Goal: Task Accomplishment & Management: Complete application form

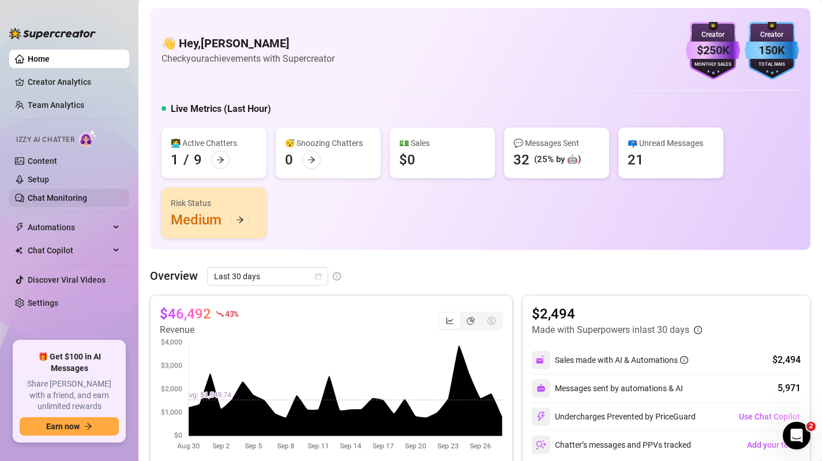
click at [52, 194] on link "Chat Monitoring" at bounding box center [57, 197] width 59 height 9
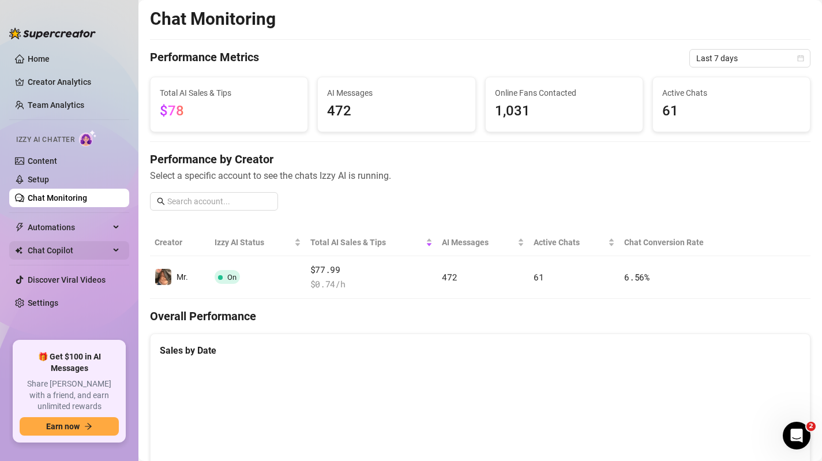
click at [53, 253] on span "Chat Copilot" at bounding box center [69, 250] width 82 height 18
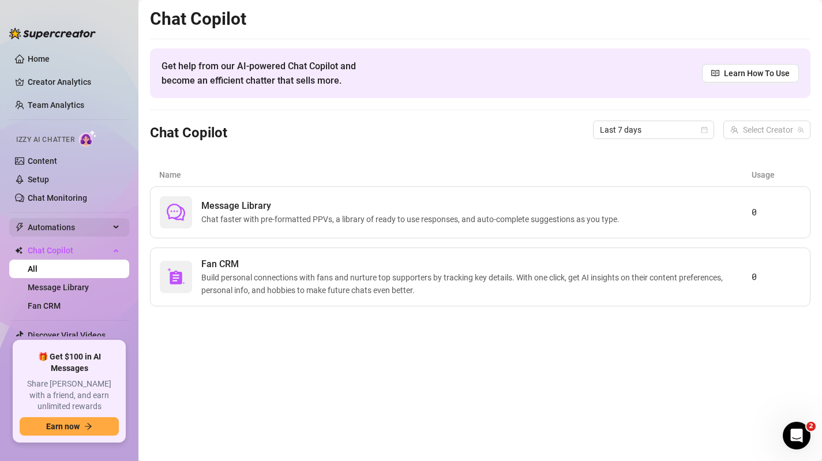
click at [54, 227] on span "Automations" at bounding box center [69, 227] width 82 height 18
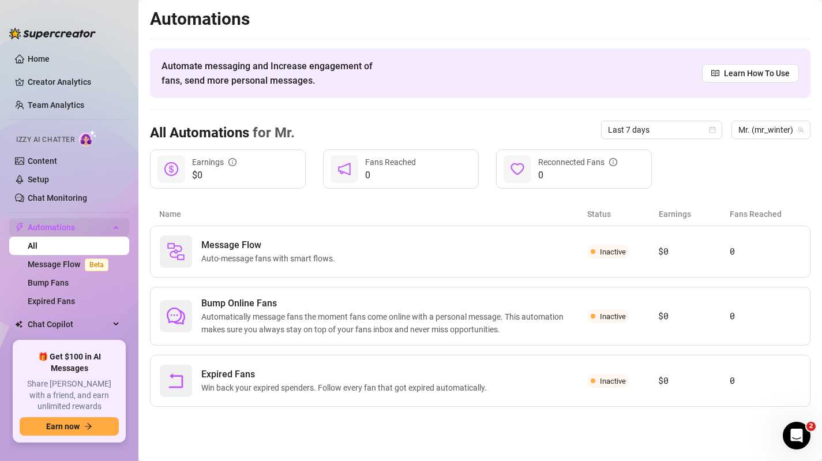
scroll to position [43, 0]
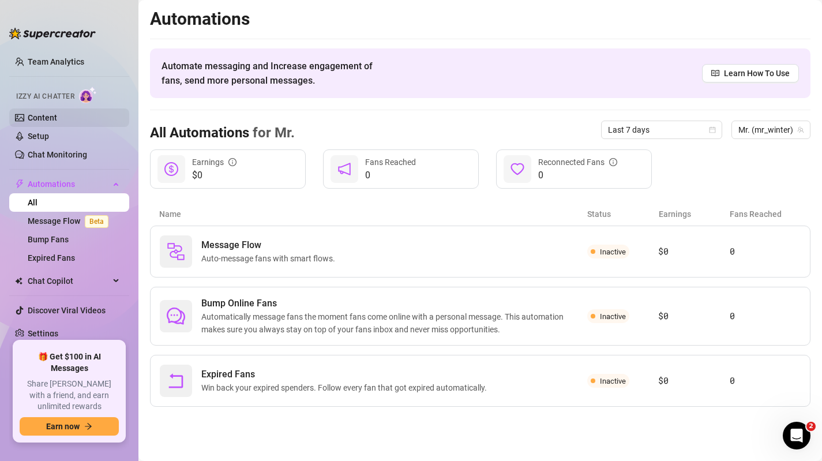
click at [47, 117] on link "Content" at bounding box center [42, 117] width 29 height 9
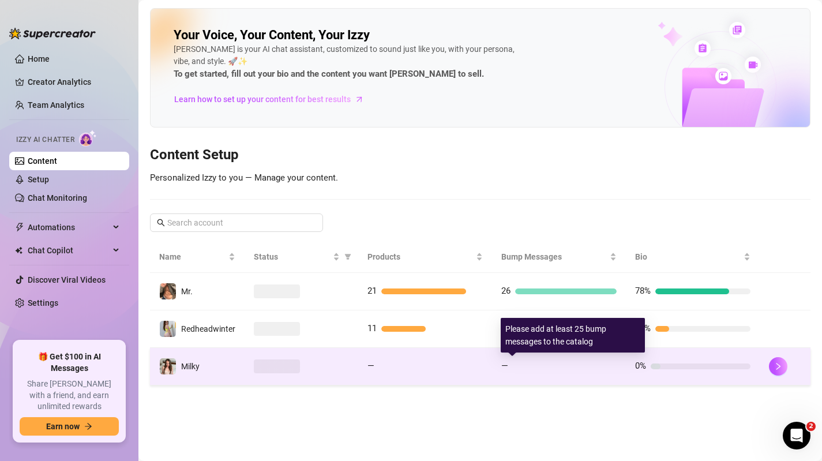
click at [558, 360] on div "—" at bounding box center [558, 366] width 115 height 14
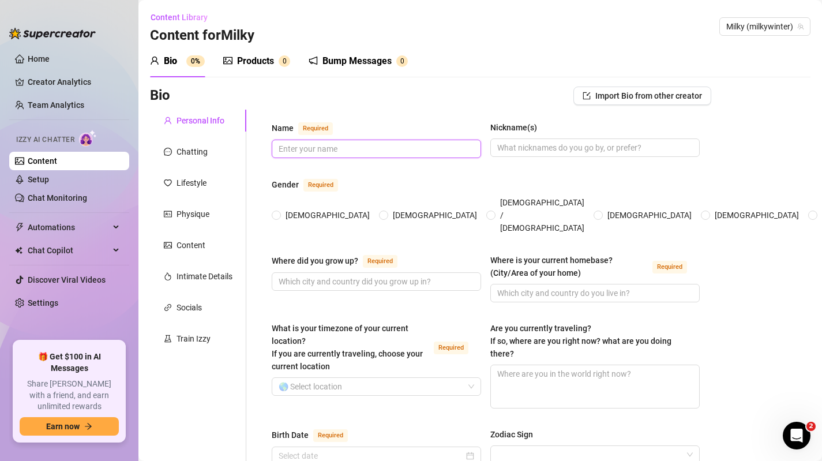
click at [334, 146] on input "Name Required" at bounding box center [375, 148] width 193 height 13
drag, startPoint x: 296, startPoint y: 148, endPoint x: 270, endPoint y: 149, distance: 26.5
click at [435, 147] on input "Milky Winter" at bounding box center [375, 148] width 193 height 13
type input "Milky Winter"
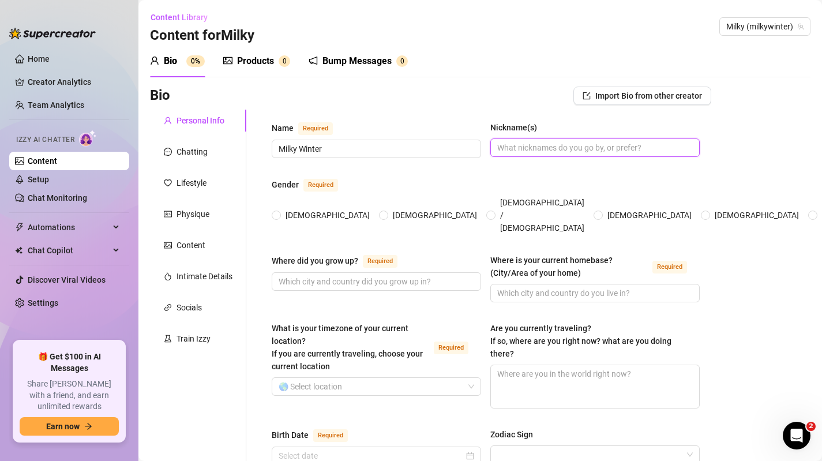
click at [554, 149] on input "Nickname(s)" at bounding box center [593, 147] width 193 height 13
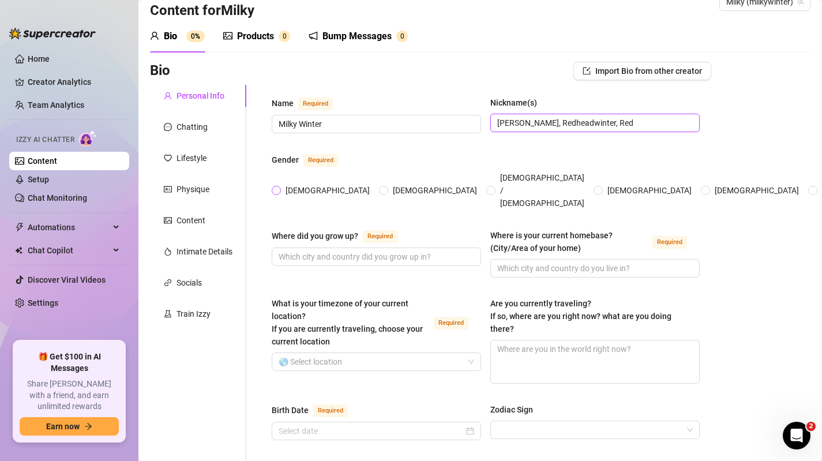
type input "[PERSON_NAME], Redheadwinter, Red"
click at [276, 187] on input "[DEMOGRAPHIC_DATA]" at bounding box center [276, 190] width 5 height 7
radio input "true"
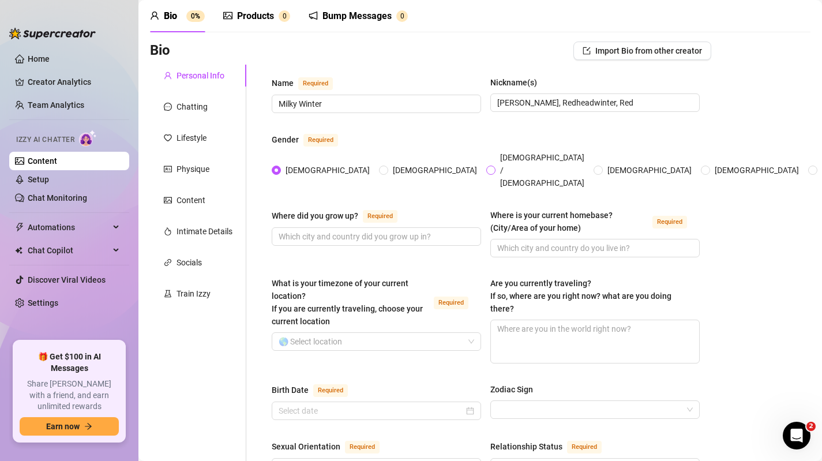
scroll to position [59, 0]
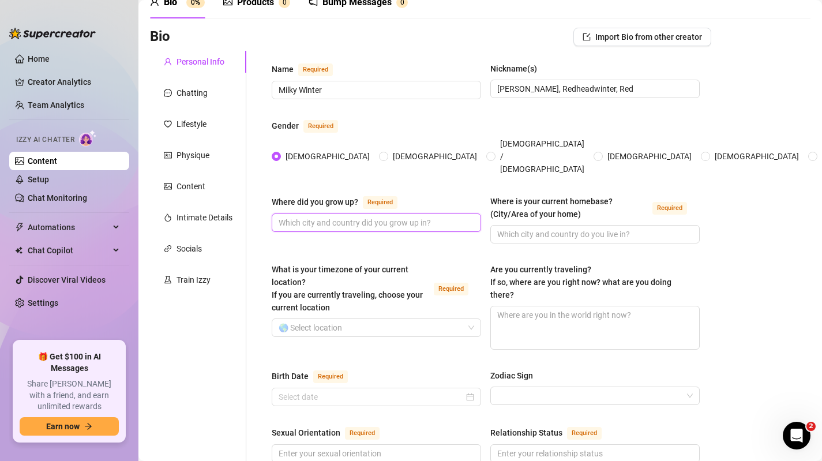
click at [359, 216] on input "Where did you grow up? Required" at bounding box center [375, 222] width 193 height 13
type input "Canada"
click at [540, 228] on input "Where is your current homebase? (City/Area of your home) Required" at bounding box center [593, 234] width 193 height 13
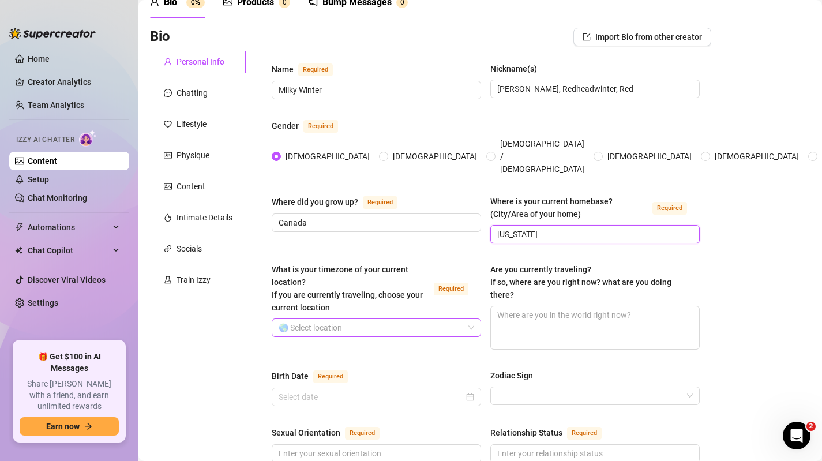
type input "[US_STATE]"
click at [363, 319] on input "What is your timezone of your current location? If you are currently traveling,…" at bounding box center [371, 327] width 185 height 17
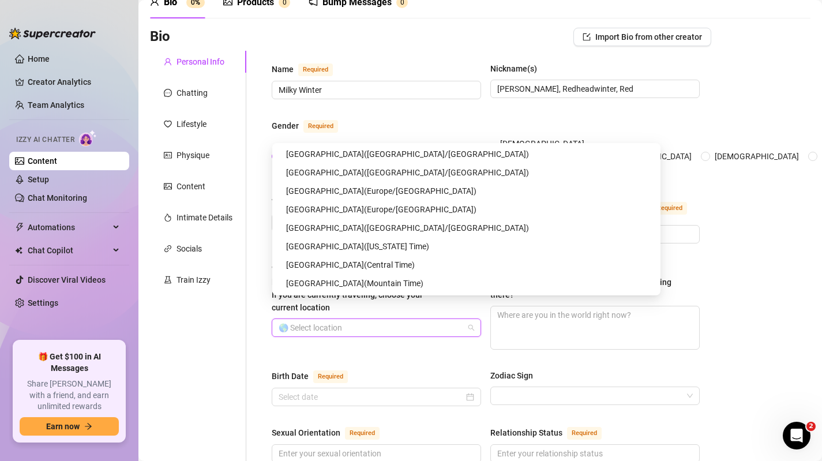
scroll to position [6015, 0]
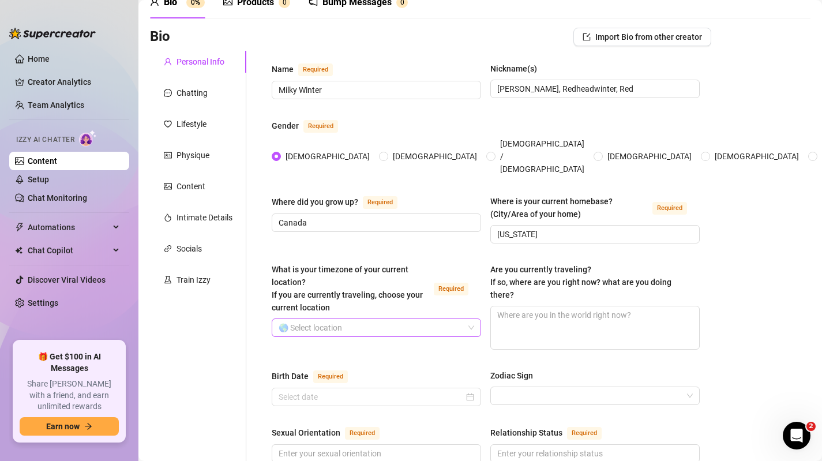
click at [350, 319] on input "What is your timezone of your current location? If you are currently traveling,…" at bounding box center [371, 327] width 185 height 17
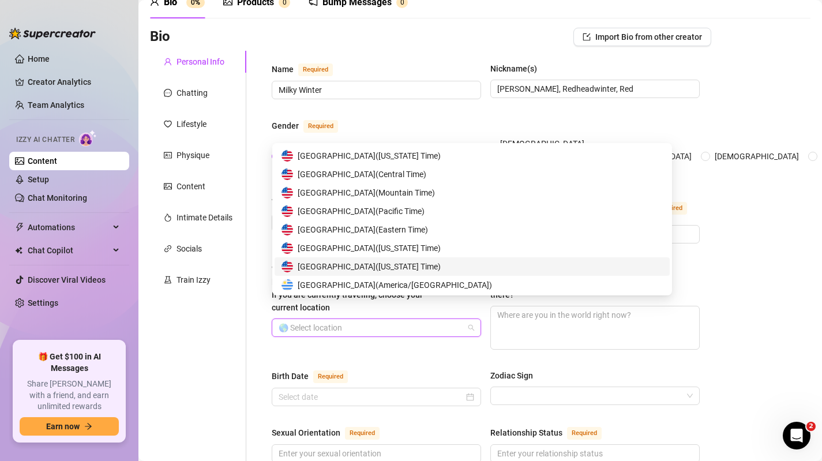
scroll to position [5695, 0]
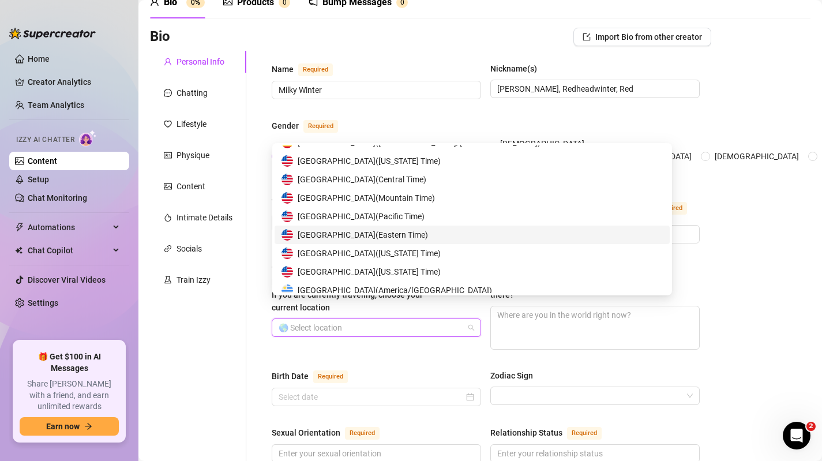
click at [336, 235] on span "United States of America ( Eastern Time )" at bounding box center [363, 234] width 130 height 13
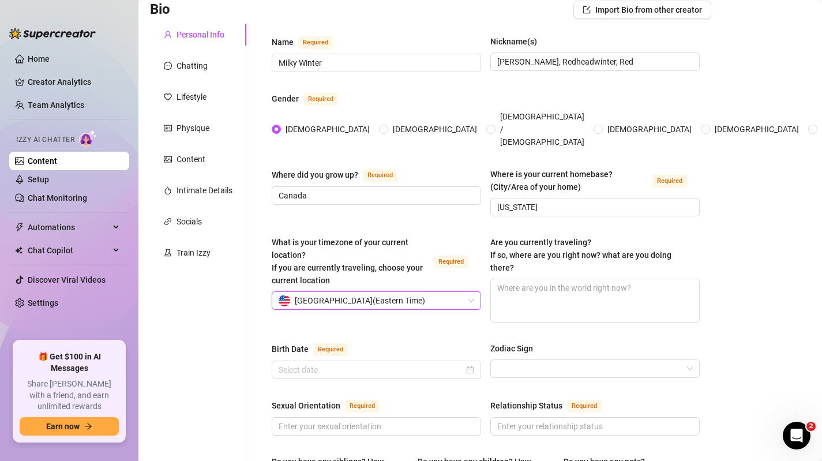
scroll to position [89, 0]
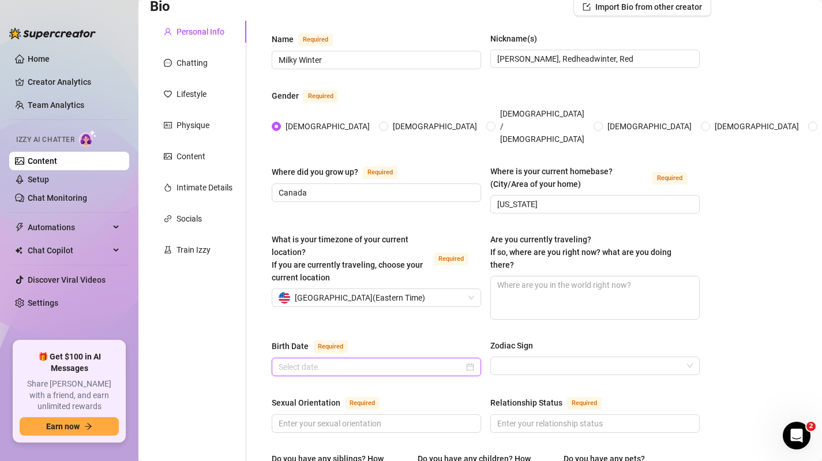
click at [383, 360] on input "Birth Date Required" at bounding box center [371, 366] width 185 height 13
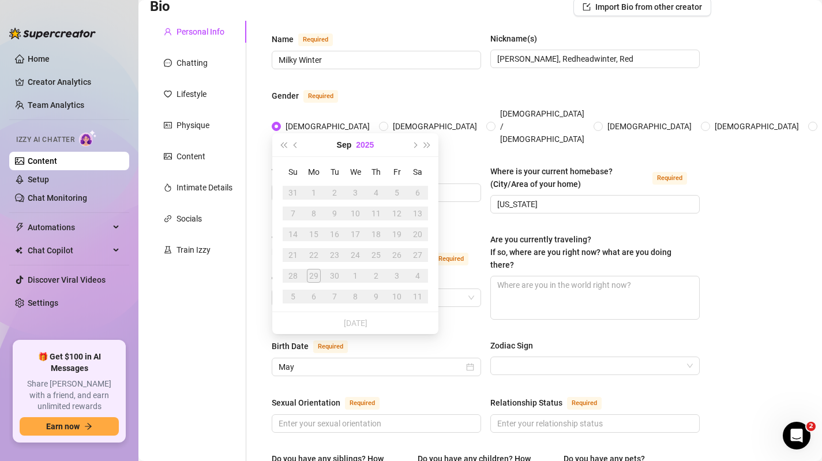
click at [370, 145] on button "2025" at bounding box center [365, 144] width 18 height 23
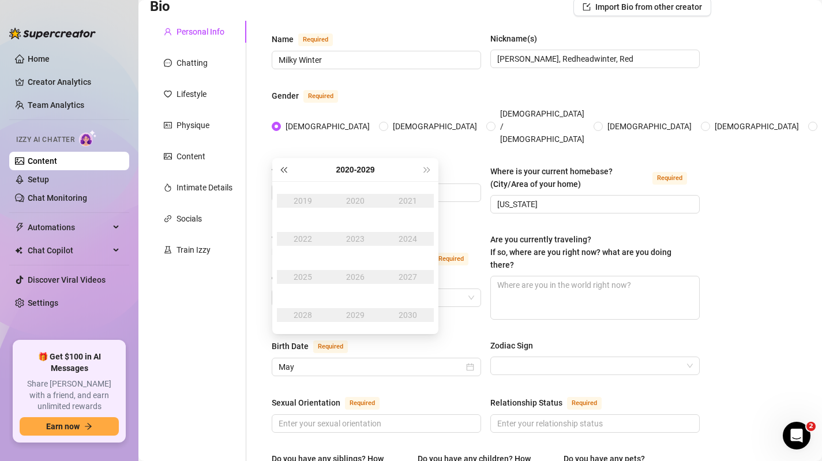
click at [281, 167] on span "Last year (Control + left)" at bounding box center [283, 170] width 6 height 6
click at [358, 202] on div "2000" at bounding box center [355, 201] width 35 height 14
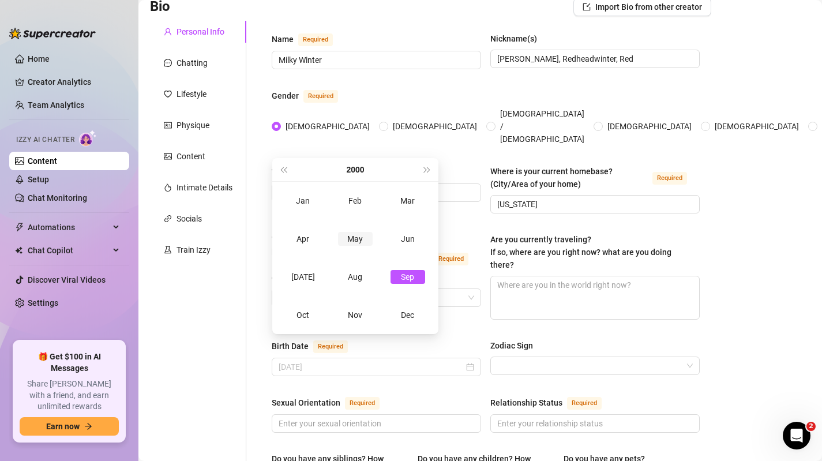
click at [354, 240] on div "May" at bounding box center [355, 239] width 35 height 14
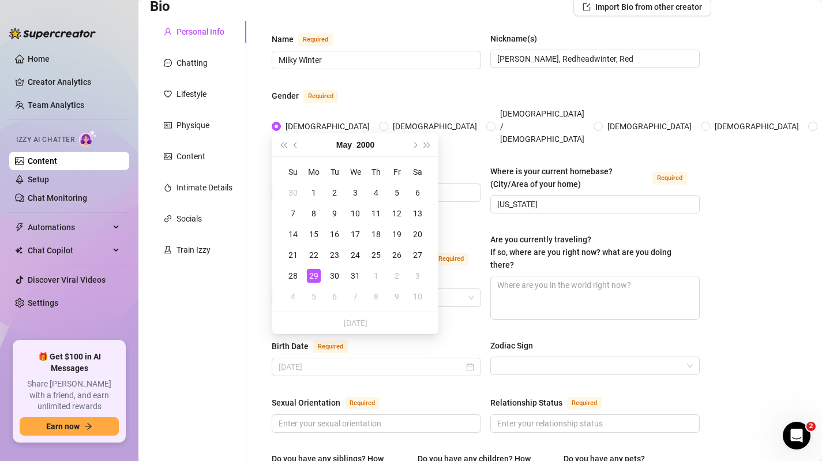
type input "[DATE]"
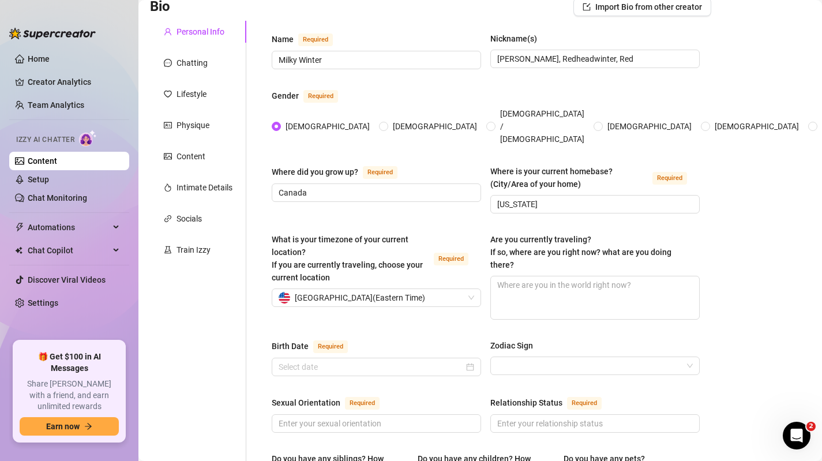
click at [520, 357] on input "Zodiac Sign" at bounding box center [589, 365] width 185 height 17
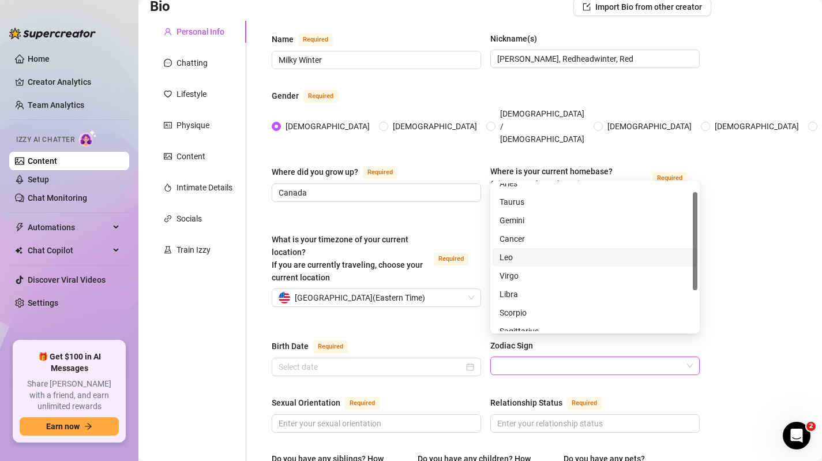
scroll to position [15, 0]
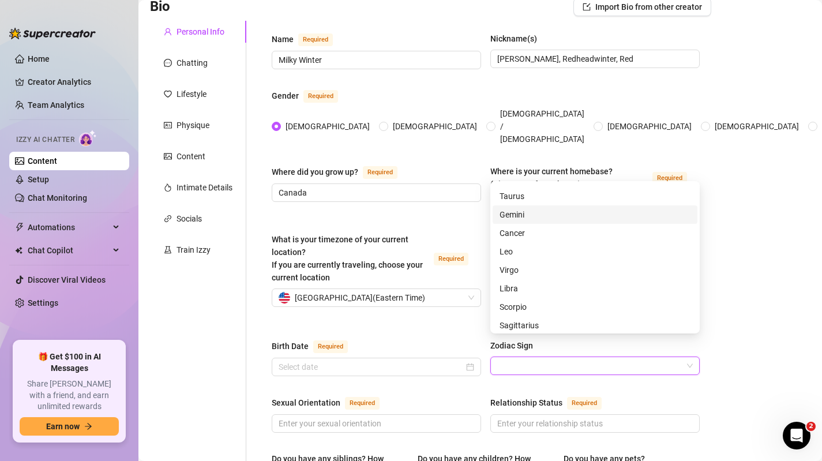
click at [529, 217] on div "Gemini" at bounding box center [594, 214] width 191 height 13
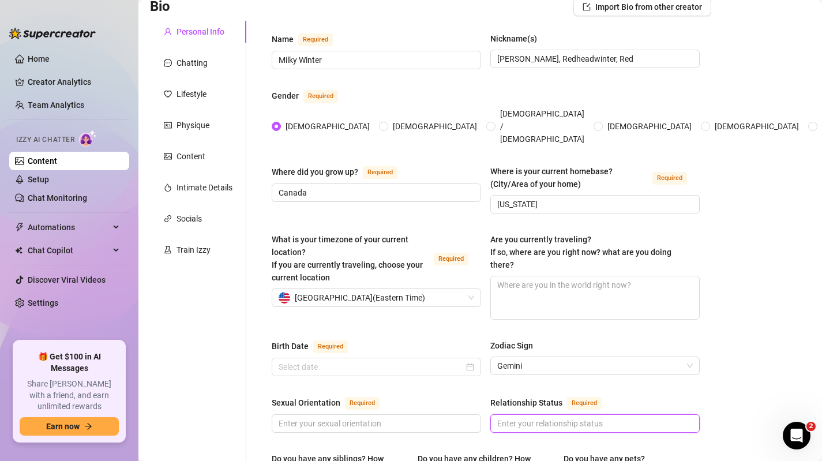
click at [521, 417] on input "Relationship Status Required" at bounding box center [593, 423] width 193 height 13
type input "Single"
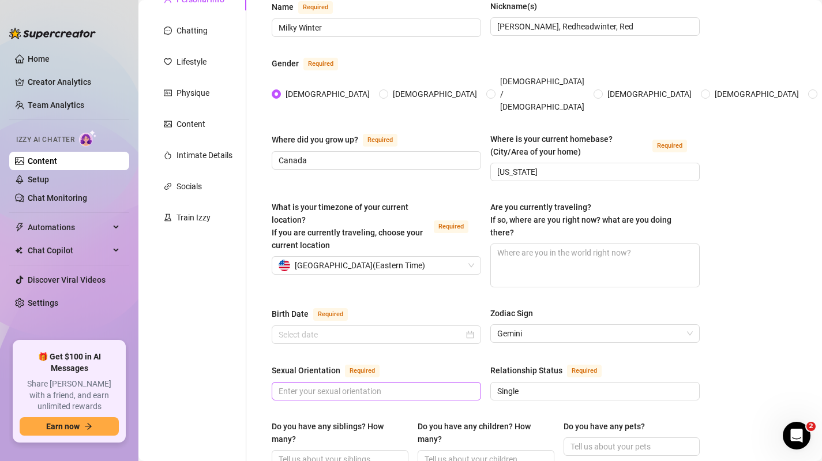
click at [430, 382] on span at bounding box center [376, 391] width 209 height 18
type input "F"
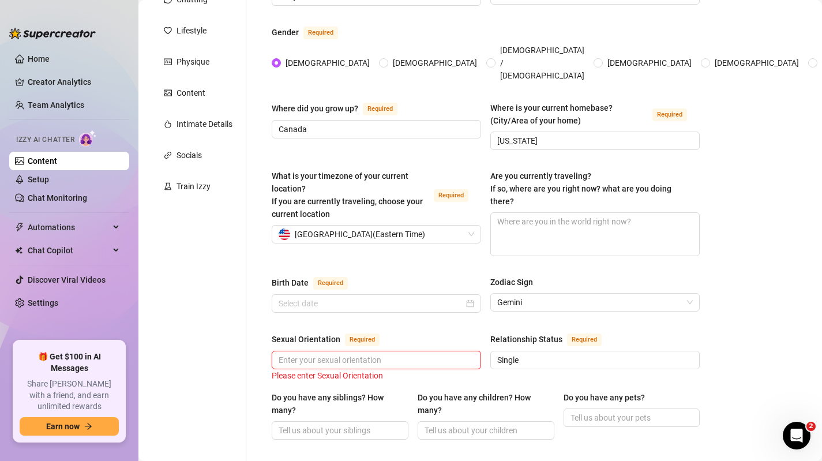
scroll to position [156, 0]
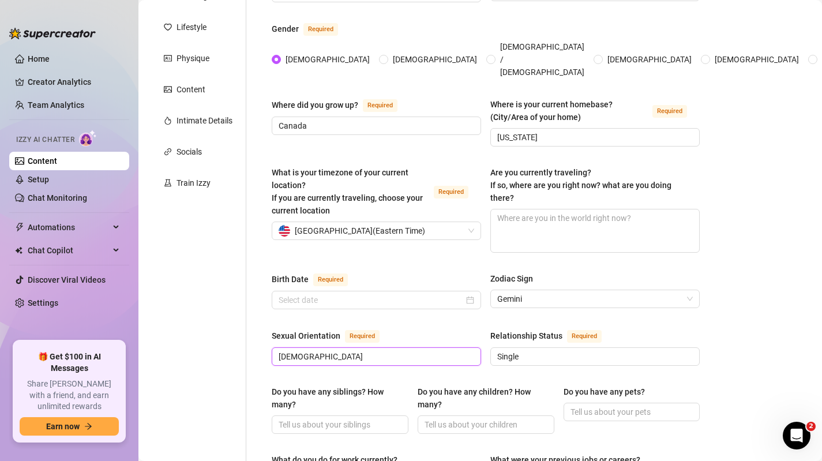
type input "[DEMOGRAPHIC_DATA]"
click at [205, 261] on div "Personal Info Chatting Lifestyle Physique Content Intimate Details Socials Trai…" at bounding box center [198, 450] width 96 height 992
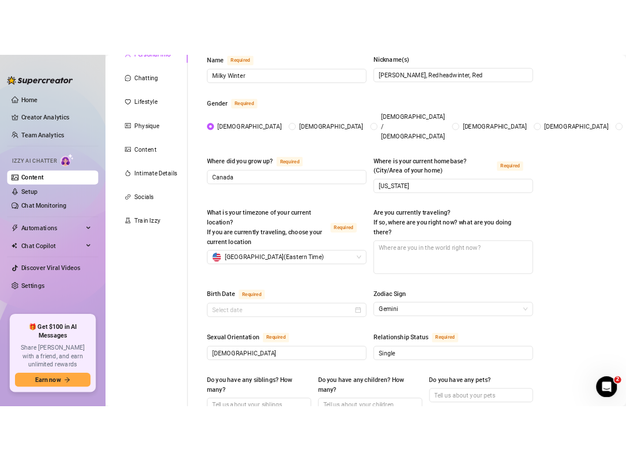
scroll to position [0, 0]
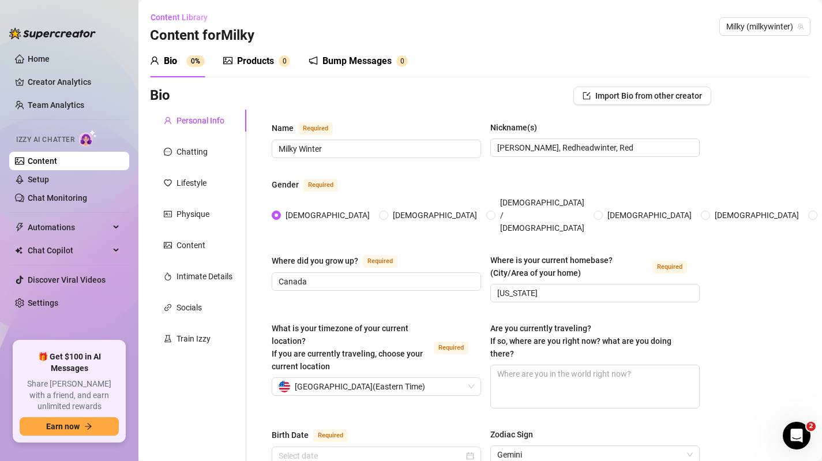
click at [262, 63] on div "Products" at bounding box center [255, 61] width 37 height 14
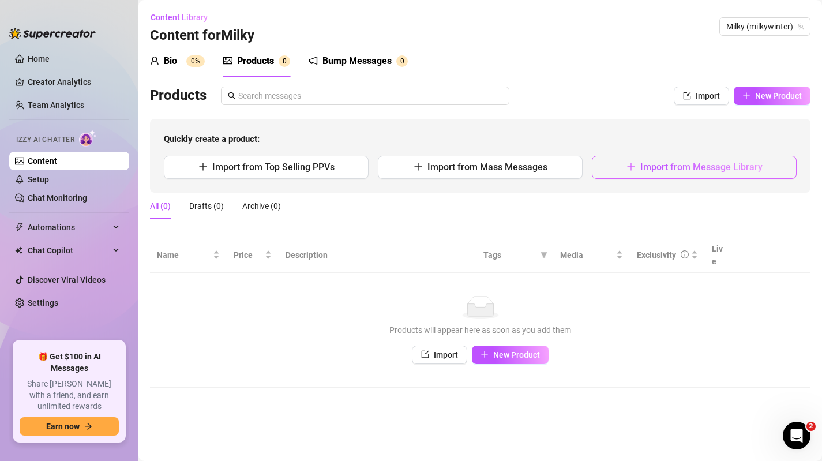
click at [628, 170] on icon "plus" at bounding box center [630, 166] width 9 height 9
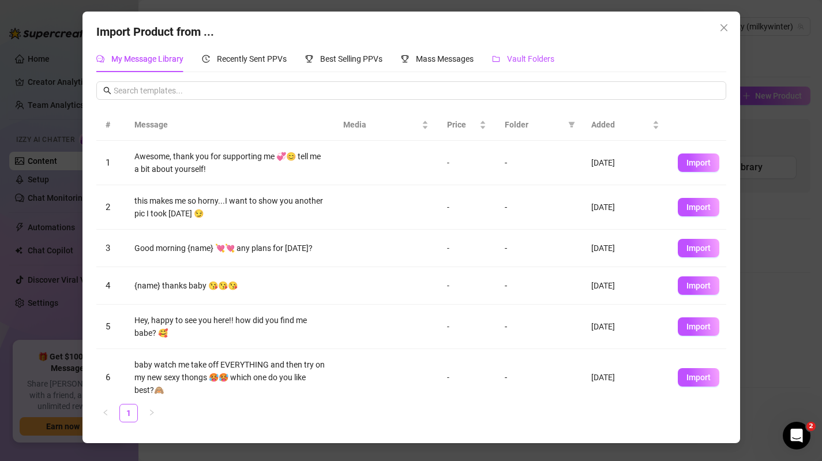
click at [525, 62] on span "Vault Folders" at bounding box center [530, 58] width 47 height 9
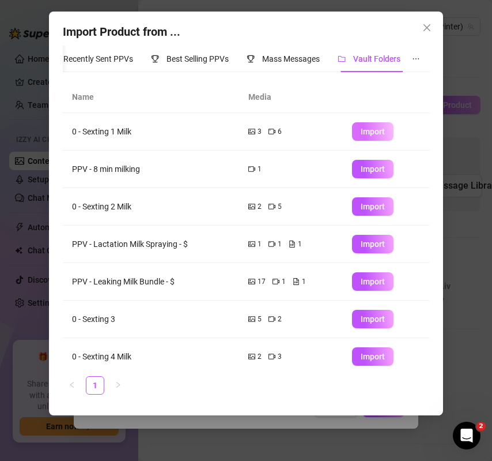
click at [363, 133] on span "Import" at bounding box center [373, 131] width 24 height 9
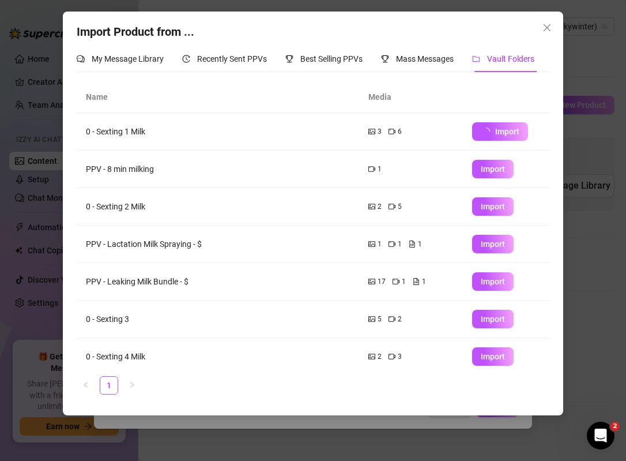
type textarea "Type your message here..."
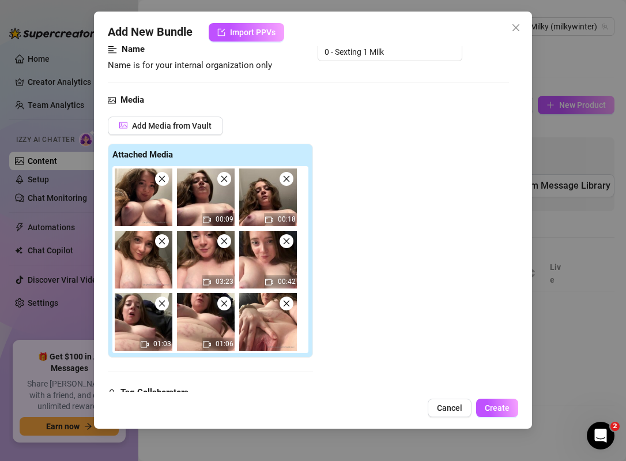
scroll to position [85, 0]
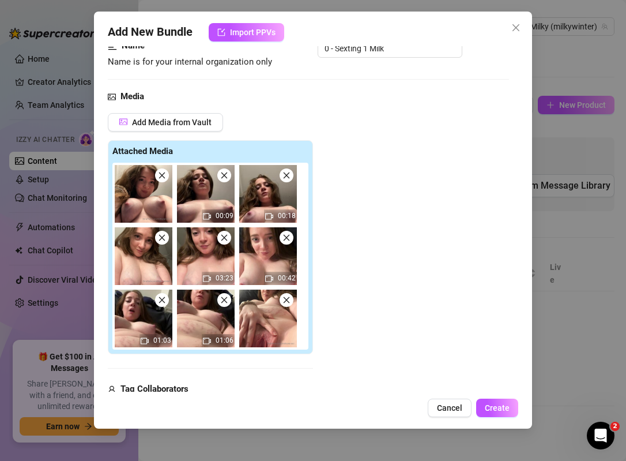
click at [224, 236] on icon "close" at bounding box center [224, 238] width 8 height 8
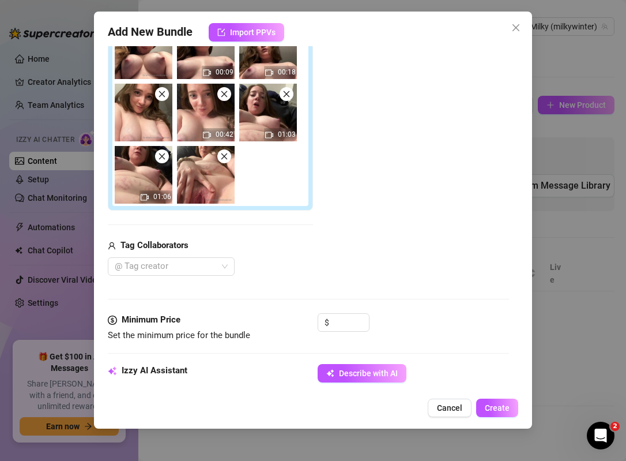
scroll to position [235, 0]
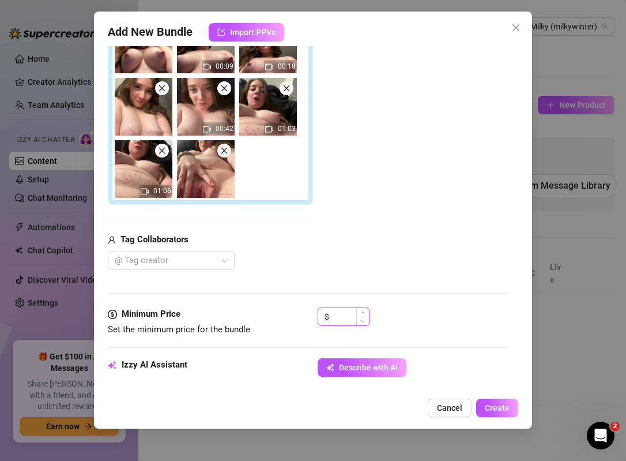
click at [340, 318] on input at bounding box center [350, 316] width 37 height 17
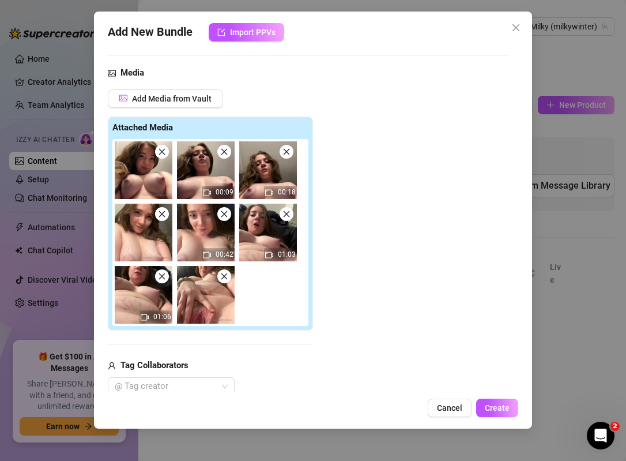
scroll to position [110, 0]
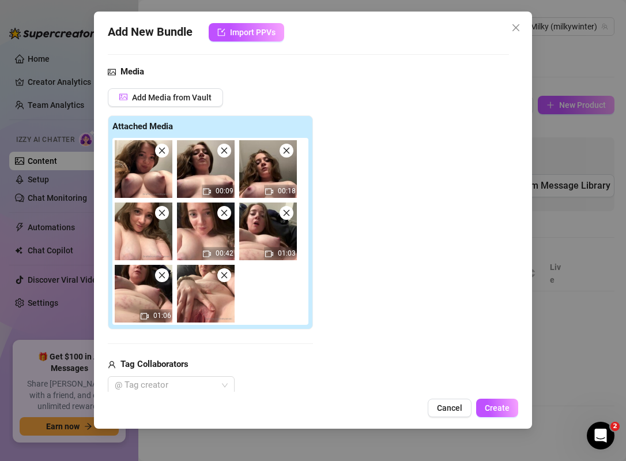
click at [223, 276] on icon "close" at bounding box center [224, 275] width 6 height 6
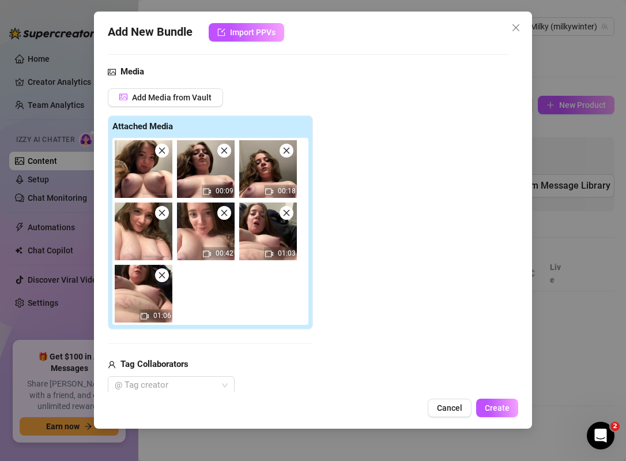
click at [161, 273] on icon "close" at bounding box center [162, 275] width 8 height 8
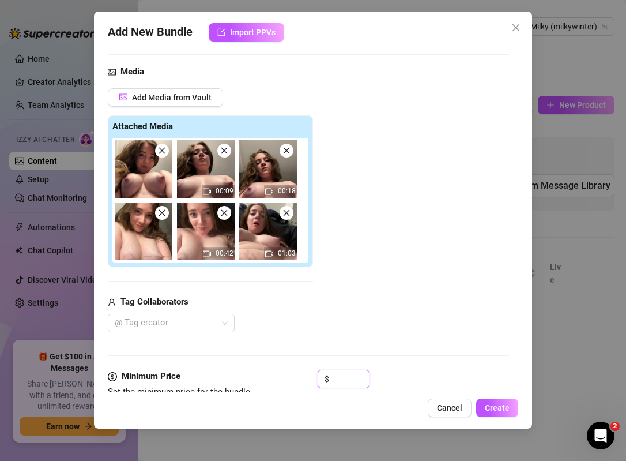
click at [288, 210] on icon "close" at bounding box center [287, 213] width 6 height 6
click at [223, 213] on icon "close" at bounding box center [224, 213] width 8 height 8
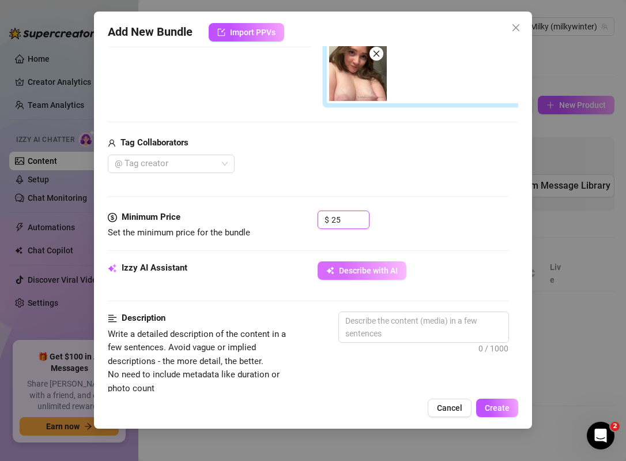
scroll to position [270, 0]
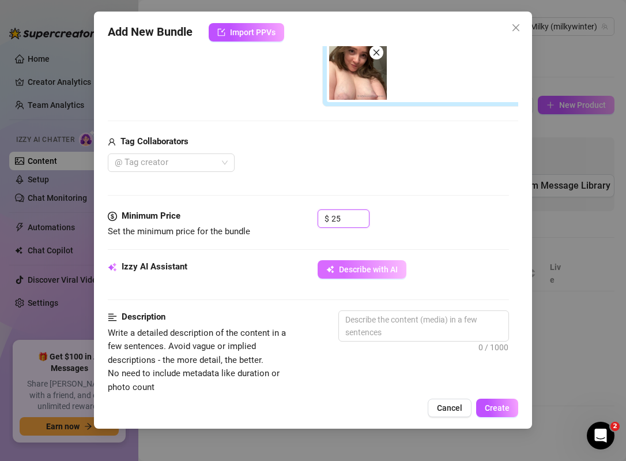
type input "25"
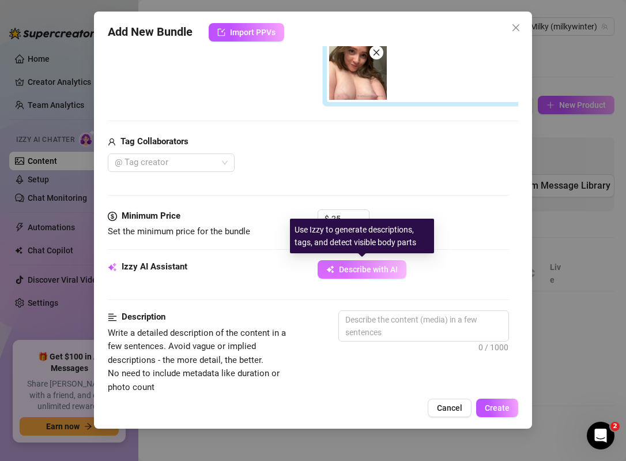
click at [345, 271] on span "Describe with AI" at bounding box center [368, 269] width 59 height 9
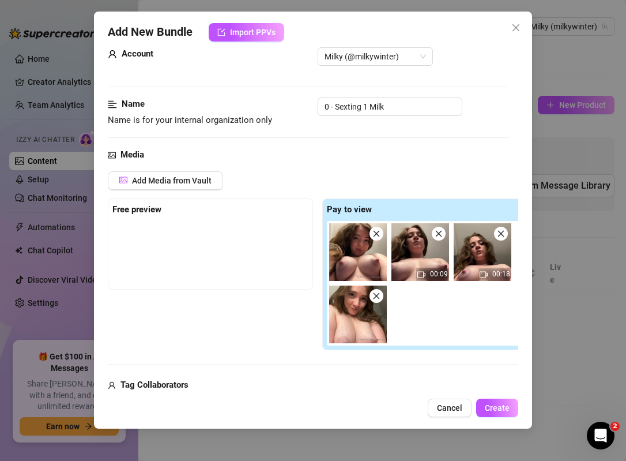
scroll to position [1, 0]
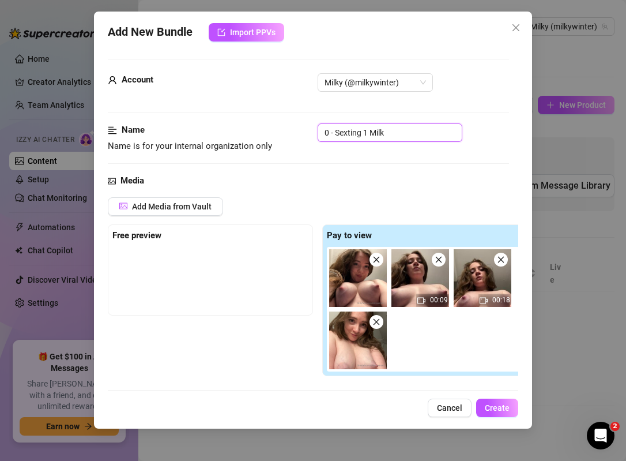
click at [329, 131] on input "0 - Sexting 1 Milk" at bounding box center [390, 132] width 145 height 18
drag, startPoint x: 336, startPoint y: 133, endPoint x: 319, endPoint y: 133, distance: 16.7
click at [319, 133] on input "0 - Sexting 1 Milk" at bounding box center [390, 132] width 145 height 18
type textarea "Fully"
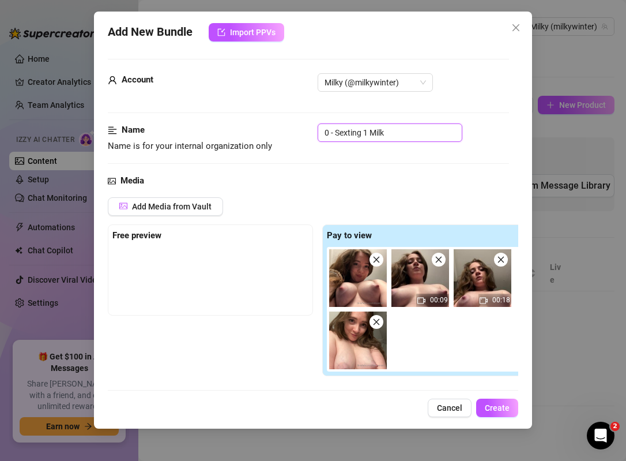
type textarea "Fully nude"
type input "Sexting 1 Milk"
type textarea "Fully nude close-up"
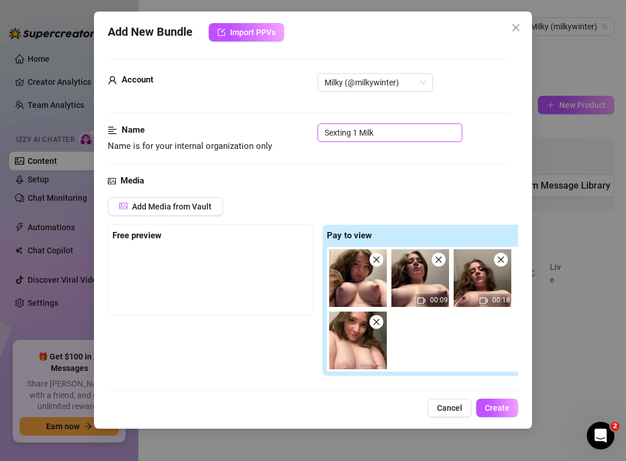
type textarea "Fully nude close-up videos"
type textarea "Fully nude close-up videos focusing"
type textarea "Fully nude close-up videos focusing on"
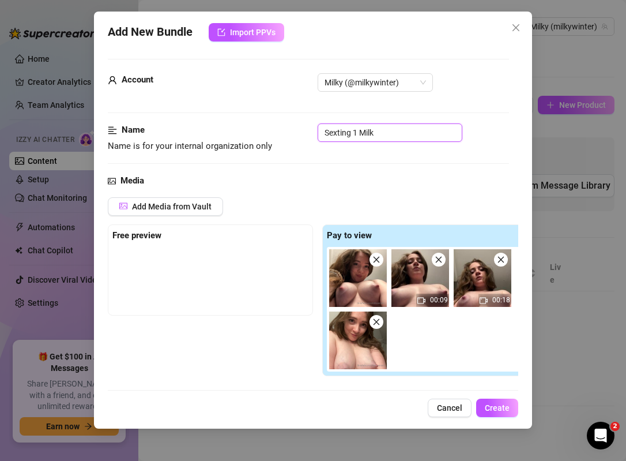
type textarea "Fully nude close-up videos focusing on"
type textarea "Fully nude close-up videos focusing on Milky"
type textarea "Fully nude close-up videos focusing on Milky Winter’s"
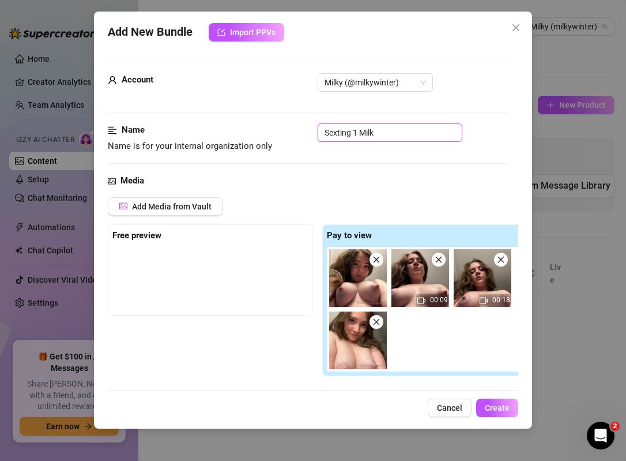
type textarea "Fully nude close-up videos focusing on Milky Winter’s huge"
type textarea "Fully nude close-up videos focusing on Milky Winter’s huge natural"
type textarea "Fully nude close-up videos focusing on Milky Winter’s huge natural tits"
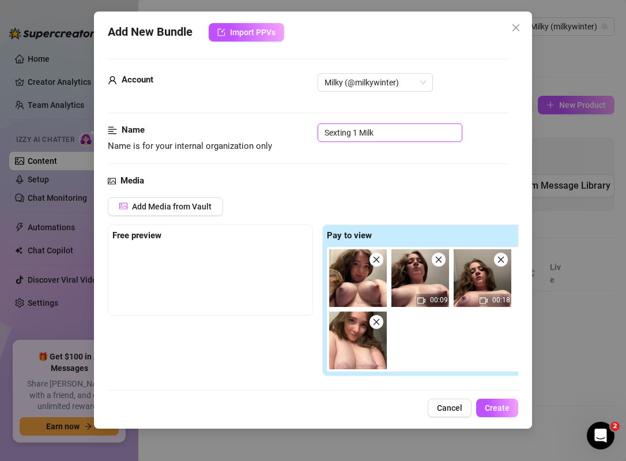
type textarea "Fully nude close-up videos focusing on Milky Winter’s huge natural tits"
type textarea "Fully nude close-up videos focusing on Milky Winter’s huge natural tits with"
type textarea "Fully nude close-up videos focusing on Milky Winter’s huge natural tits with ni…"
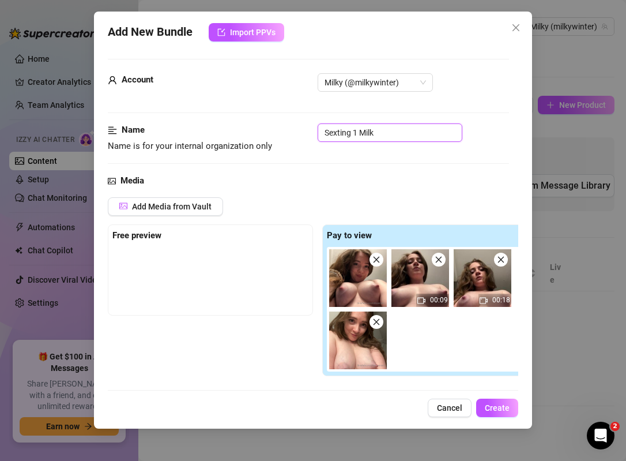
type textarea "Fully nude close-up videos focusing on Milky Winter’s huge natural tits with ni…"
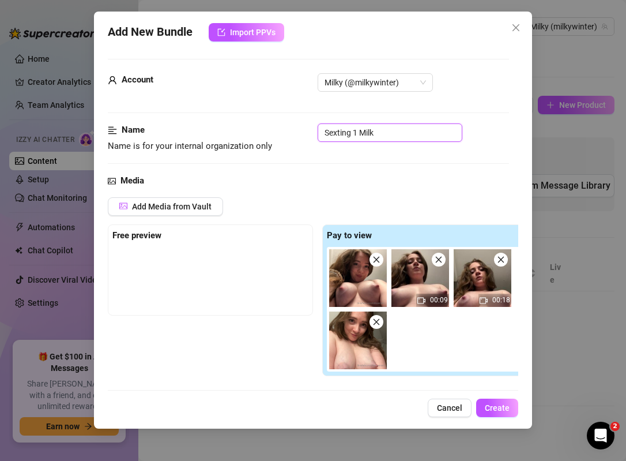
type textarea "Fully nude close-up videos focusing on Milky Winter’s huge natural tits with ni…"
click at [377, 131] on input "Sexting 1 Milk" at bounding box center [390, 132] width 145 height 18
type textarea "Fully nude close-up videos focusing on Milky Winter’s huge natural tits with ni…"
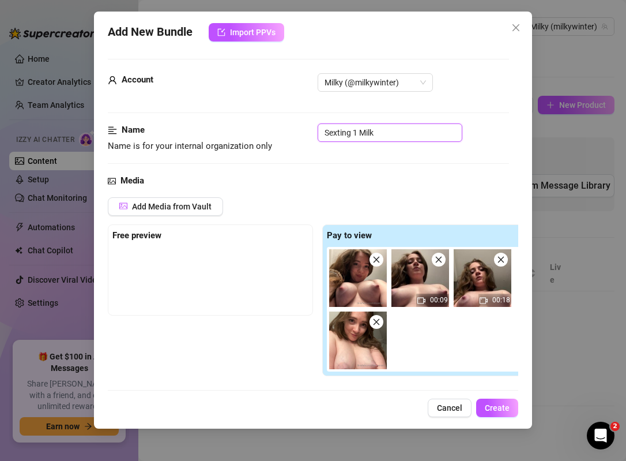
type textarea "Fully nude close-up videos focusing on Milky Winter’s huge natural tits with ni…"
type input "Sexting 1 Milk"
type textarea "Fully nude close-up videos focusing on Milky Winter’s huge natural tits with ni…"
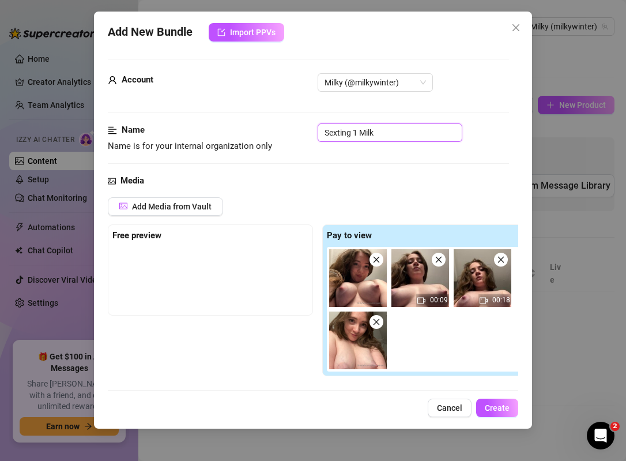
type textarea "Fully nude close-up videos focusing on Milky Winter’s huge natural tits with ni…"
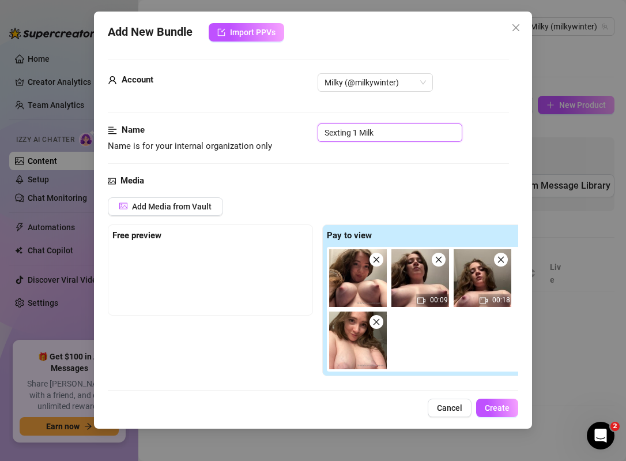
type textarea "Fully nude close-up videos focusing on Milky Winter’s huge natural tits with ni…"
type input "Sexting 1 Milk P"
type textarea "Fully nude close-up videos focusing on Milky Winter’s huge natural tits with ni…"
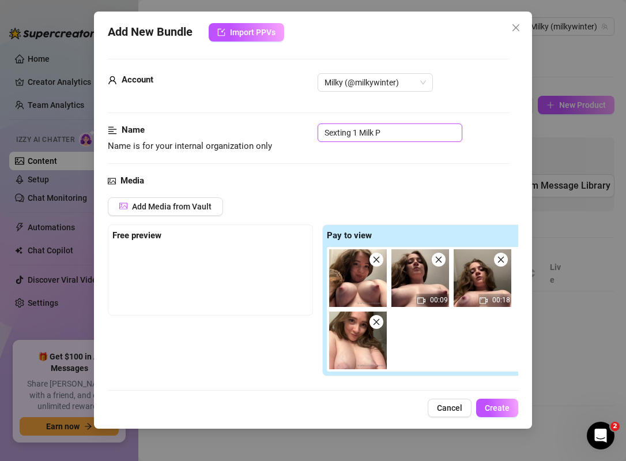
type input "Sexting 1 Milk Pa"
type textarea "Fully nude close-up videos focusing on Milky Winter’s huge natural tits with ni…"
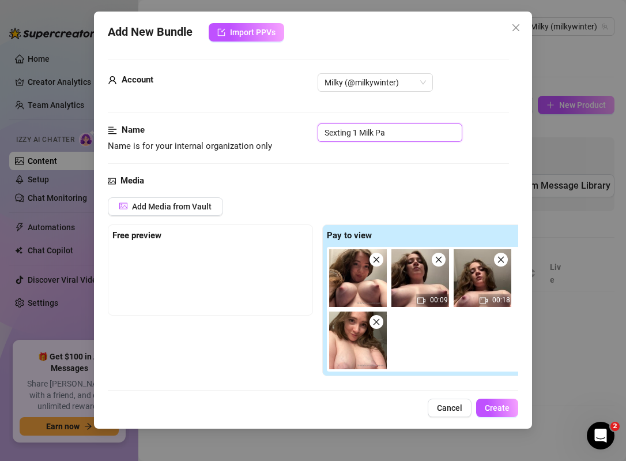
type input "Sexting 1 Milk Par"
type textarea "Fully nude close-up videos focusing on Milky Winter’s huge natural tits with ni…"
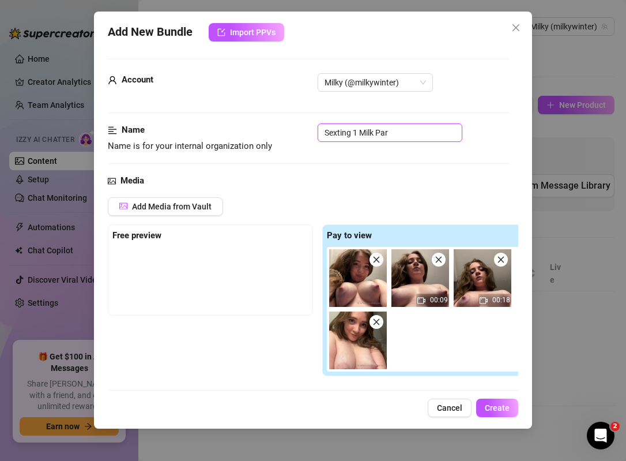
type input "Sexting 1 Milk Part"
type textarea "Fully nude close-up videos focusing on Milky Winter’s huge natural tits with ni…"
type input "Sexting 1 Milk Part"
type textarea "Fully nude close-up videos focusing on Milky Winter’s huge natural tits with ni…"
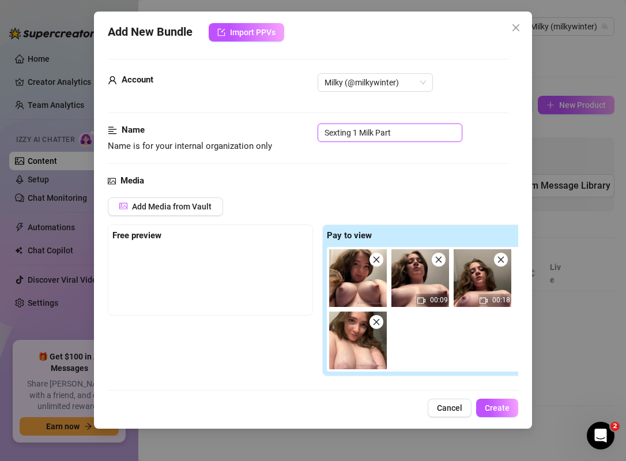
type textarea "Fully nude close-up videos focusing on Milky Winter’s huge natural tits with ni…"
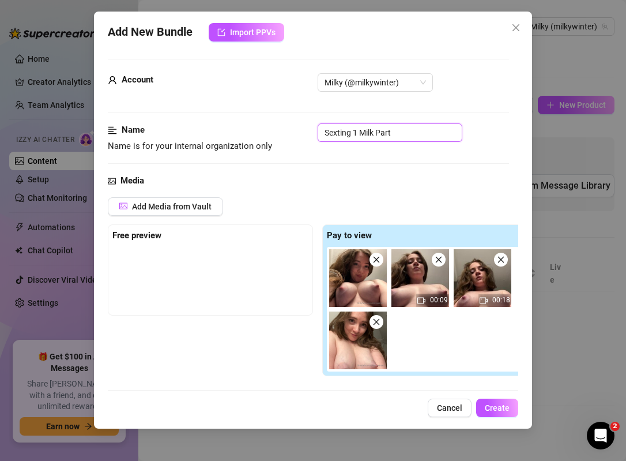
type input "Sexting 1 Milk Part 1"
type textarea "Fully nude close-up videos focusing on Milky Winter’s huge natural tits with ni…"
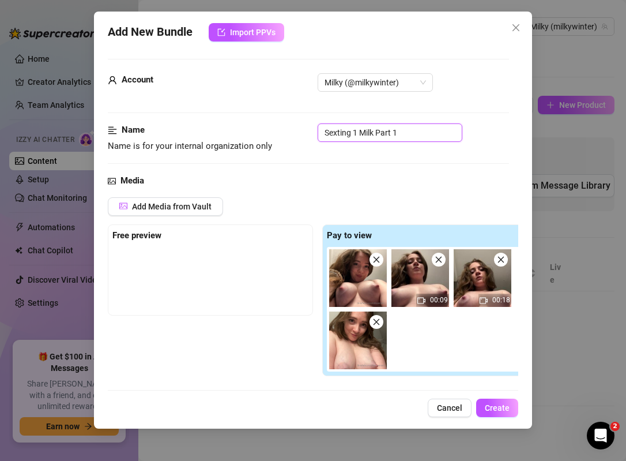
type textarea "Fully nude close-up videos focusing on Milky Winter’s huge natural tits with ni…"
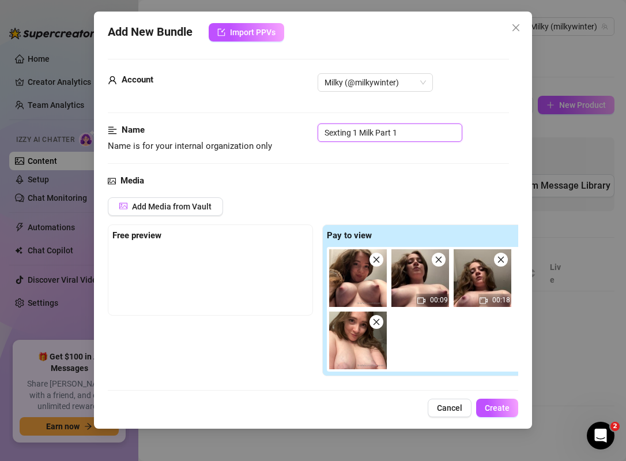
type textarea "Fully nude close-up videos focusing on Milky Winter’s huge natural tits with ni…"
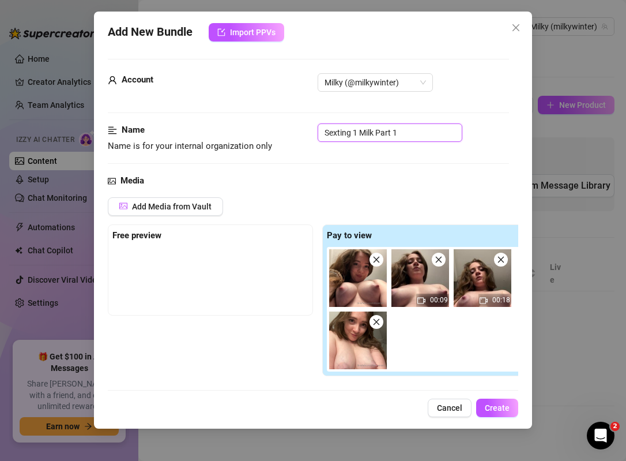
type textarea "Fully nude close-up videos focusing on Milky Winter’s huge natural tits with ni…"
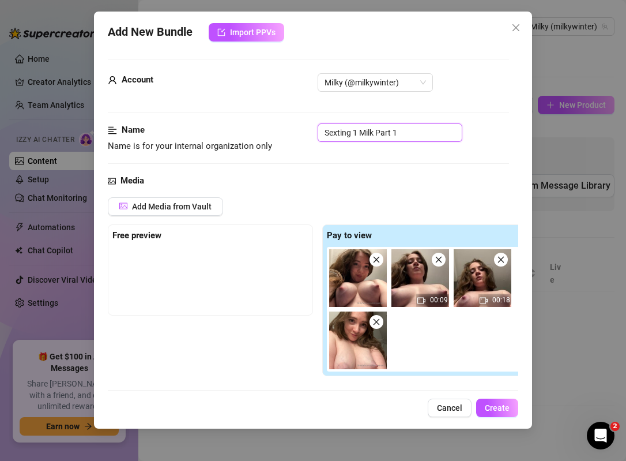
type textarea "Fully nude close-up videos focusing on Milky Winter’s huge natural tits with ni…"
click at [372, 130] on input "Sexting 1 Milk Part 1" at bounding box center [390, 132] width 145 height 18
click at [373, 130] on input "Sexting 1 Milk Part 1" at bounding box center [390, 132] width 145 height 18
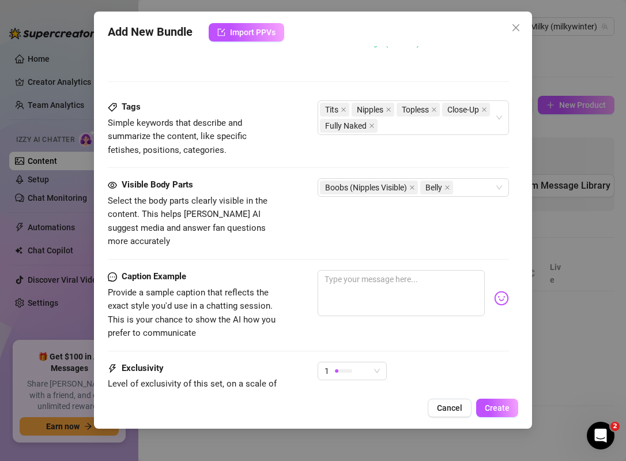
scroll to position [653, 0]
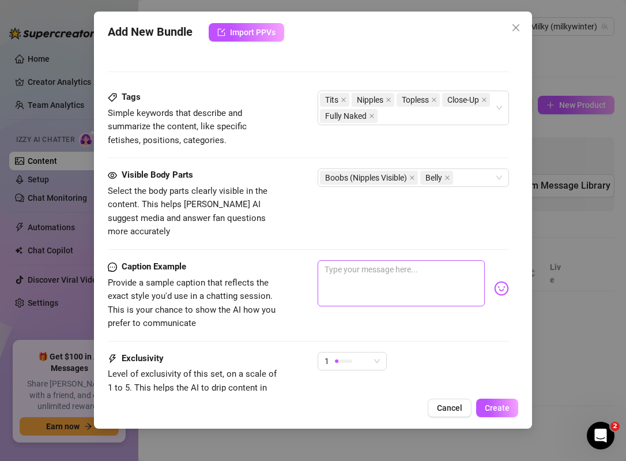
type input "Sexting 1 - Part 1"
click at [341, 271] on textarea at bounding box center [401, 283] width 167 height 46
type textarea "W"
type textarea "Wa"
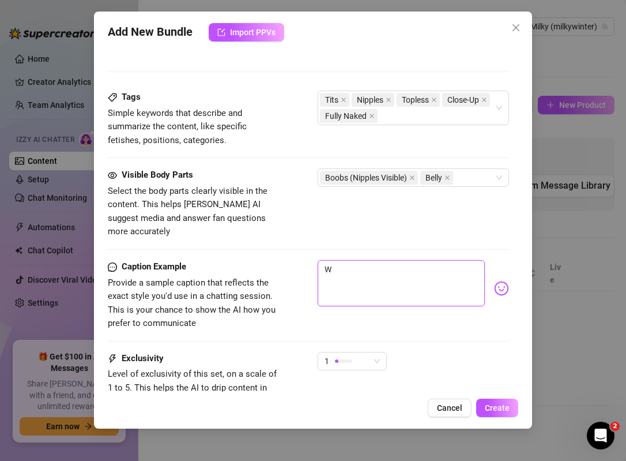
type textarea "Wa"
type textarea "Wan"
type textarea "Want"
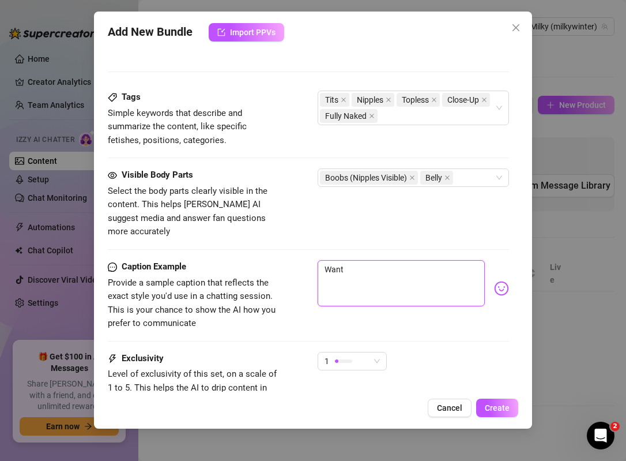
type textarea "Want"
type textarea "Want m"
type textarea "Want my"
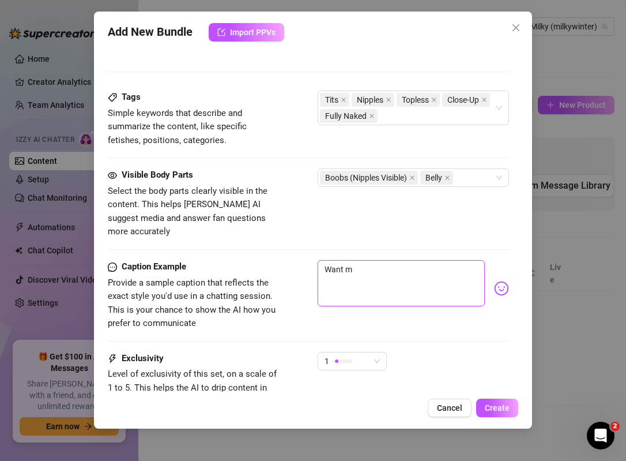
type textarea "Want my"
type textarea "Want my t"
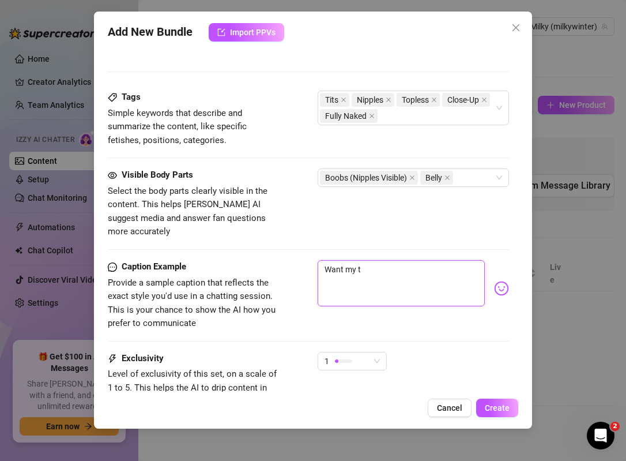
type textarea "Want my ti"
type textarea "Want my tit"
type textarea "Want my tits"
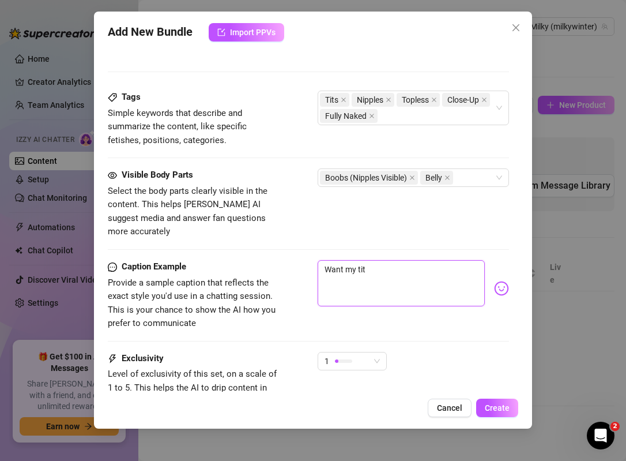
type textarea "Want my tits"
type textarea "Want my tits b"
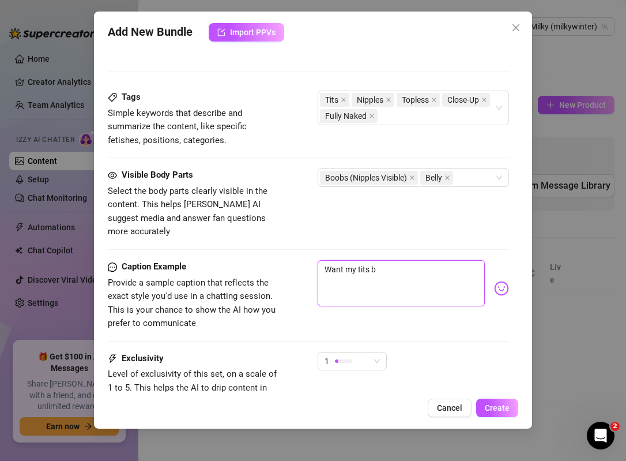
type textarea "Want my tits bo"
type textarea "Want my tits bou"
type textarea "Want my tits boun"
type textarea "Want my tits bounc"
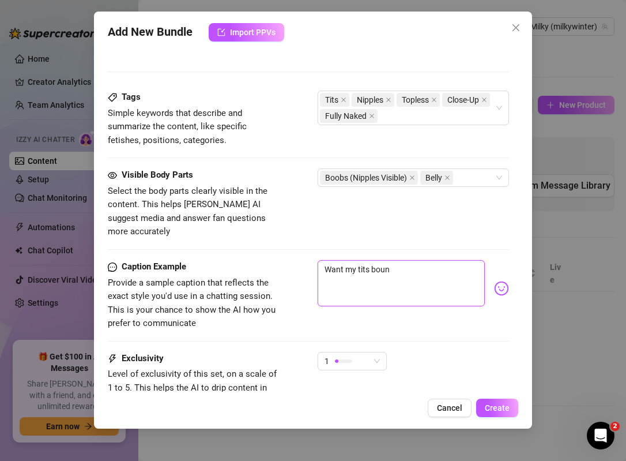
type textarea "Want my tits bounc"
type textarea "Want my tits bounci"
type textarea "Want my tits bouncin"
type textarea "Want my tits bouncing"
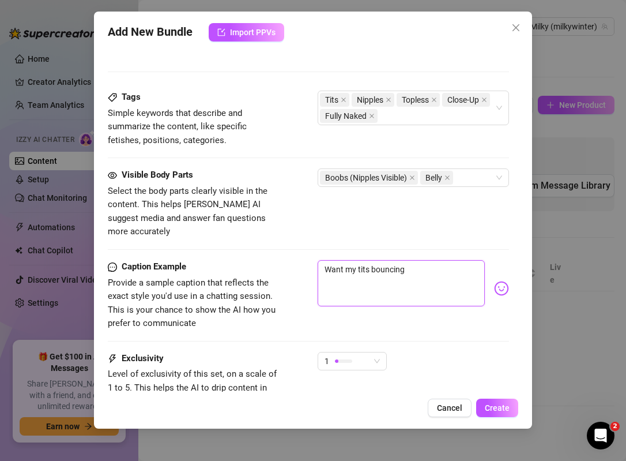
type textarea "Want my tits bouncing"
type textarea "Want my tits bouncing i"
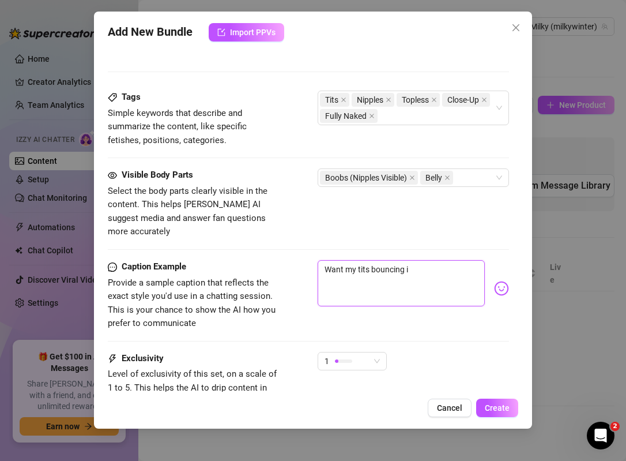
type textarea "Want my tits bouncing i"
type textarea "Want my tits bouncing in"
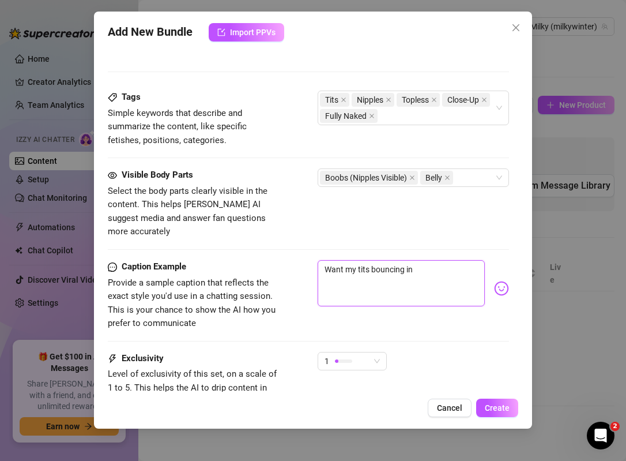
type textarea "Want my tits bouncing in"
type textarea "Want my tits bouncing in u"
type textarea "Want my tits bouncing in ur"
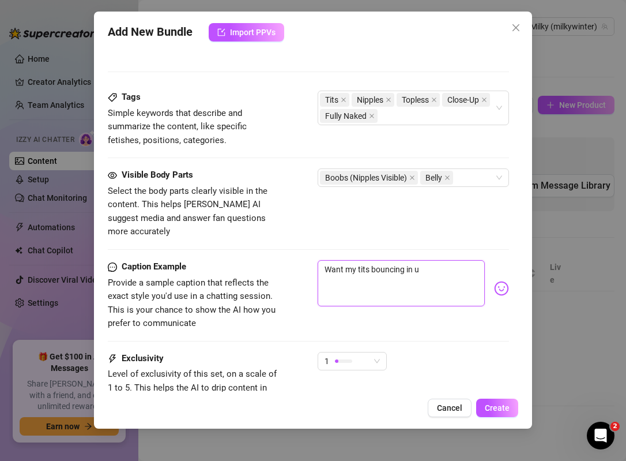
type textarea "Want my tits bouncing in ur"
type textarea "Want my tits bouncing in ur f"
type textarea "Want my tits bouncing in ur fa"
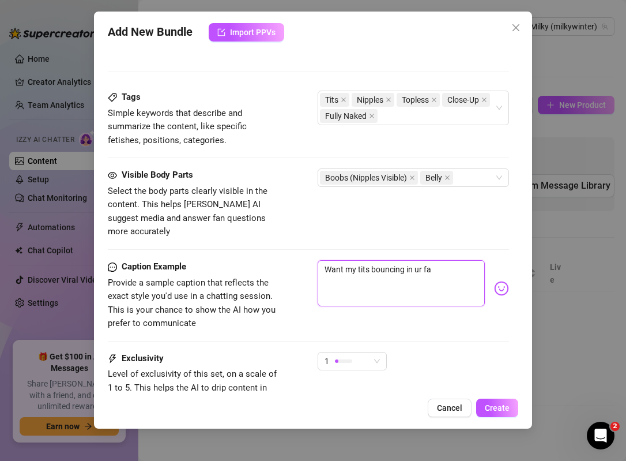
type textarea "Want my tits bouncing in ur fac"
type textarea "Want my tits bouncing in ur face"
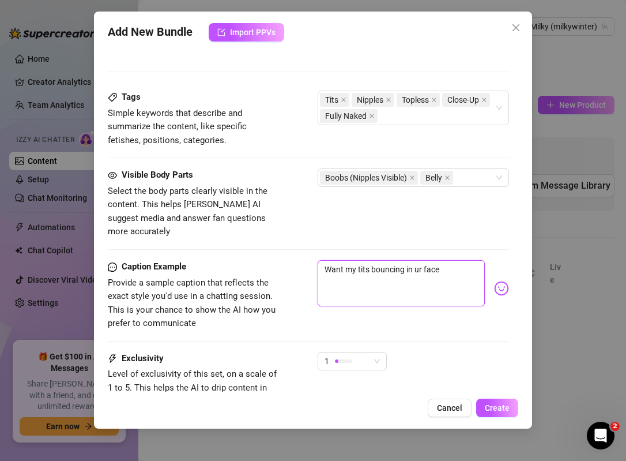
type textarea "Want my tits bouncing in ur face"
type textarea "Want my tits bouncing in ur face l"
type textarea "Want my tits bouncing in ur face li"
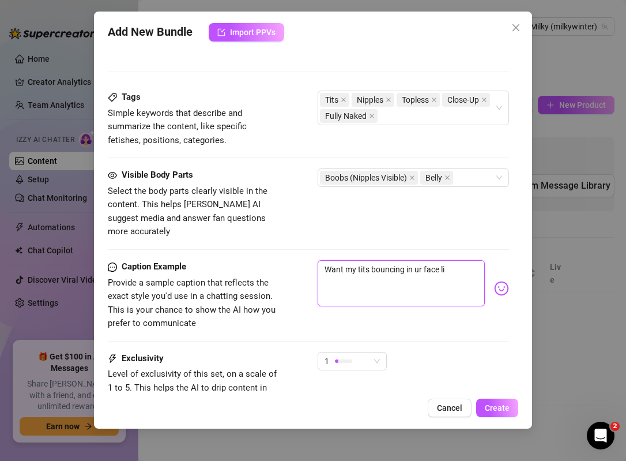
type textarea "Want my tits bouncing in ur face lik"
type textarea "Want my tits bouncing in ur face like"
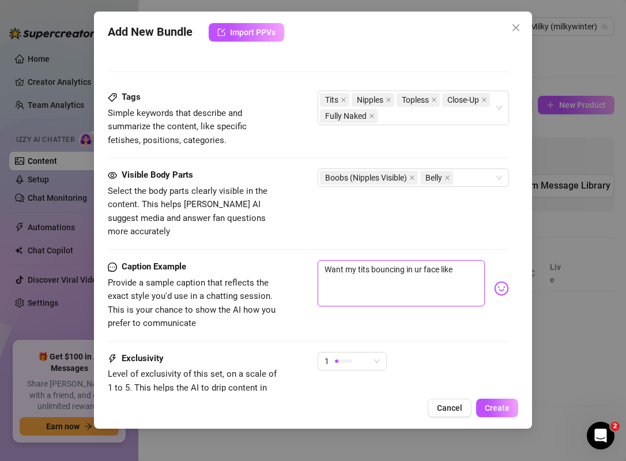
type textarea "Want my tits bouncing in ur face like"
type textarea "Want my tits bouncing in ur face like t"
type textarea "Want my tits bouncing in ur face like th"
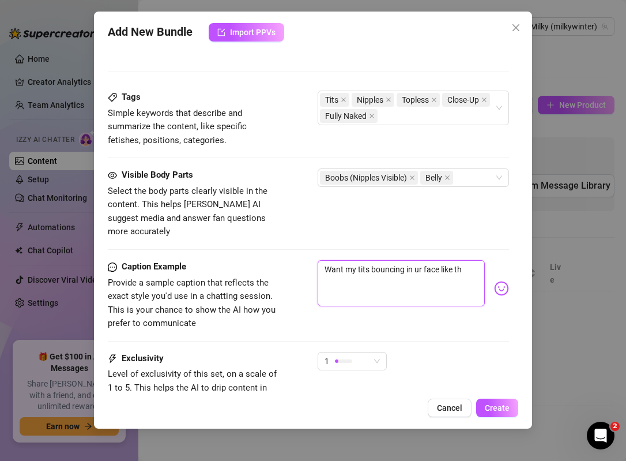
type textarea "Want my tits bouncing in ur face like thi"
type textarea "Want my tits bouncing in ur face like this"
type textarea "Want my tits bouncing in ur face like this?"
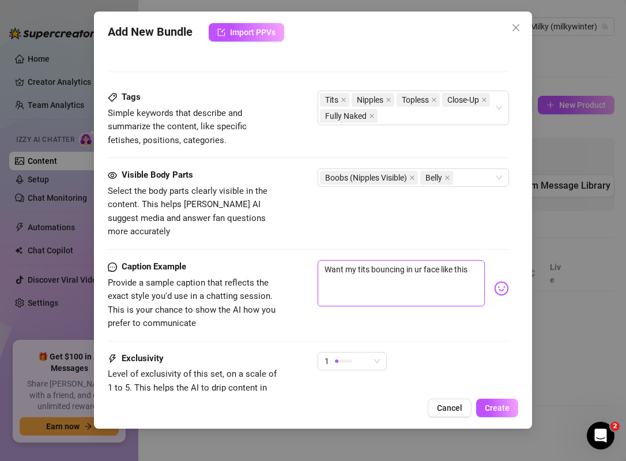
type textarea "Want my tits bouncing in ur face like this?"
type textarea "Want my tits bouncing in ur face like this? 😈"
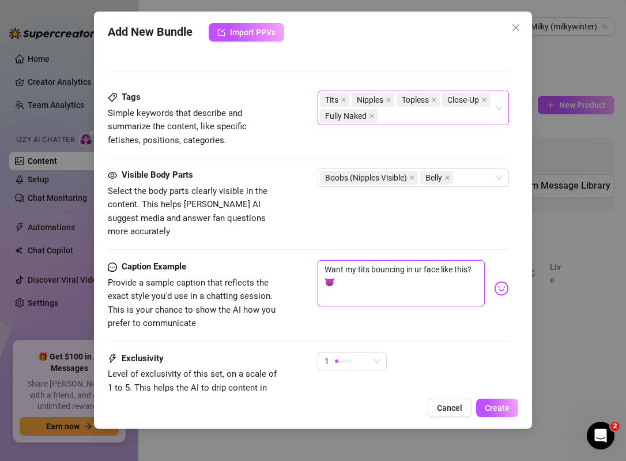
type textarea "Want my tits bouncing in ur face like this? 😈 R"
type textarea "Want my tits bouncing in ur face like this? 😈 R u"
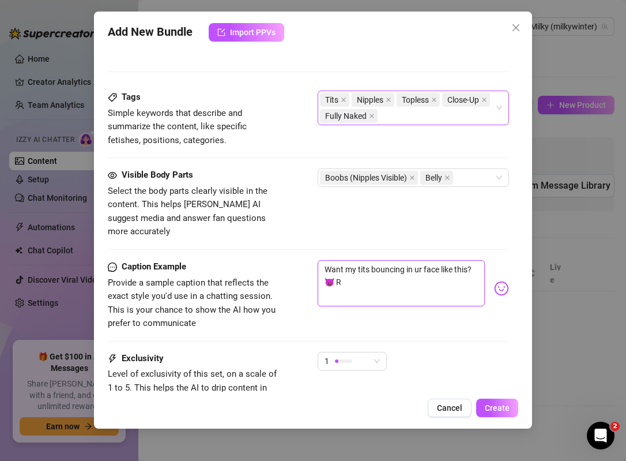
type textarea "Want my tits bouncing in ur face like this? 😈 R u"
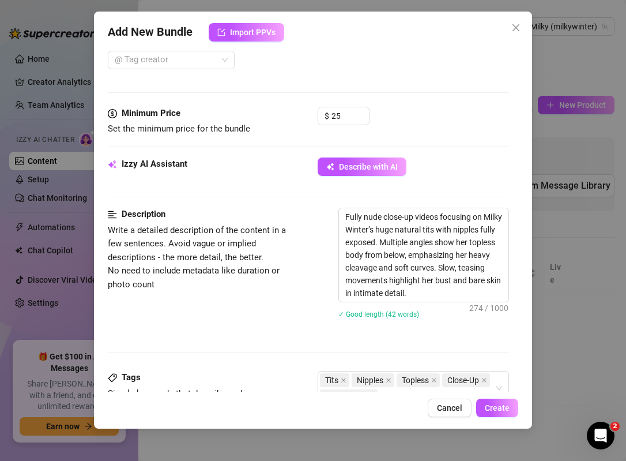
scroll to position [363, 0]
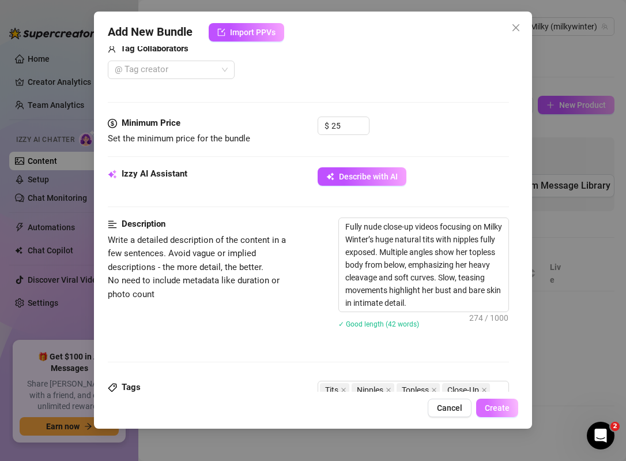
click at [502, 409] on span "Create" at bounding box center [497, 407] width 25 height 9
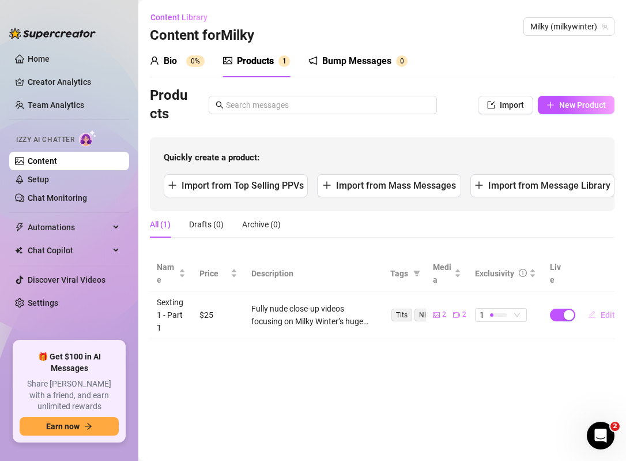
click at [604, 314] on span "Edit" at bounding box center [608, 314] width 14 height 9
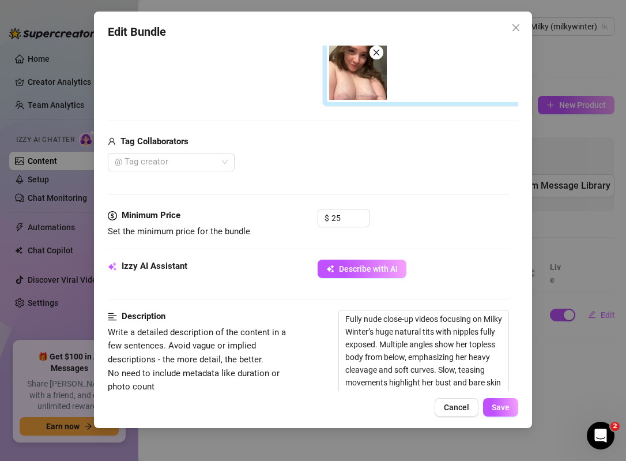
scroll to position [277, 0]
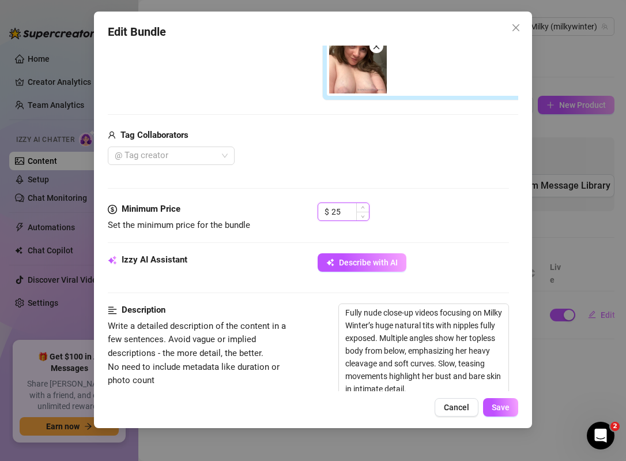
click at [349, 212] on input "25" at bounding box center [350, 211] width 37 height 17
click at [508, 412] on button "Save" at bounding box center [500, 407] width 35 height 18
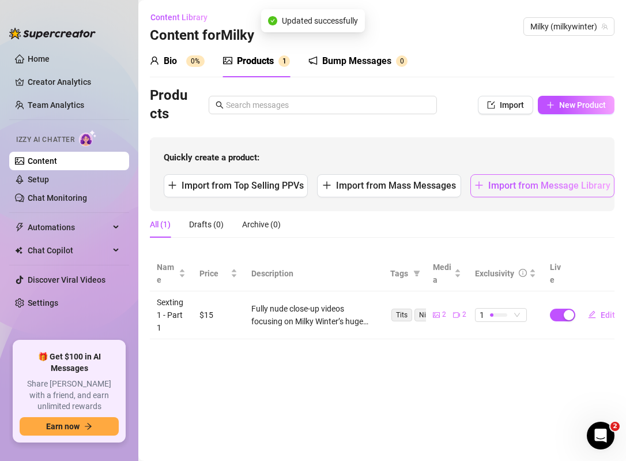
click at [522, 183] on span "Import from Message Library" at bounding box center [549, 185] width 122 height 11
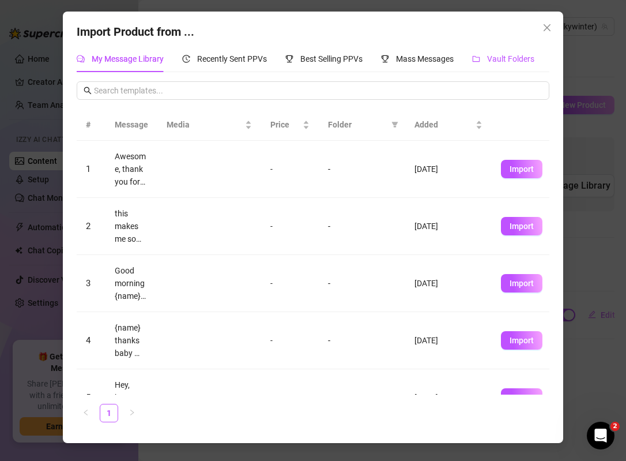
click at [509, 57] on span "Vault Folders" at bounding box center [510, 58] width 47 height 9
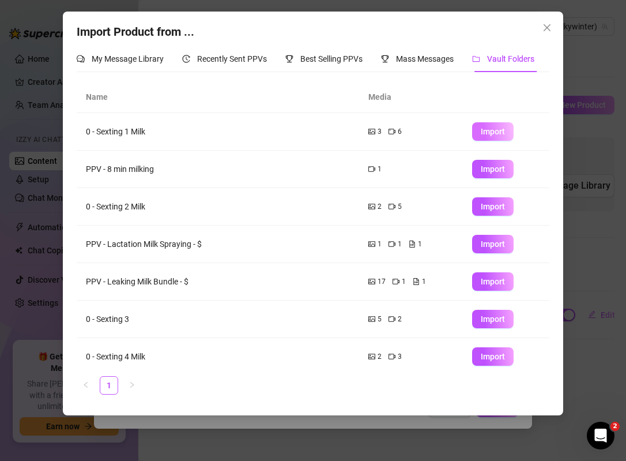
click at [503, 129] on span "Import" at bounding box center [493, 131] width 24 height 9
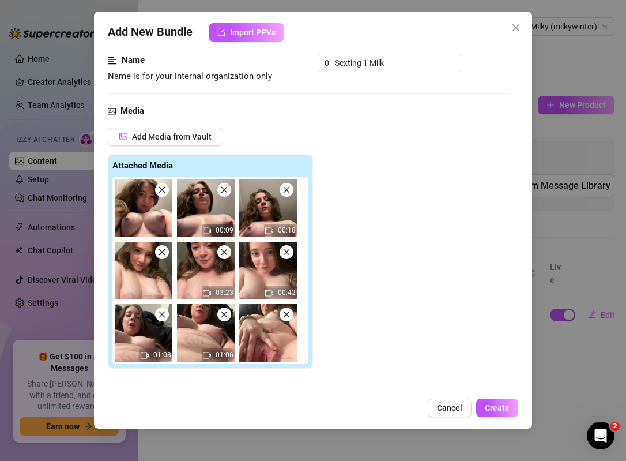
scroll to position [76, 0]
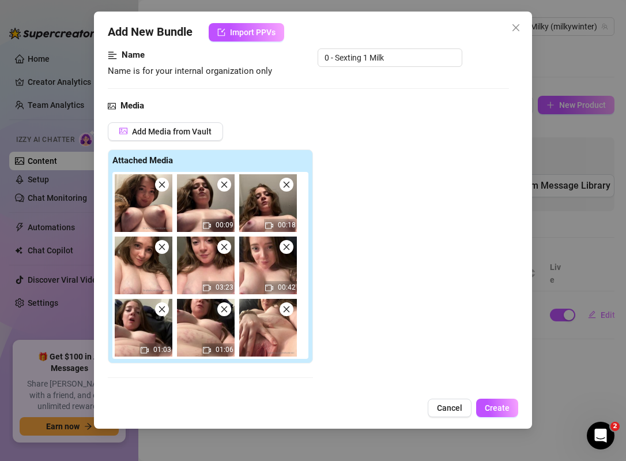
click at [159, 249] on icon "close" at bounding box center [162, 247] width 8 height 8
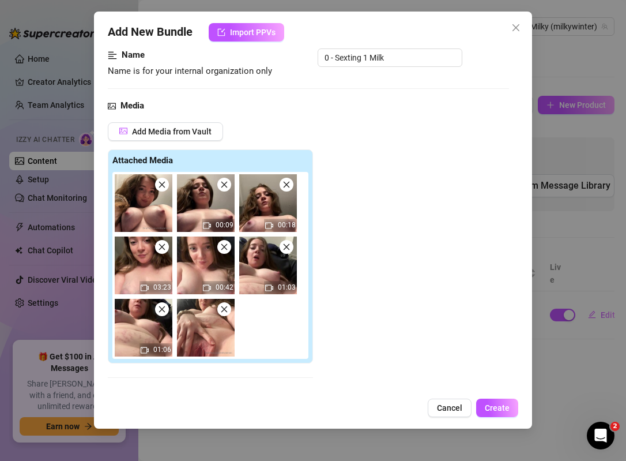
click at [159, 182] on icon "close" at bounding box center [162, 184] width 8 height 8
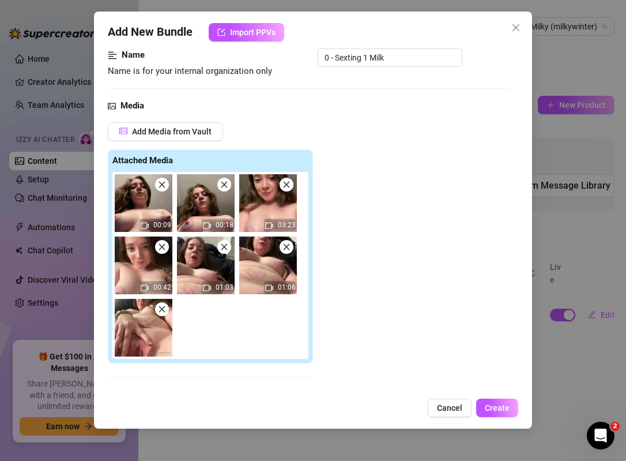
click at [160, 180] on icon "close" at bounding box center [162, 184] width 8 height 8
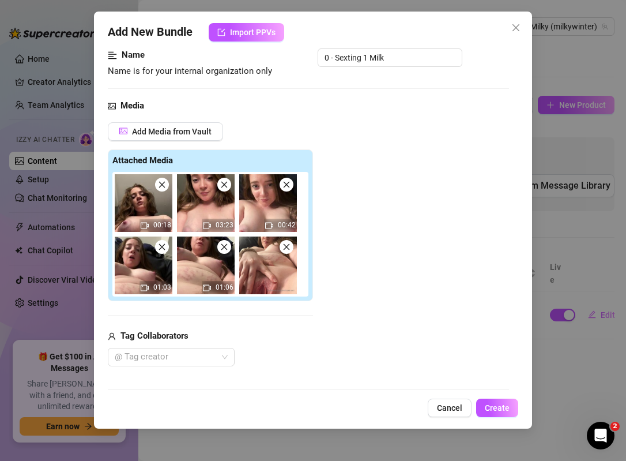
click at [160, 180] on icon "close" at bounding box center [162, 184] width 8 height 8
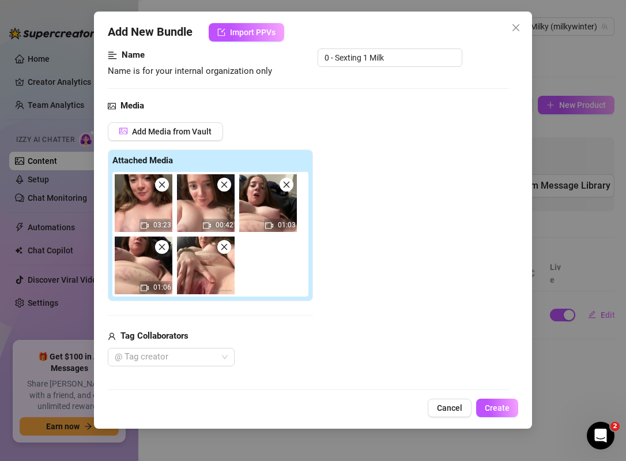
click at [162, 184] on icon "close" at bounding box center [162, 185] width 6 height 6
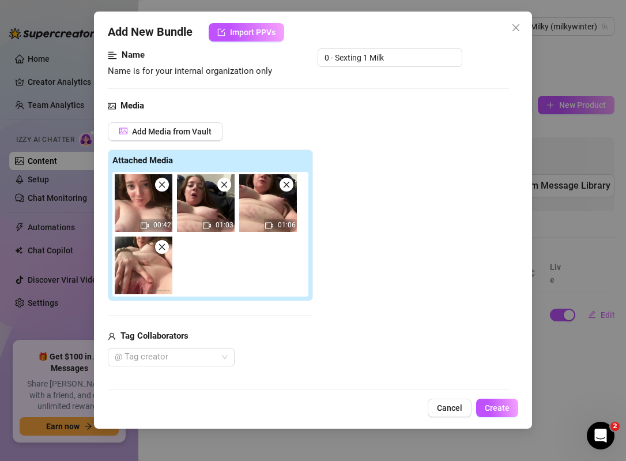
click at [163, 247] on icon "close" at bounding box center [162, 247] width 8 height 8
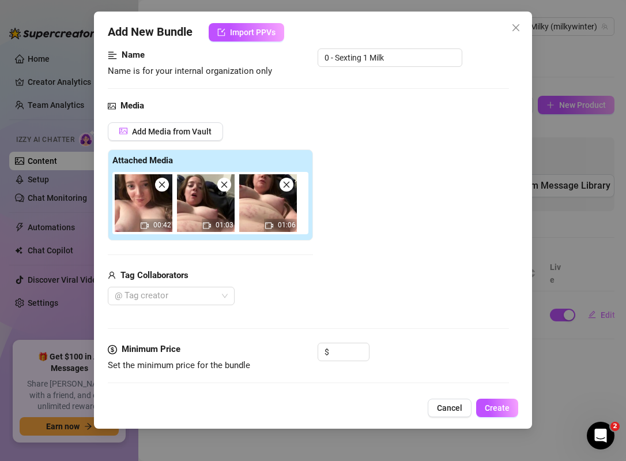
click at [287, 183] on icon "close" at bounding box center [287, 184] width 8 height 8
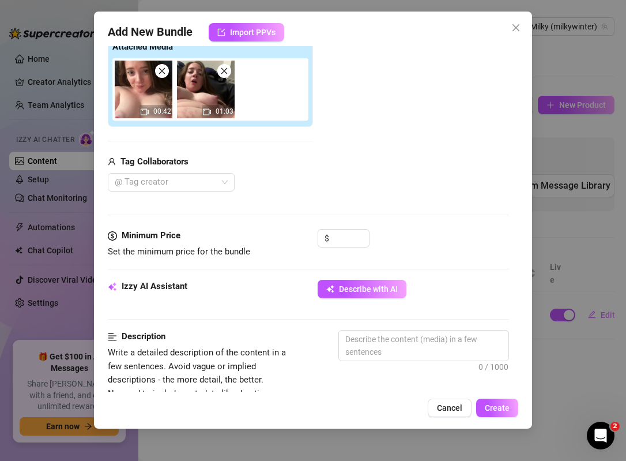
scroll to position [194, 0]
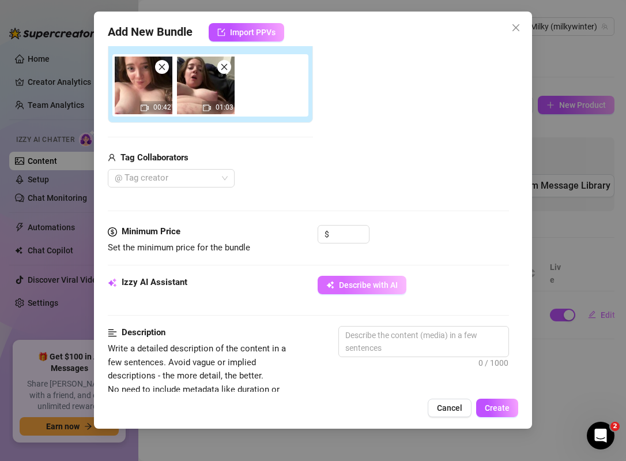
click at [339, 283] on span "Describe with AI" at bounding box center [368, 284] width 59 height 9
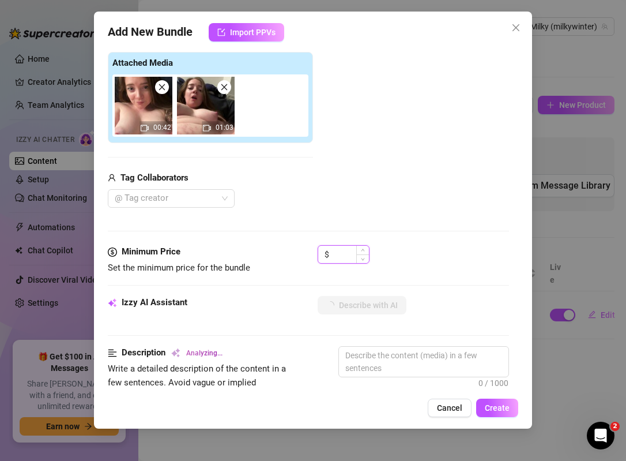
click at [338, 254] on input at bounding box center [350, 254] width 37 height 17
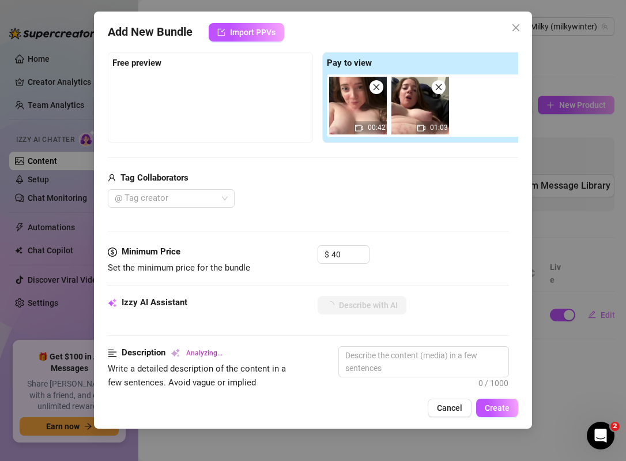
click at [362, 213] on div "Media Add Media from Vault Free preview Pay to view 00:42 01:03 Tag Collaborato…" at bounding box center [308, 123] width 401 height 243
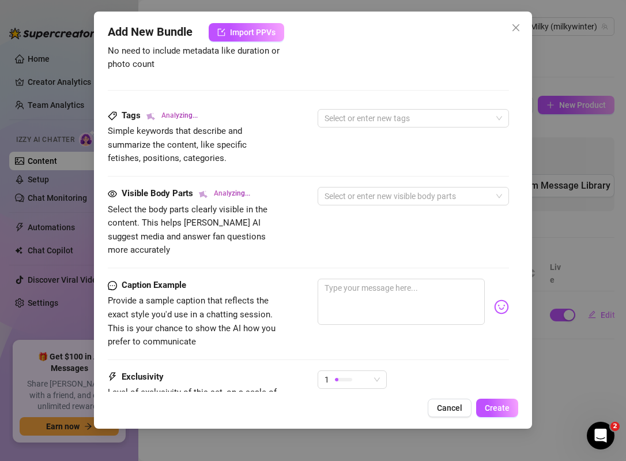
scroll to position [562, 0]
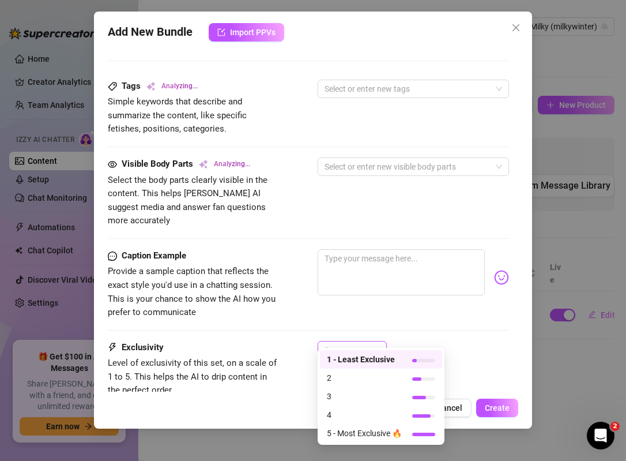
click at [349, 348] on div at bounding box center [343, 349] width 17 height 3
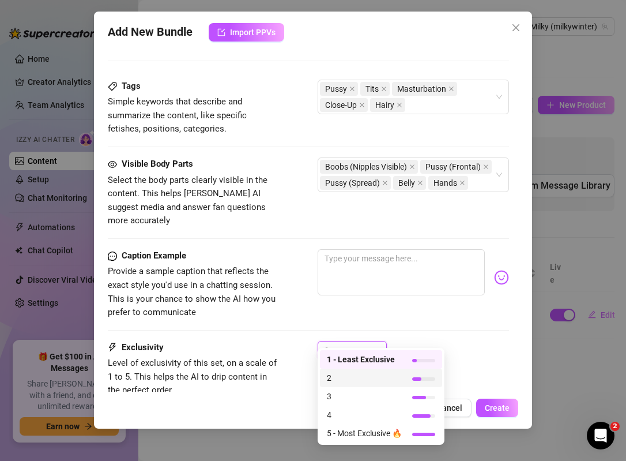
click at [351, 374] on span "2" at bounding box center [364, 377] width 75 height 13
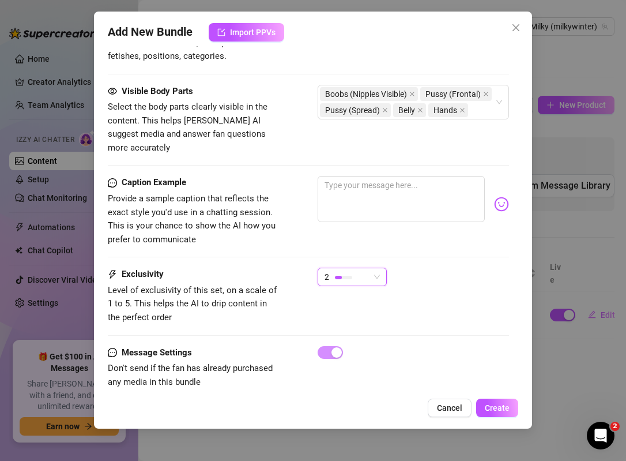
scroll to position [673, 0]
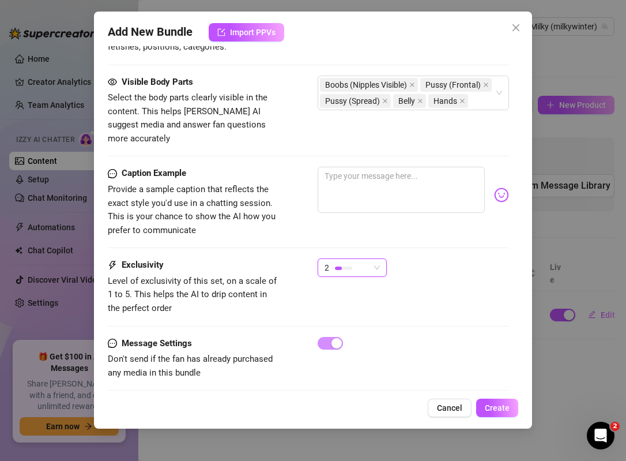
click at [350, 264] on div "2" at bounding box center [347, 267] width 45 height 17
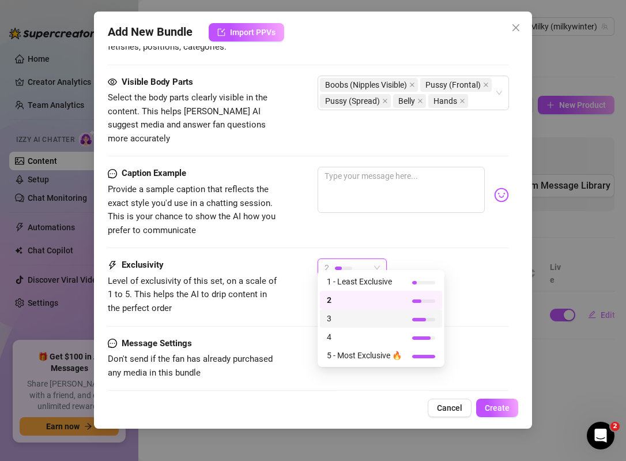
click at [347, 319] on span "3" at bounding box center [364, 318] width 75 height 13
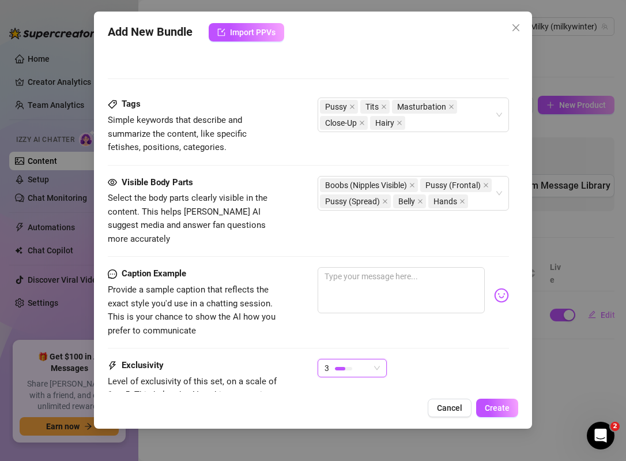
scroll to position [577, 0]
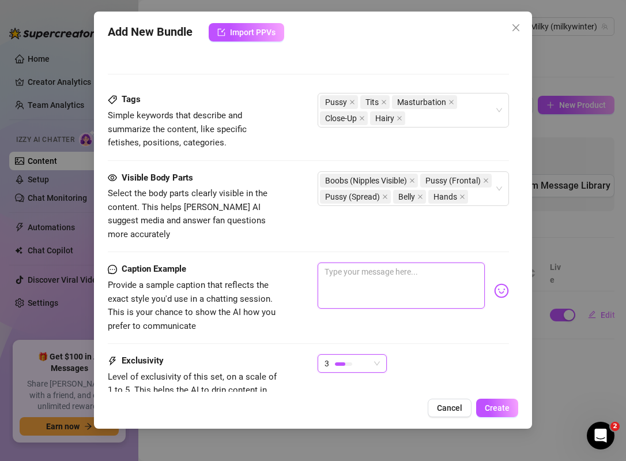
click at [371, 262] on textarea at bounding box center [401, 285] width 167 height 46
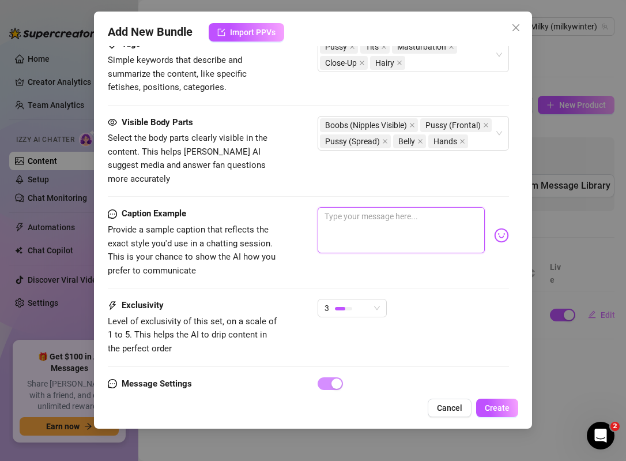
scroll to position [673, 0]
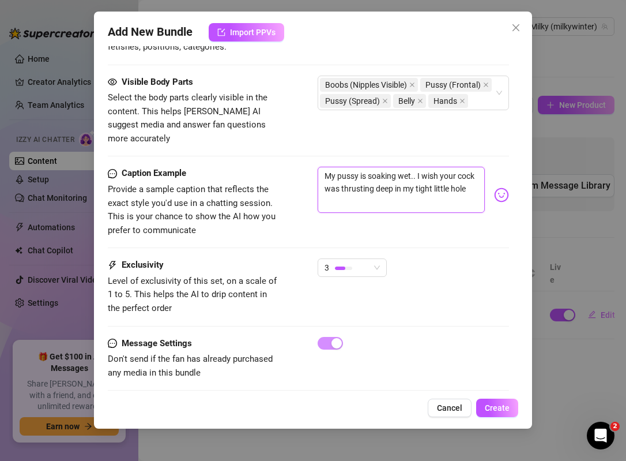
click at [471, 179] on textarea "My pussy is soaking wet.. I wish your cock was thrusting deep in my tight littl…" at bounding box center [401, 190] width 167 height 46
click at [411, 167] on textarea "My pussy is soaking wet.. I wish your cock was thrusting deep in my tight littl…" at bounding box center [401, 190] width 167 height 46
click at [375, 191] on textarea "My pussy is soaking wet rn.. I wish your cock was thrusting deep in my tight li…" at bounding box center [401, 190] width 167 height 46
click at [374, 191] on textarea "My pussy is soaking wet rn.. I wish your cock was thrusting deep in my tight li…" at bounding box center [401, 190] width 167 height 46
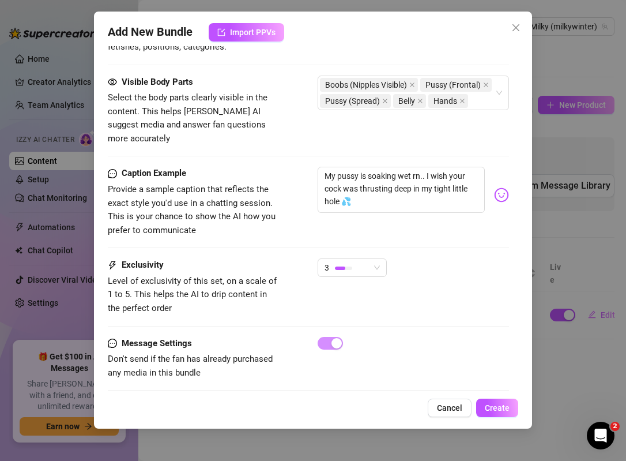
click at [275, 246] on div "Caption Example Provide a sample caption that reflects the exact style you'd us…" at bounding box center [308, 213] width 401 height 92
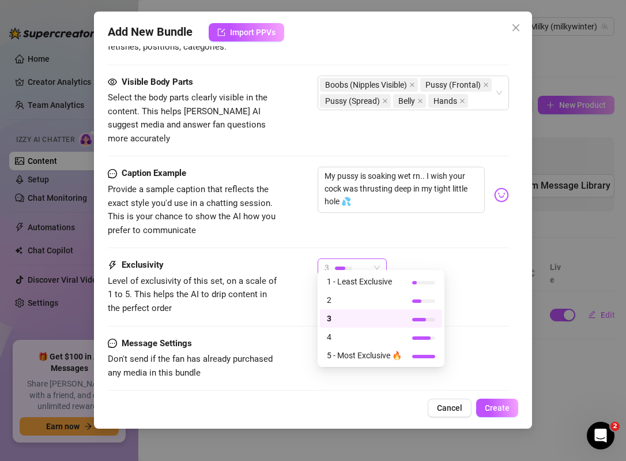
click at [368, 259] on div "3" at bounding box center [347, 267] width 45 height 17
click at [367, 307] on div "2" at bounding box center [381, 300] width 122 height 18
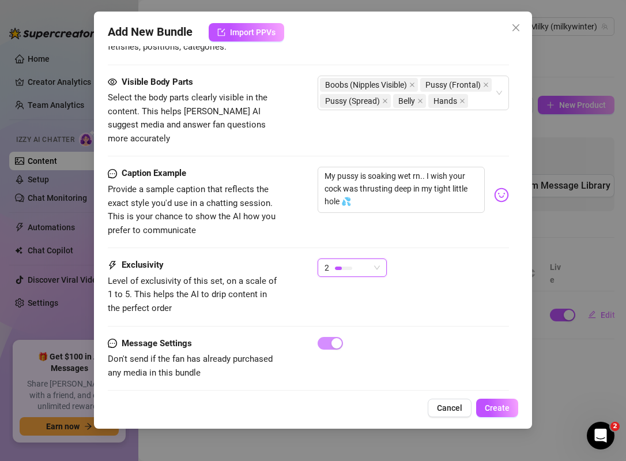
click at [426, 284] on div "Exclusivity Level of exclusivity of this set, on a scale of 1 to 5. This helps …" at bounding box center [308, 286] width 401 height 57
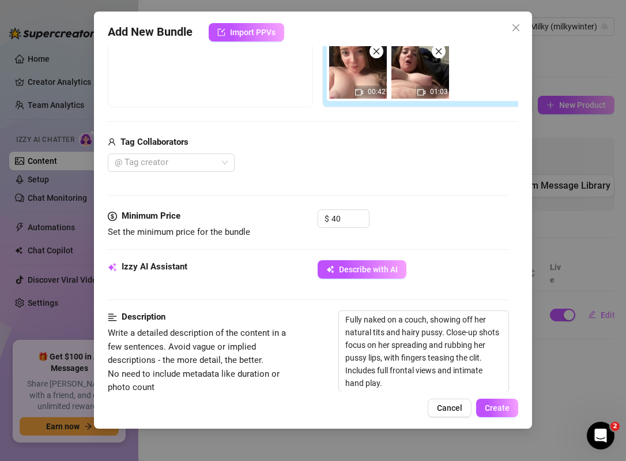
scroll to position [206, 0]
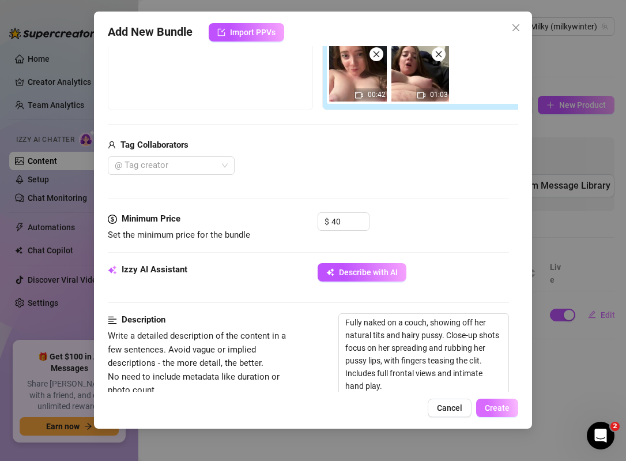
click at [502, 409] on span "Create" at bounding box center [497, 407] width 25 height 9
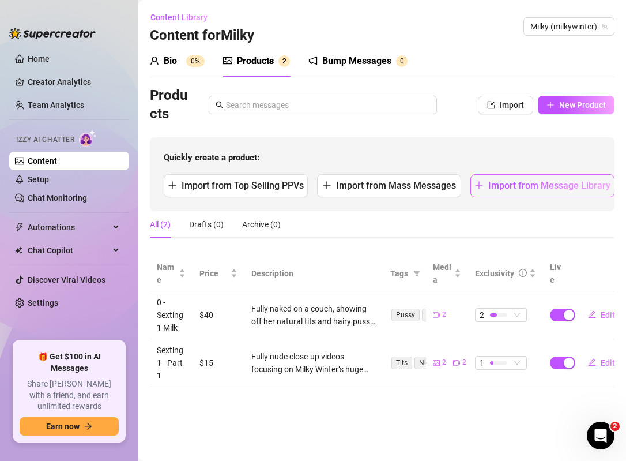
click at [510, 183] on span "Import from Message Library" at bounding box center [549, 185] width 122 height 11
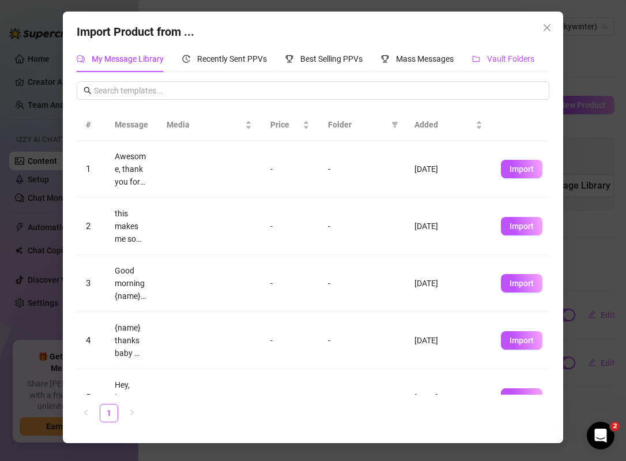
click at [507, 57] on span "Vault Folders" at bounding box center [510, 58] width 47 height 9
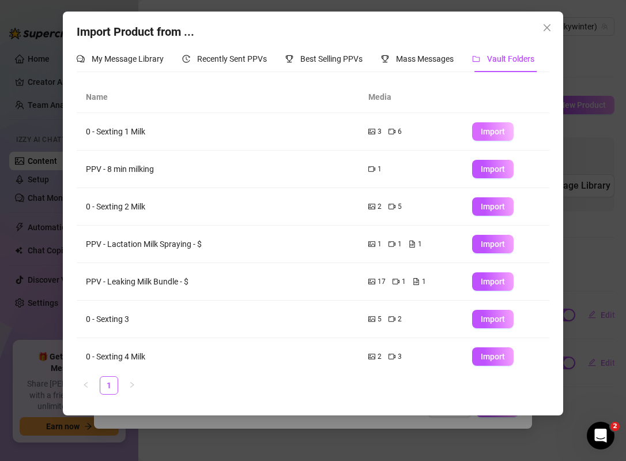
click at [496, 128] on span "Import" at bounding box center [493, 131] width 24 height 9
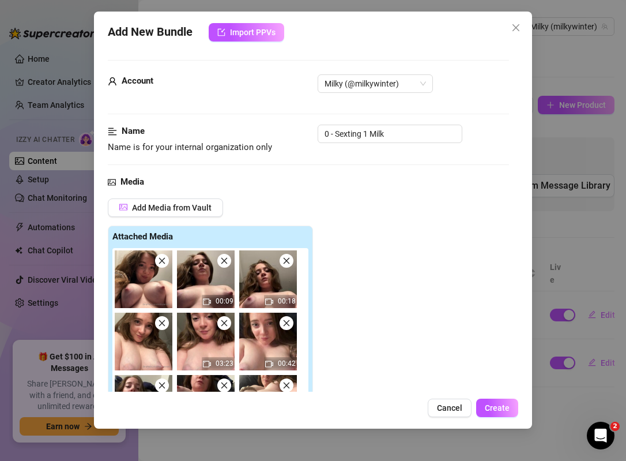
click at [164, 262] on icon "close" at bounding box center [162, 261] width 8 height 8
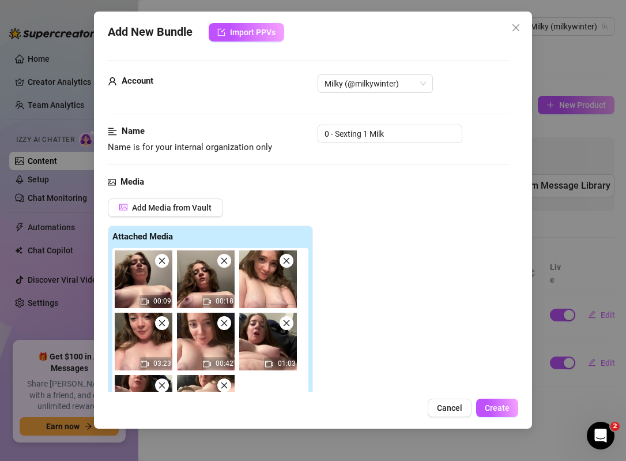
click at [164, 262] on icon "close" at bounding box center [162, 261] width 8 height 8
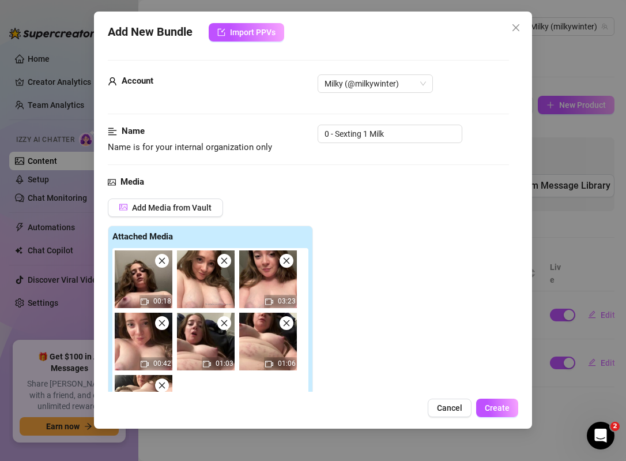
click at [164, 262] on icon "close" at bounding box center [162, 261] width 8 height 8
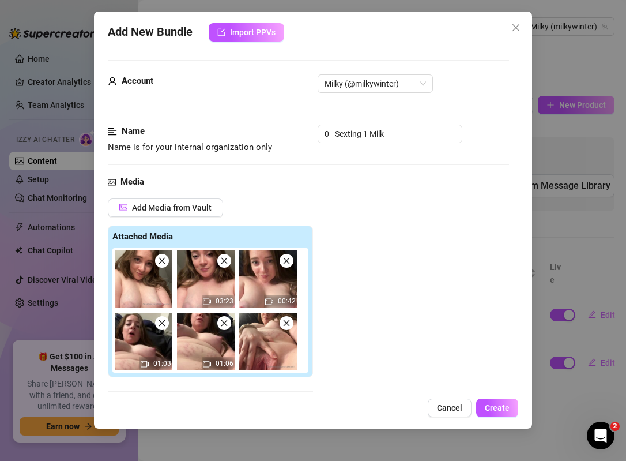
click at [164, 262] on icon "close" at bounding box center [162, 261] width 8 height 8
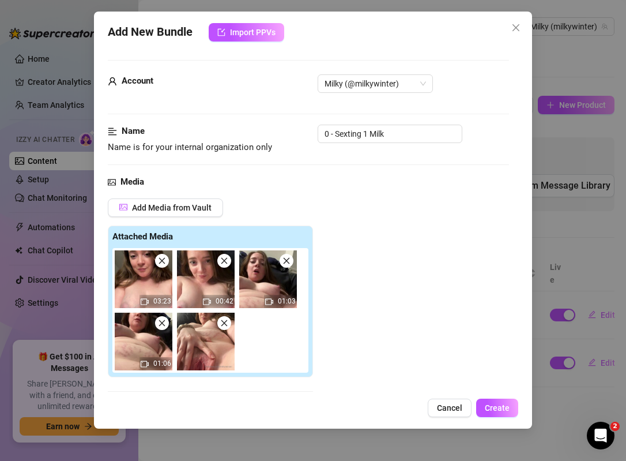
click at [164, 262] on icon "close" at bounding box center [162, 261] width 8 height 8
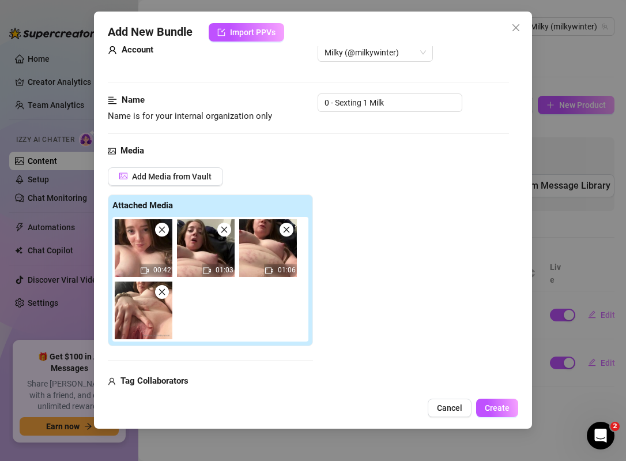
scroll to position [36, 0]
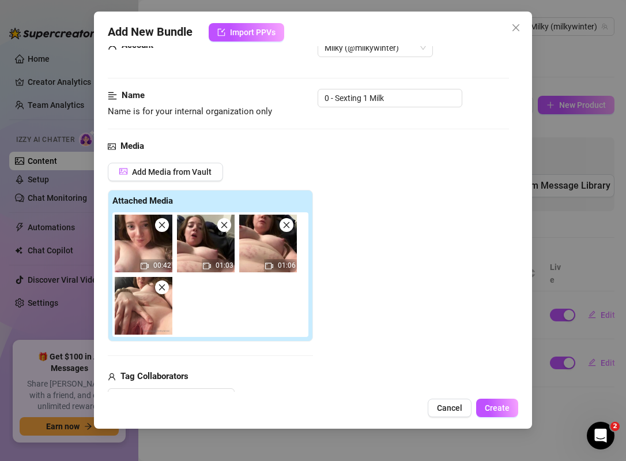
click at [163, 225] on icon "close" at bounding box center [162, 225] width 6 height 6
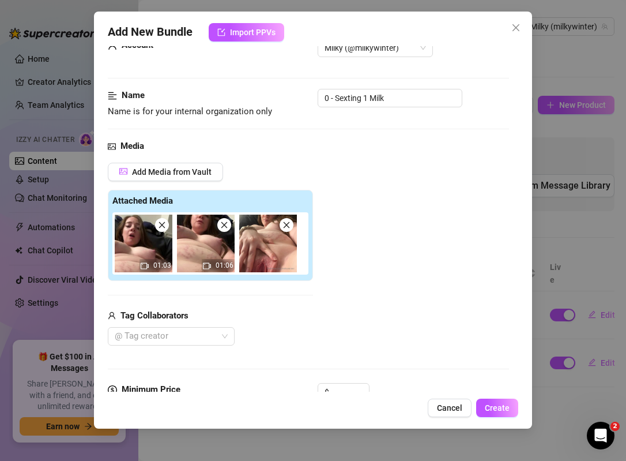
click at [163, 225] on icon "close" at bounding box center [162, 225] width 6 height 6
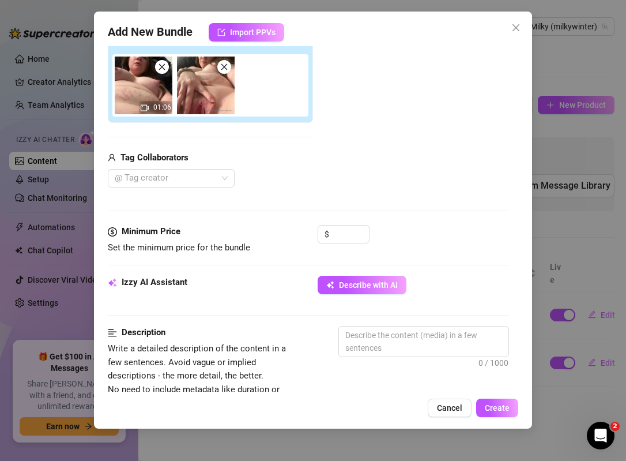
scroll to position [197, 0]
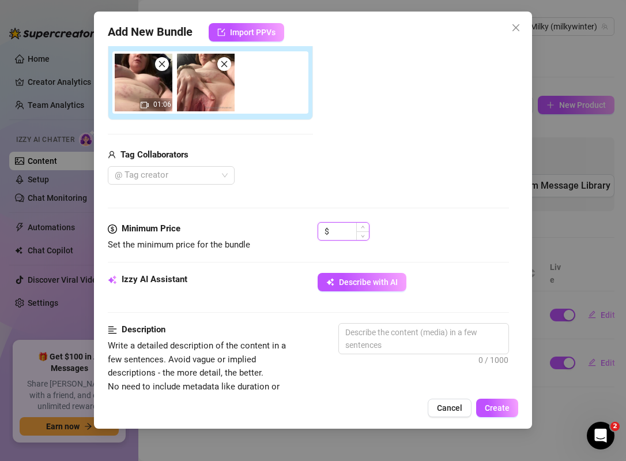
click at [340, 233] on input at bounding box center [350, 231] width 37 height 17
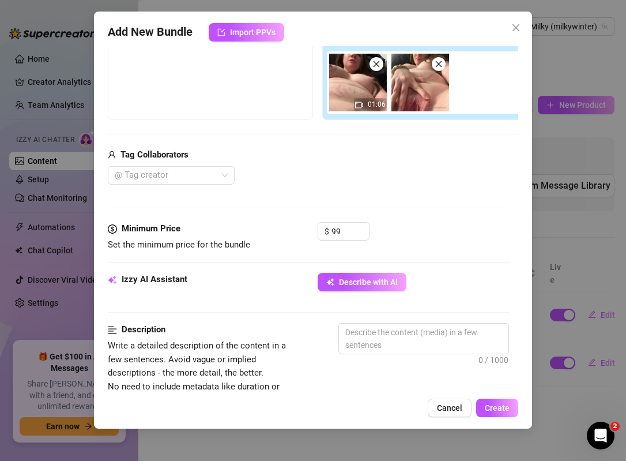
click at [437, 222] on div "$ 99" at bounding box center [413, 236] width 191 height 29
click at [375, 283] on span "Describe with AI" at bounding box center [368, 281] width 59 height 9
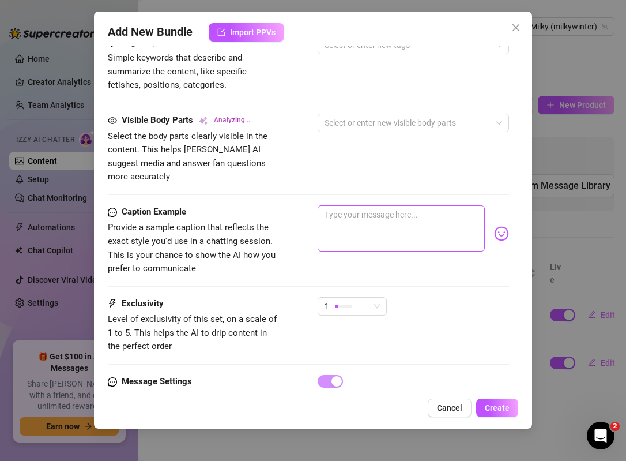
scroll to position [639, 0]
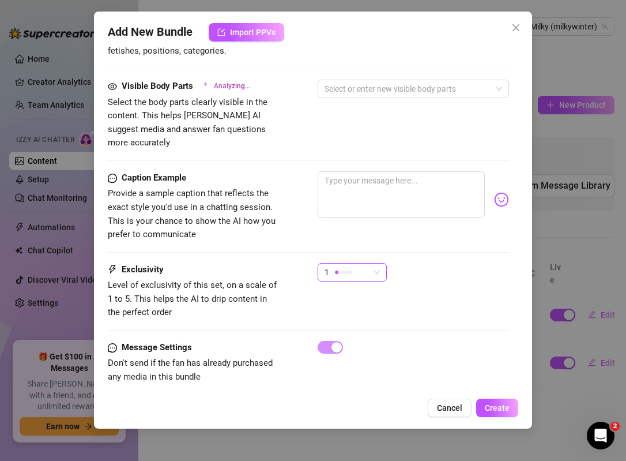
click at [371, 264] on span "1" at bounding box center [352, 272] width 55 height 17
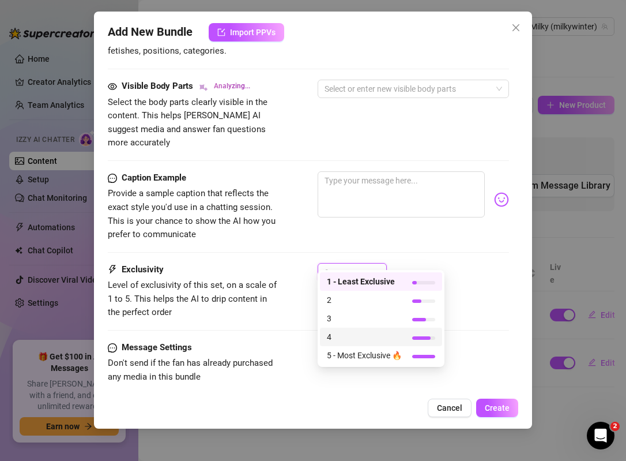
click at [371, 335] on span "4" at bounding box center [364, 336] width 75 height 13
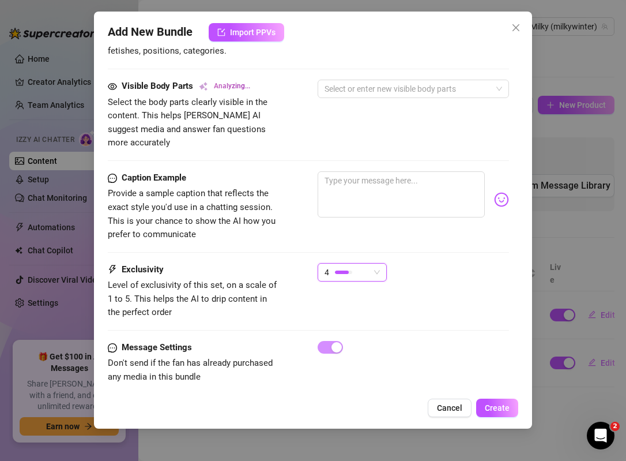
click at [435, 263] on div "4 4" at bounding box center [413, 277] width 191 height 29
click at [366, 264] on div "4" at bounding box center [347, 272] width 45 height 17
click at [441, 220] on div "Caption Example Provide a sample caption that reflects the exact style you'd us…" at bounding box center [308, 206] width 401 height 70
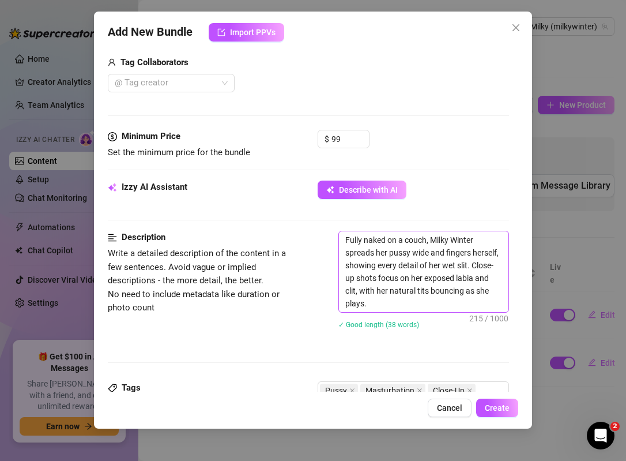
scroll to position [292, 0]
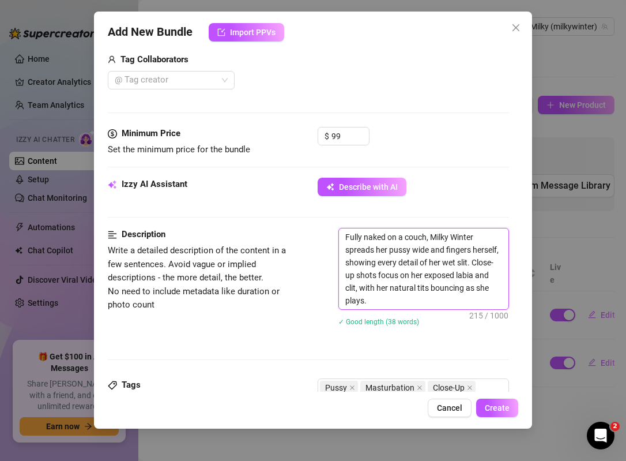
click at [390, 299] on textarea "Fully naked on a couch, Milky Winter spreads her pussy wide and fingers herself…" at bounding box center [424, 268] width 170 height 81
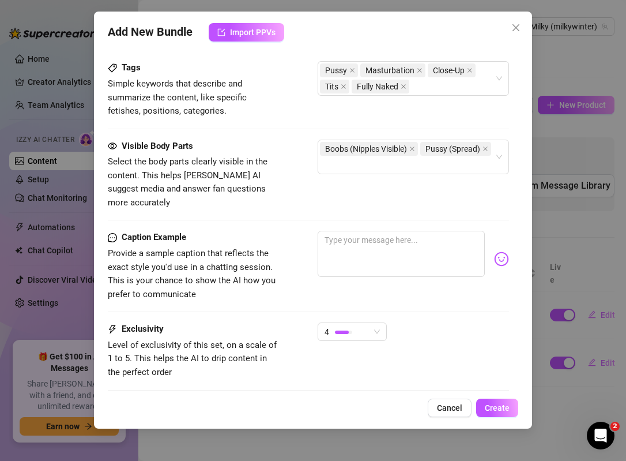
scroll to position [682, 0]
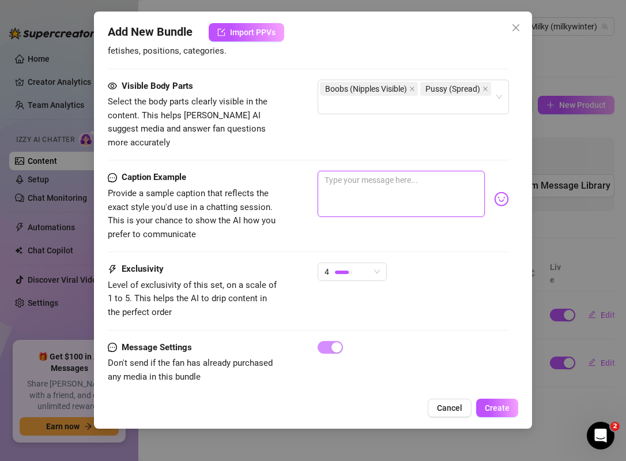
click at [352, 173] on textarea at bounding box center [401, 194] width 167 height 46
click at [405, 177] on textarea "I came so hard baby wanna see? Pls cum for me, wanna cremapie my pussy?" at bounding box center [401, 194] width 167 height 46
click at [453, 179] on textarea "I came so hard baby wanna see? Pls cum for me, wanna creampie my pussy?" at bounding box center [401, 194] width 167 height 46
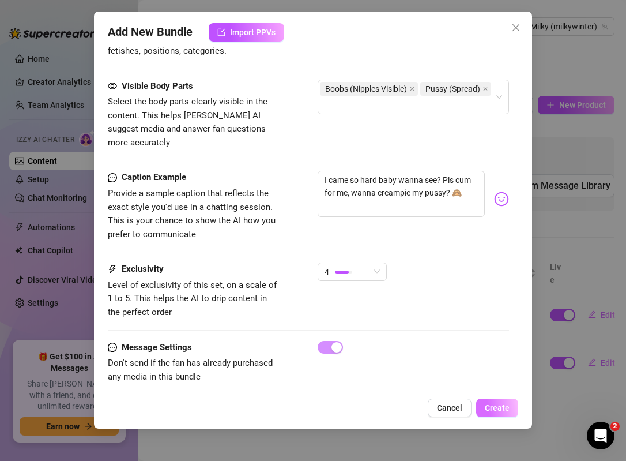
click at [496, 409] on span "Create" at bounding box center [497, 407] width 25 height 9
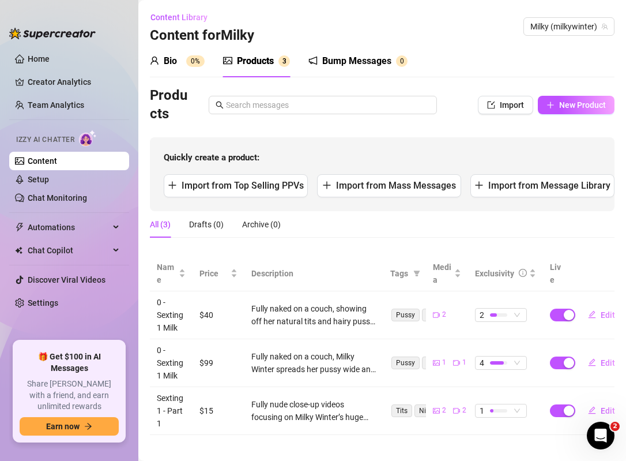
scroll to position [4, 0]
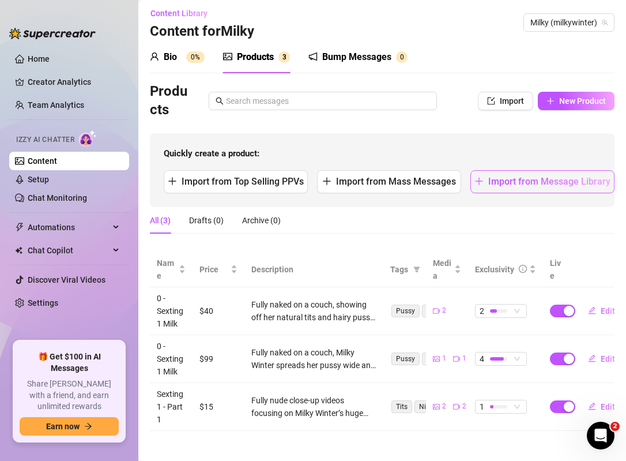
click at [532, 178] on span "Import from Message Library" at bounding box center [549, 181] width 122 height 11
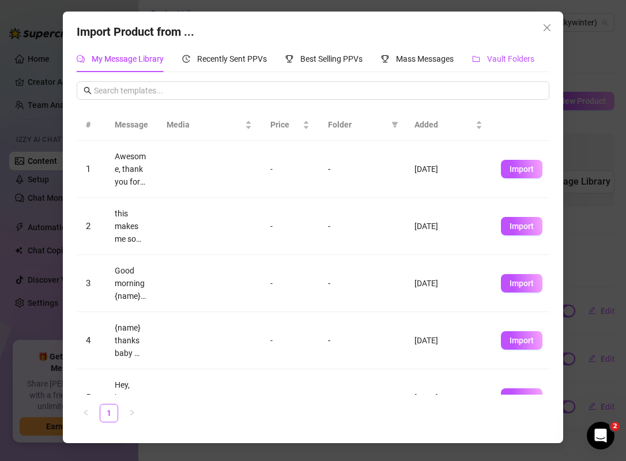
click at [506, 61] on span "Vault Folders" at bounding box center [510, 58] width 47 height 9
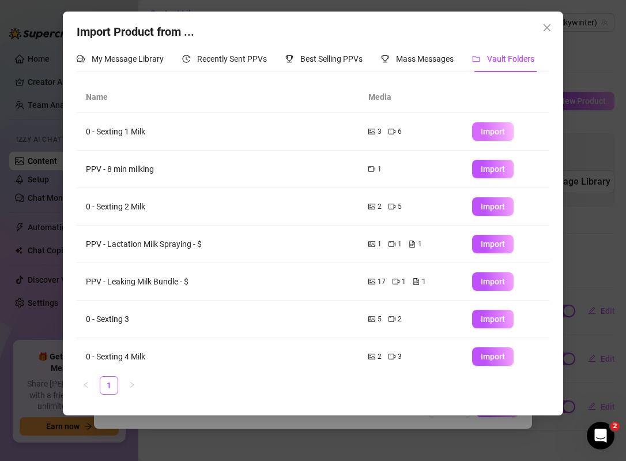
click at [495, 133] on span "Import" at bounding box center [493, 131] width 24 height 9
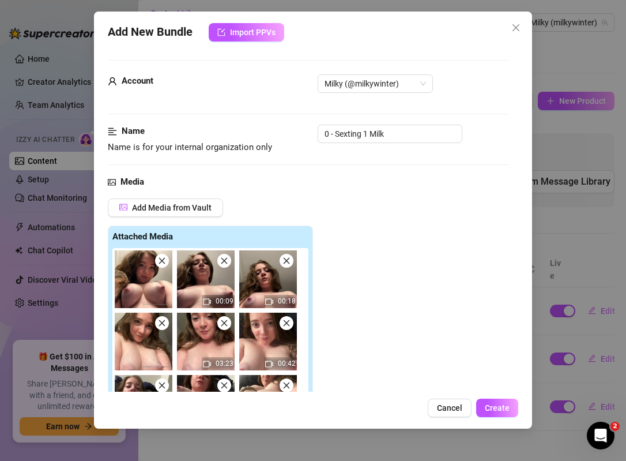
click at [161, 264] on icon "close" at bounding box center [162, 261] width 8 height 8
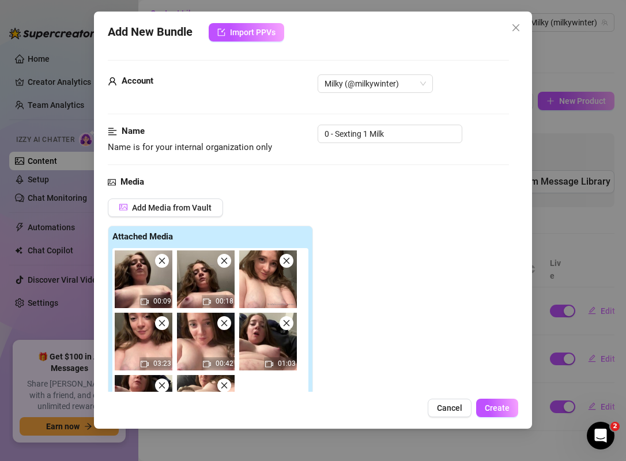
click at [161, 264] on icon "close" at bounding box center [162, 261] width 8 height 8
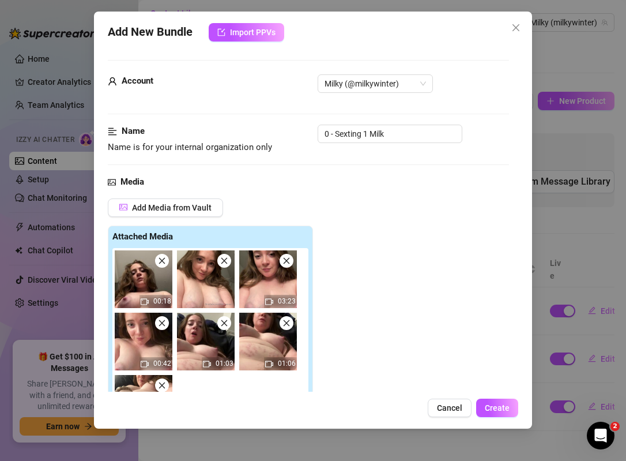
click at [161, 264] on icon "close" at bounding box center [162, 261] width 8 height 8
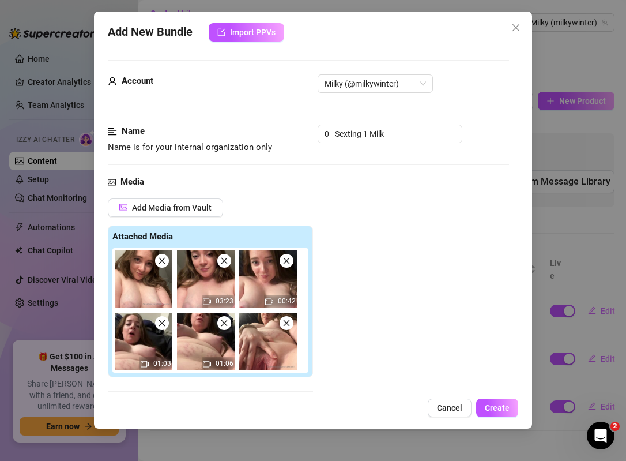
click at [161, 264] on icon "close" at bounding box center [162, 261] width 8 height 8
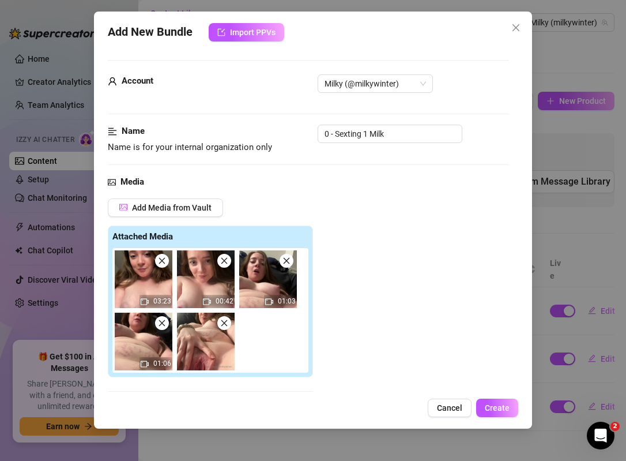
click at [224, 264] on icon "close" at bounding box center [224, 261] width 8 height 8
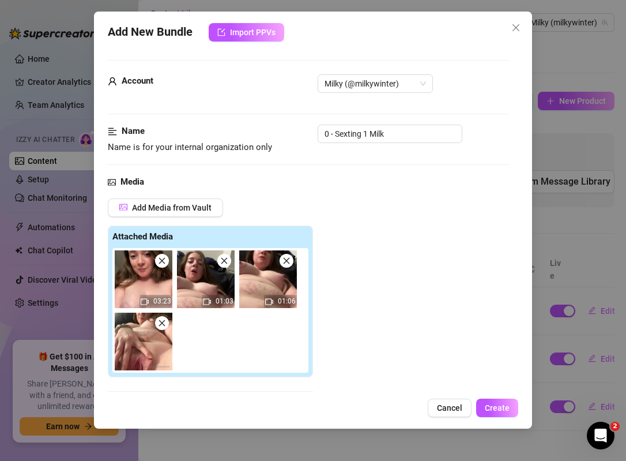
click at [224, 264] on icon "close" at bounding box center [224, 261] width 8 height 8
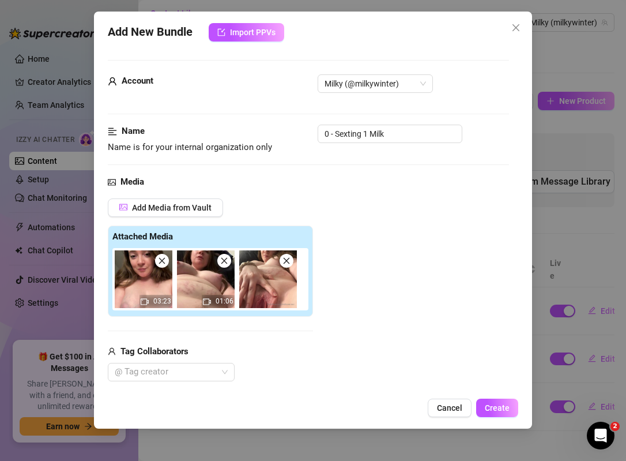
click at [224, 264] on icon "close" at bounding box center [224, 261] width 8 height 8
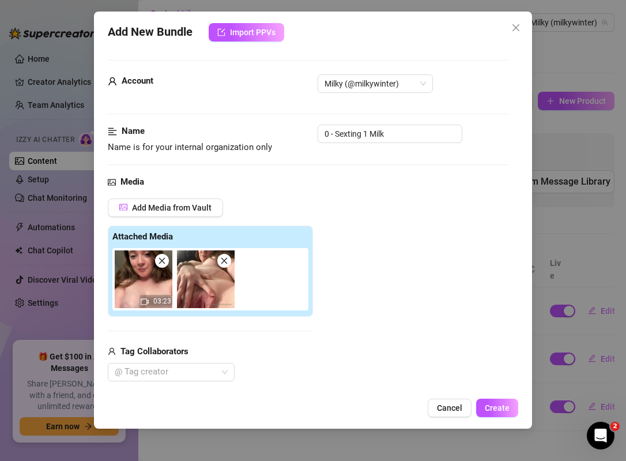
click at [224, 264] on icon "close" at bounding box center [224, 261] width 8 height 8
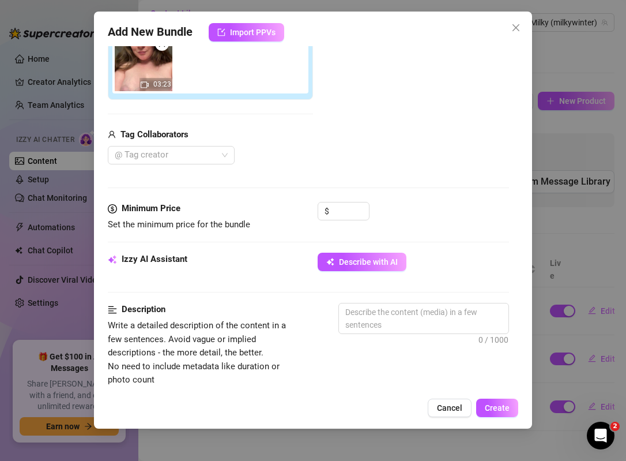
scroll to position [224, 0]
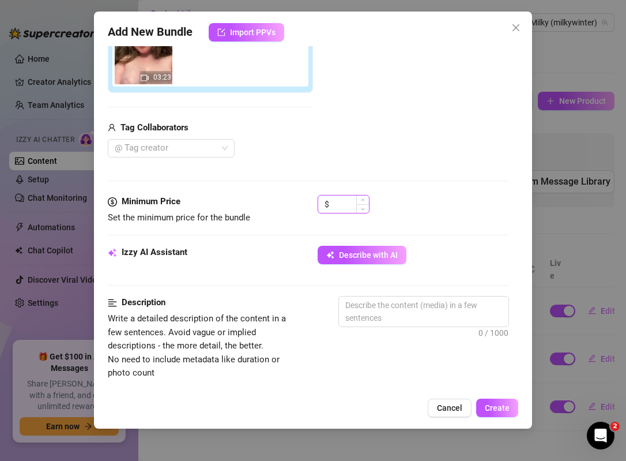
click at [337, 206] on input at bounding box center [350, 203] width 37 height 17
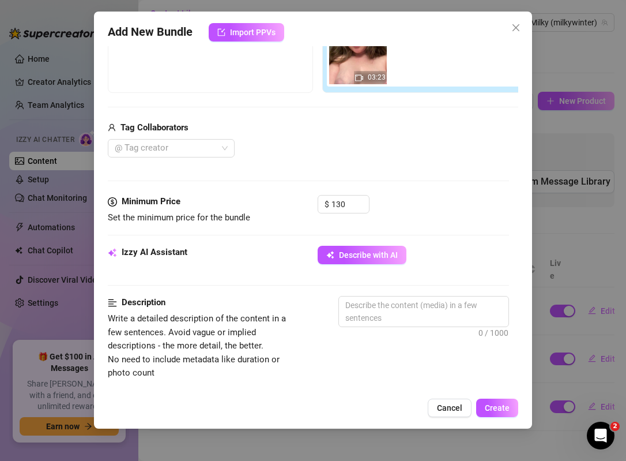
click at [435, 145] on div "@ Tag creator" at bounding box center [318, 148] width 420 height 18
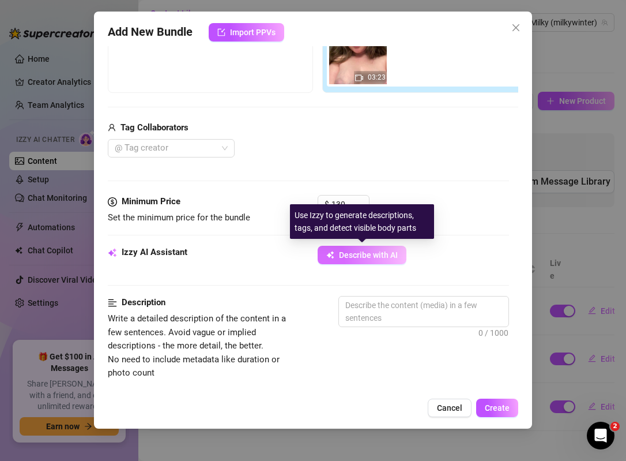
click at [369, 253] on span "Describe with AI" at bounding box center [368, 254] width 59 height 9
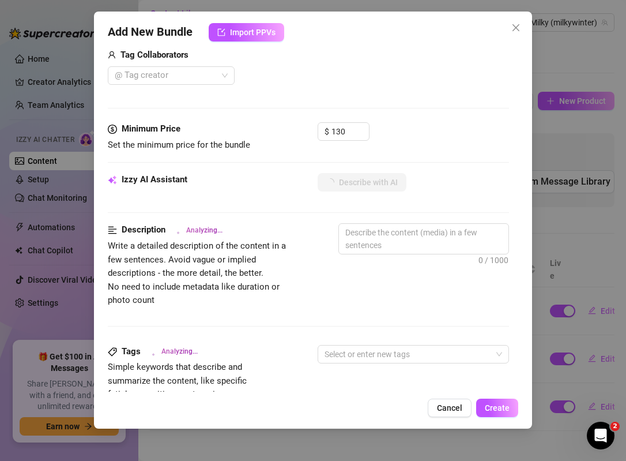
scroll to position [295, 0]
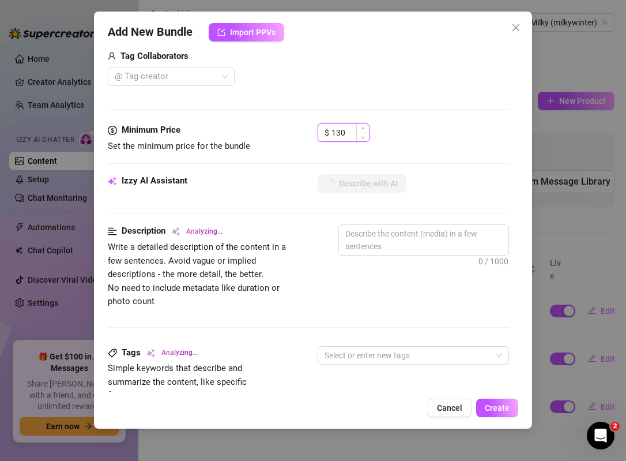
click at [347, 131] on input "130" at bounding box center [350, 132] width 37 height 17
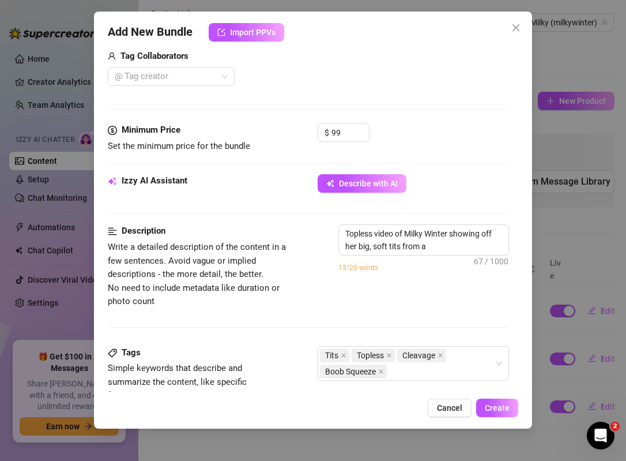
click at [400, 129] on div "$ 99" at bounding box center [413, 137] width 191 height 29
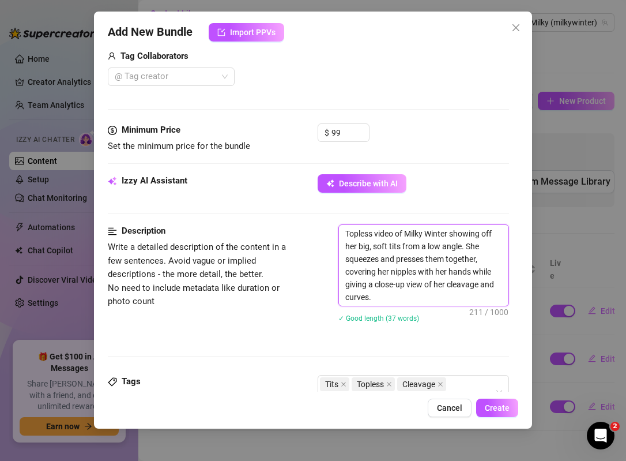
click at [385, 295] on textarea "Topless video of Milky Winter showing off her big, soft tits from a low angle. …" at bounding box center [424, 265] width 170 height 81
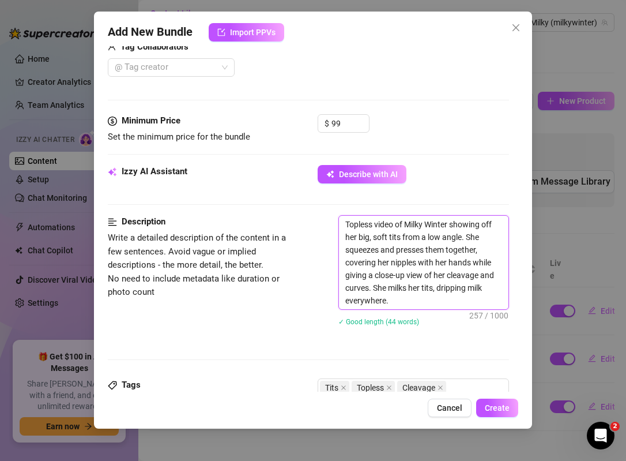
scroll to position [307, 0]
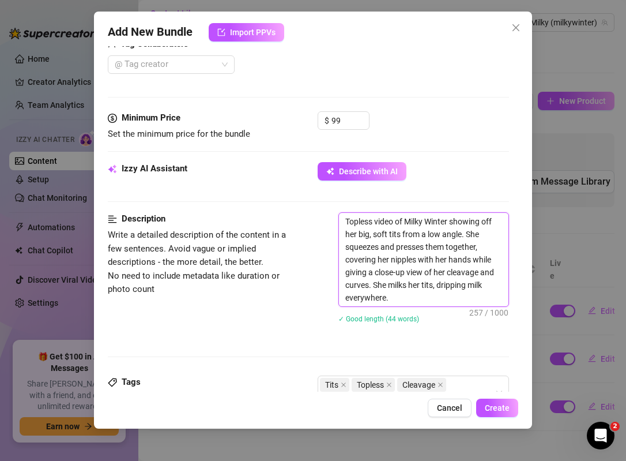
drag, startPoint x: 400, startPoint y: 297, endPoint x: 341, endPoint y: 298, distance: 58.2
click at [341, 298] on textarea "Topless video of Milky Winter showing off her big, soft tits from a low angle. …" at bounding box center [424, 259] width 170 height 93
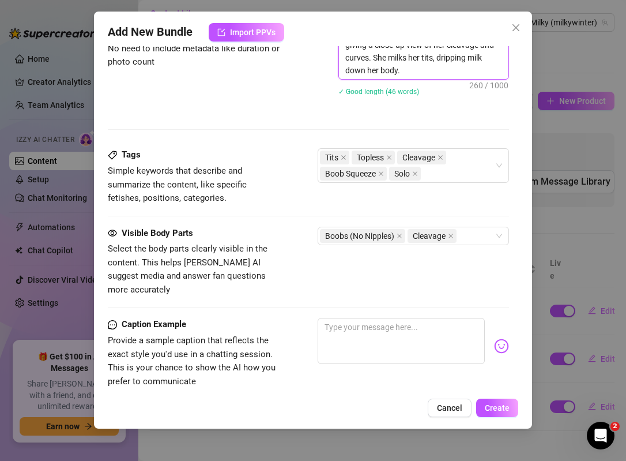
scroll to position [535, 0]
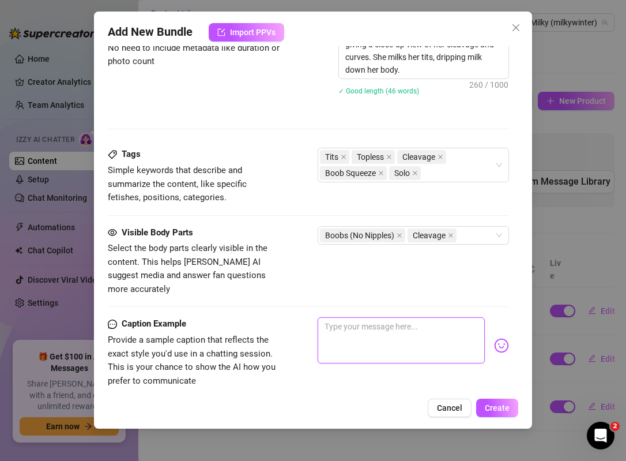
click at [345, 319] on textarea at bounding box center [401, 340] width 167 height 46
click at [447, 176] on div "Tits Topless Cleavage Boob Squeeze Solo" at bounding box center [407, 165] width 175 height 32
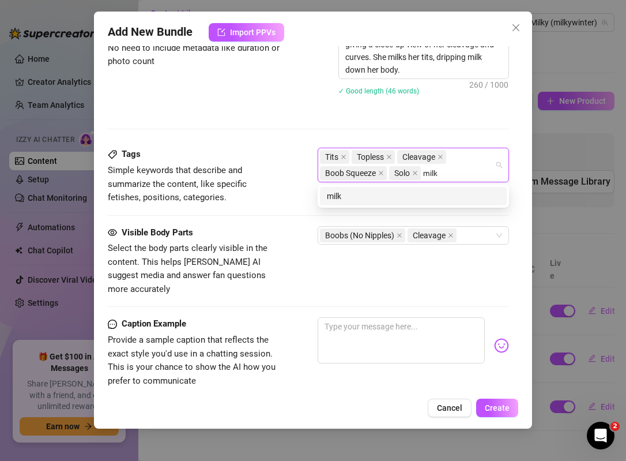
click at [419, 199] on div "milk" at bounding box center [413, 196] width 173 height 13
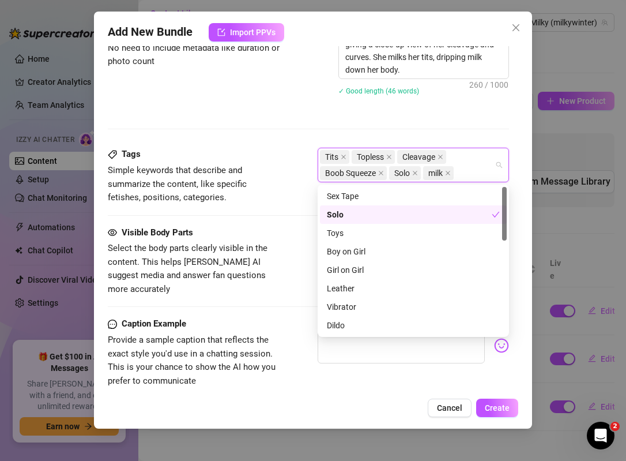
click at [280, 222] on div "Tags Simple keywords that describe and summarize the content, like specific fet…" at bounding box center [308, 187] width 401 height 78
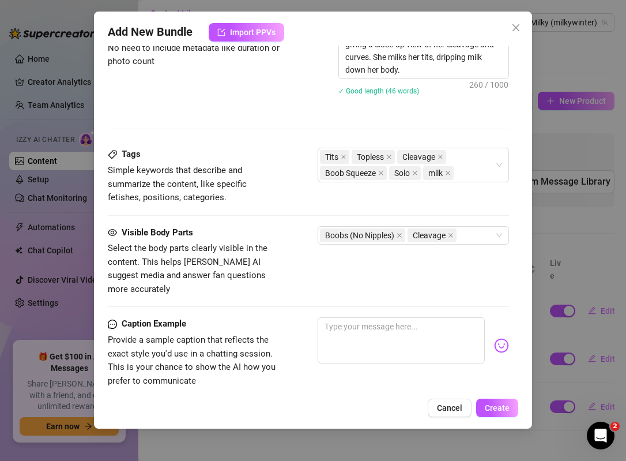
scroll to position [538, 0]
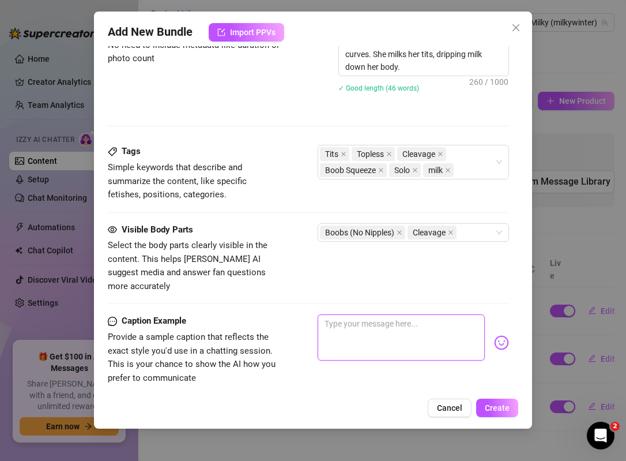
click at [341, 314] on textarea at bounding box center [401, 337] width 167 height 46
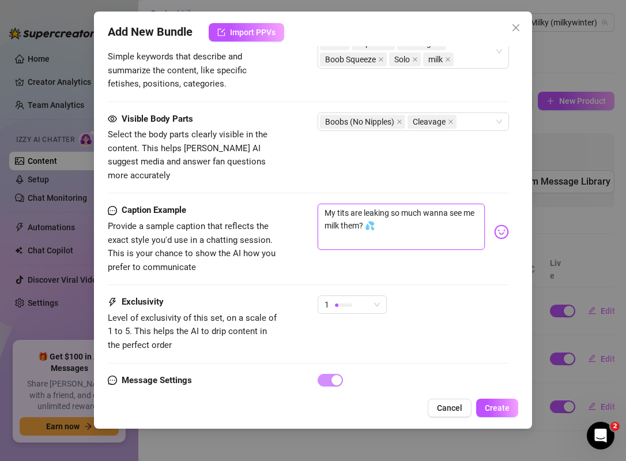
scroll to position [682, 0]
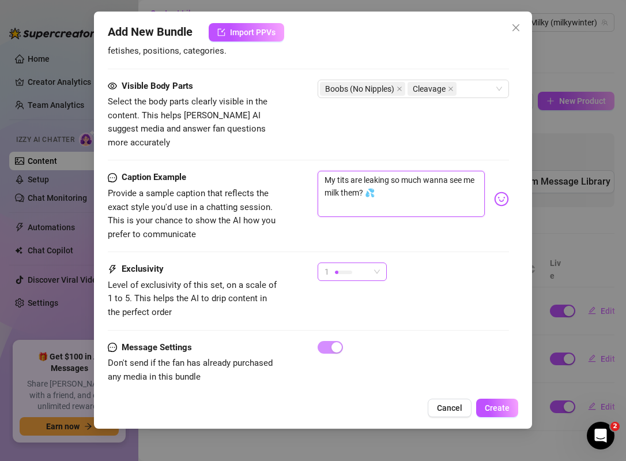
click at [352, 263] on div "1" at bounding box center [347, 271] width 45 height 17
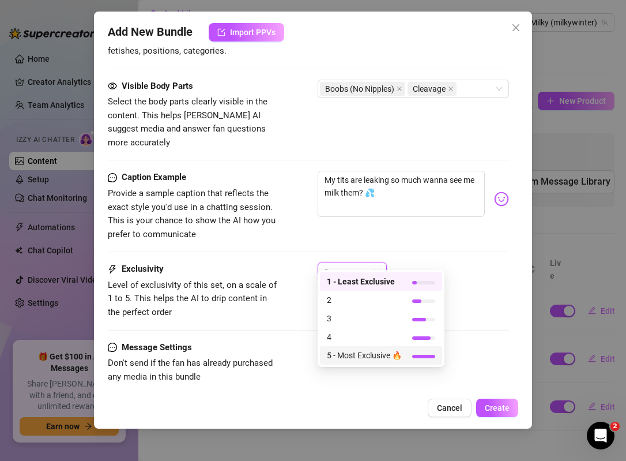
click at [359, 358] on span "5 - Most Exclusive 🔥" at bounding box center [364, 355] width 75 height 13
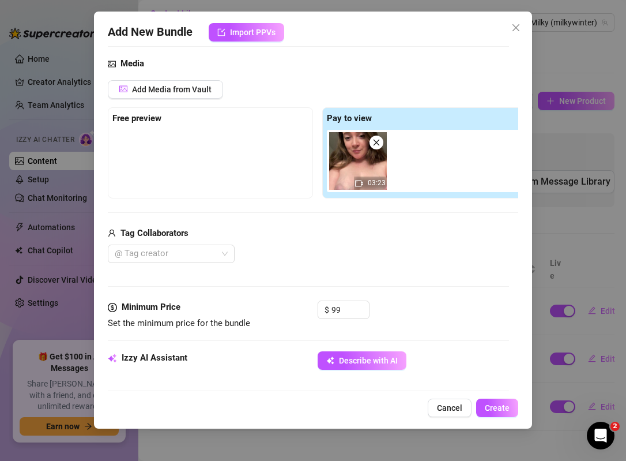
scroll to position [0, 0]
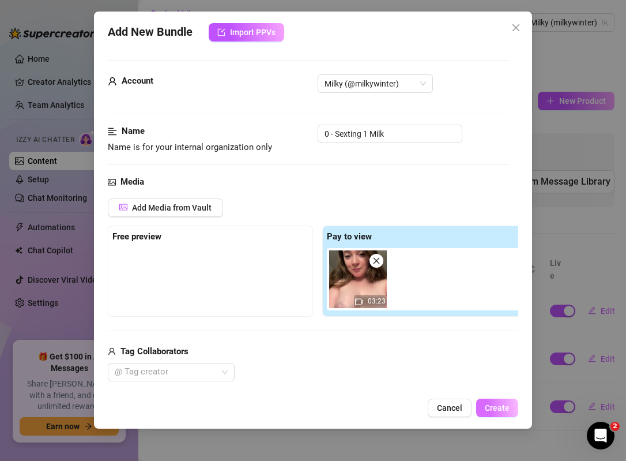
click at [488, 408] on span "Create" at bounding box center [497, 407] width 25 height 9
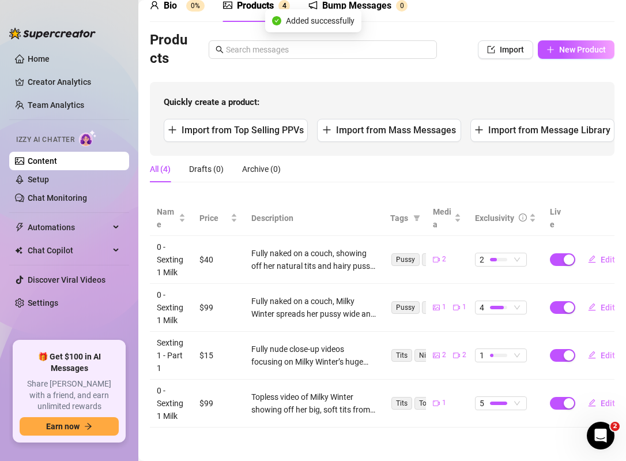
scroll to position [56, 0]
click at [603, 262] on span "Edit" at bounding box center [608, 258] width 14 height 9
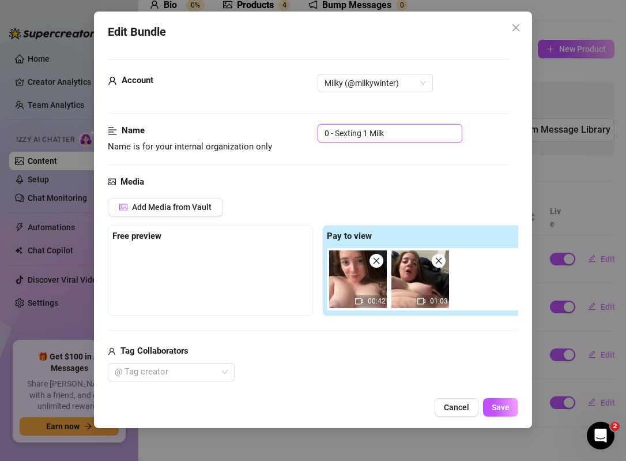
click at [394, 136] on input "0 - Sexting 1 Milk" at bounding box center [390, 133] width 145 height 18
click at [500, 405] on span "Save" at bounding box center [501, 406] width 18 height 9
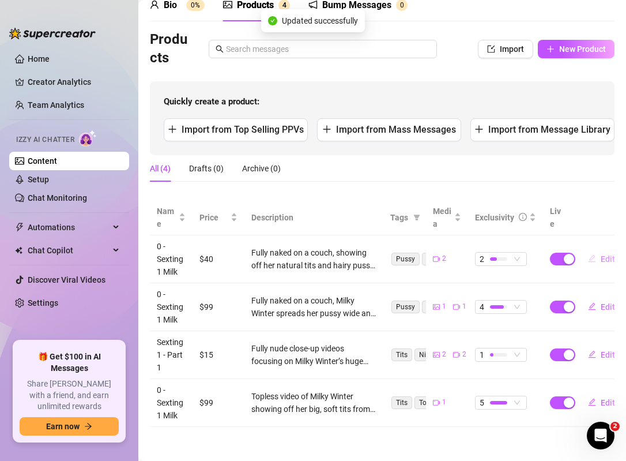
click at [597, 257] on button "Edit" at bounding box center [602, 259] width 46 height 18
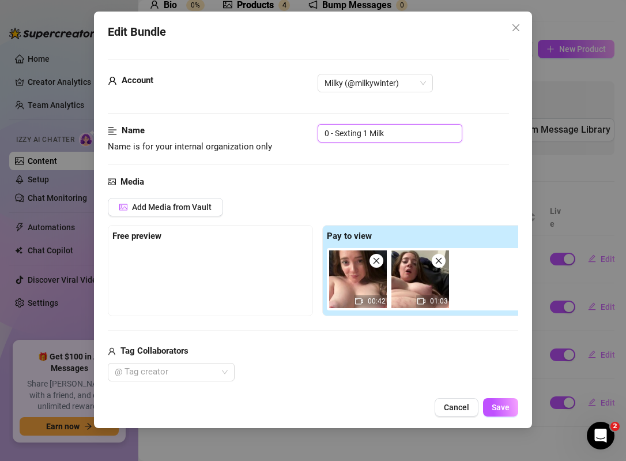
click at [389, 140] on input "0 - Sexting 1 Milk" at bounding box center [390, 133] width 145 height 18
drag, startPoint x: 336, startPoint y: 133, endPoint x: 295, endPoint y: 133, distance: 40.9
click at [295, 133] on div "Name Name is for your internal organization only 0 - Sexting 1 Milk" at bounding box center [308, 138] width 401 height 29
click at [376, 137] on input "Sexting 1 Milk" at bounding box center [390, 133] width 145 height 18
drag, startPoint x: 408, startPoint y: 132, endPoint x: 359, endPoint y: 133, distance: 49.0
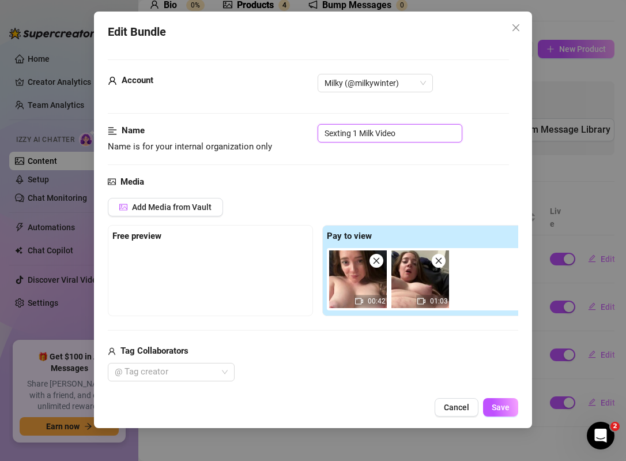
click at [359, 133] on input "Sexting 1 Milk Video" at bounding box center [390, 133] width 145 height 18
click at [495, 408] on span "Save" at bounding box center [501, 406] width 18 height 9
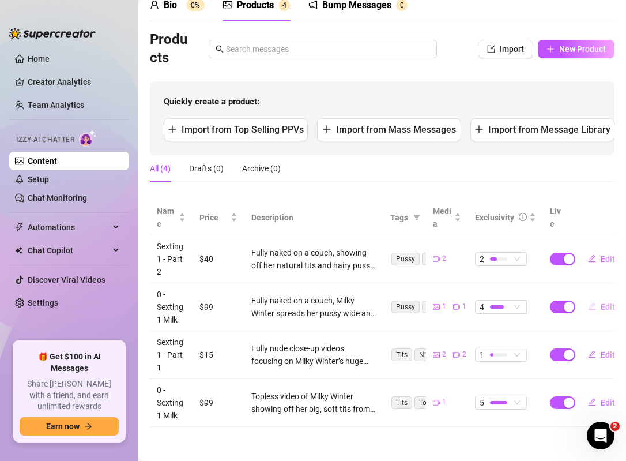
click at [598, 310] on button "Edit" at bounding box center [602, 307] width 46 height 18
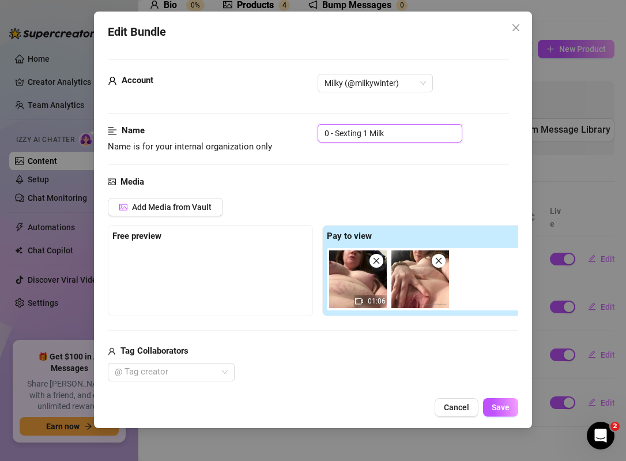
click at [400, 132] on input "0 - Sexting 1 Milk" at bounding box center [390, 133] width 145 height 18
drag, startPoint x: 334, startPoint y: 134, endPoint x: 281, endPoint y: 134, distance: 53.6
click at [281, 134] on div "Name Name is for your internal organization only 0 - Sexting 1 Milk" at bounding box center [308, 138] width 401 height 29
drag, startPoint x: 384, startPoint y: 133, endPoint x: 360, endPoint y: 133, distance: 24.2
click at [360, 133] on input "Sexting 1 Milk" at bounding box center [390, 133] width 145 height 18
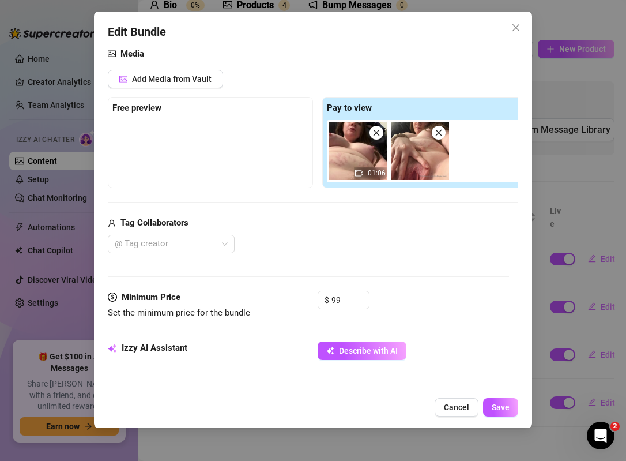
scroll to position [129, 0]
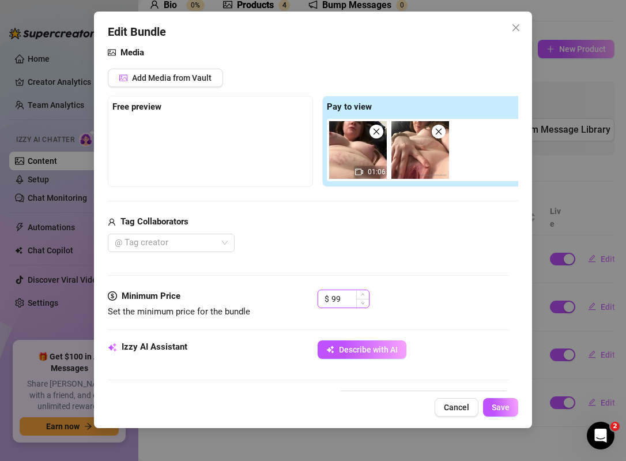
click at [343, 303] on input "99" at bounding box center [350, 298] width 37 height 17
click at [504, 407] on span "Save" at bounding box center [501, 406] width 18 height 9
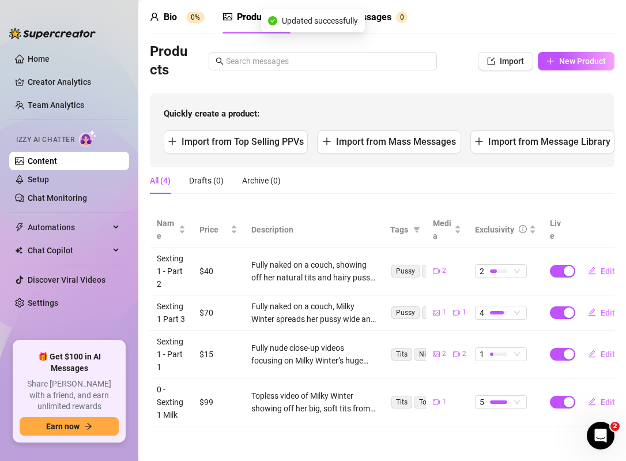
scroll to position [43, 0]
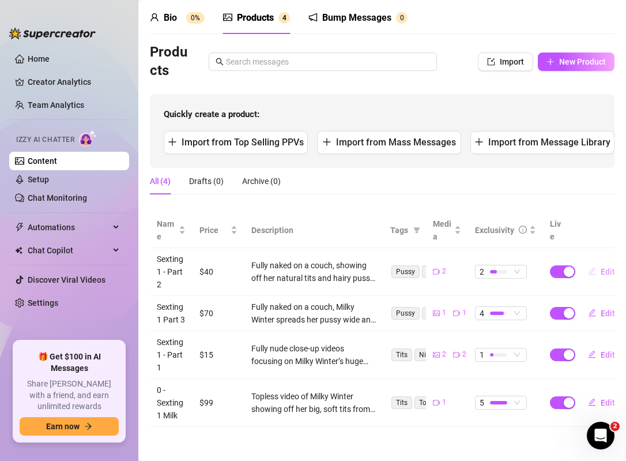
click at [599, 271] on button "Edit" at bounding box center [602, 271] width 46 height 18
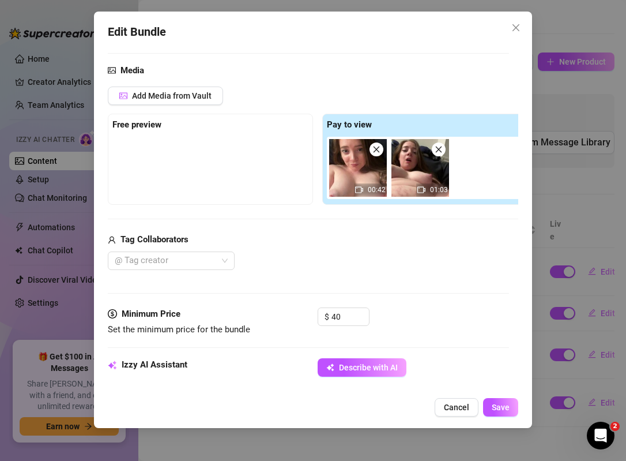
scroll to position [112, 0]
click at [345, 311] on input "40" at bounding box center [350, 315] width 37 height 17
click at [506, 407] on span "Save" at bounding box center [501, 406] width 18 height 9
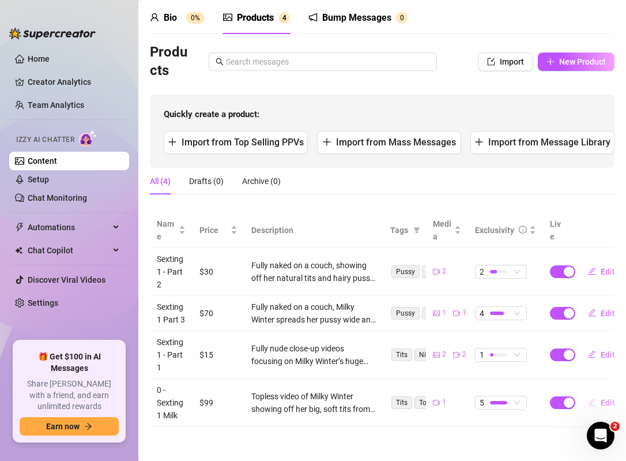
click at [600, 405] on button "Edit" at bounding box center [602, 402] width 46 height 18
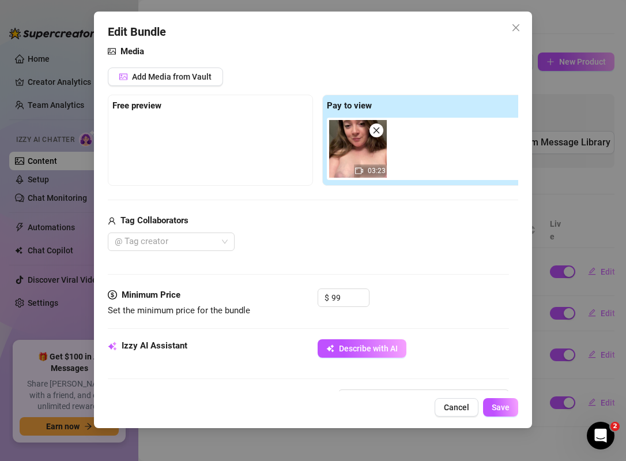
scroll to position [133, 0]
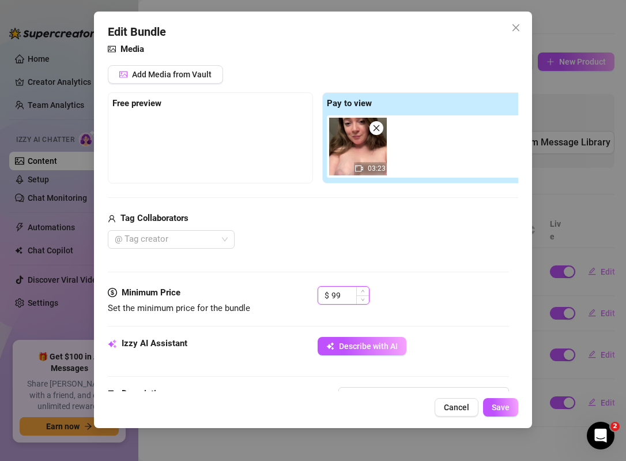
click at [343, 298] on input "99" at bounding box center [350, 295] width 37 height 17
click at [505, 410] on span "Save" at bounding box center [501, 406] width 18 height 9
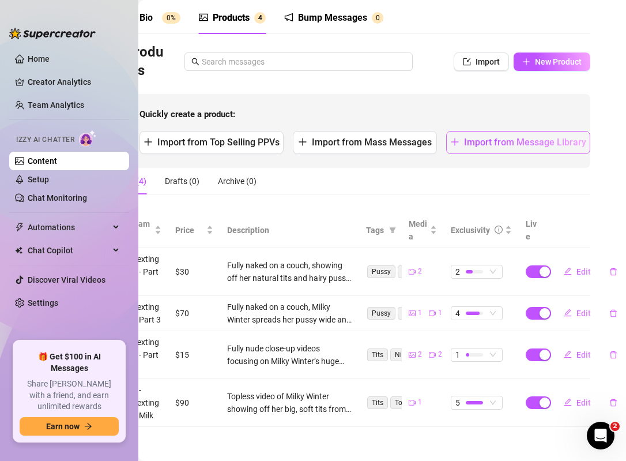
scroll to position [43, 13]
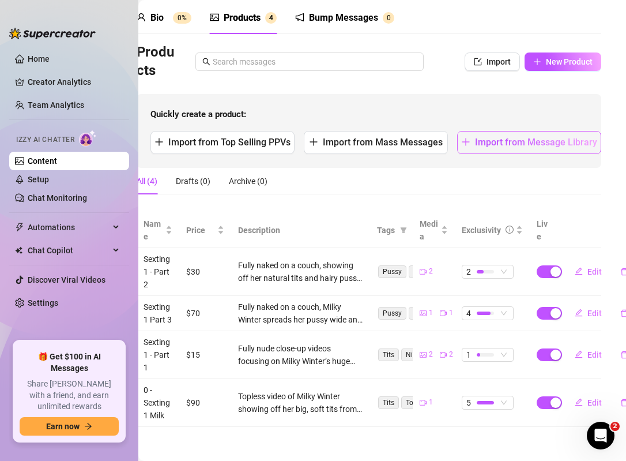
click at [507, 144] on span "Import from Message Library" at bounding box center [536, 142] width 122 height 11
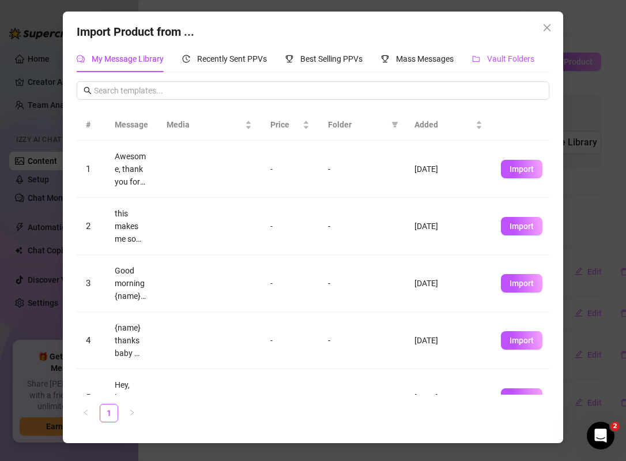
click at [508, 56] on span "Vault Folders" at bounding box center [510, 58] width 47 height 9
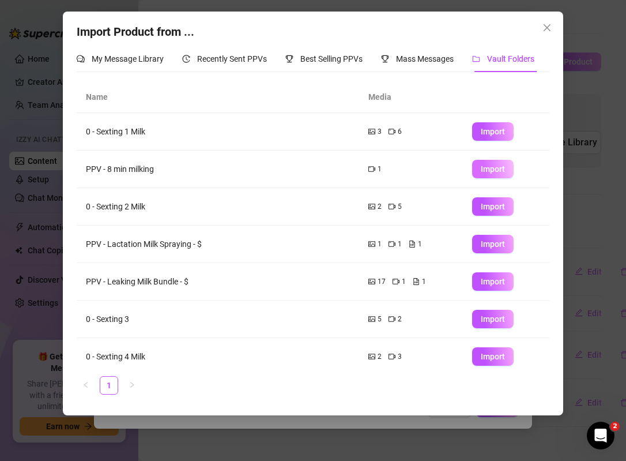
click at [490, 171] on span "Import" at bounding box center [493, 168] width 24 height 9
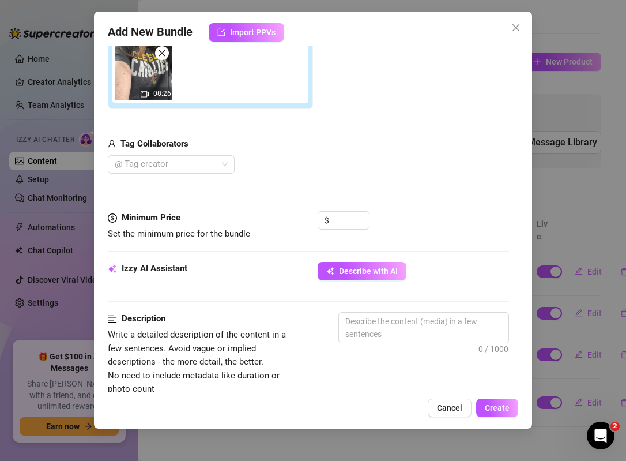
scroll to position [210, 0]
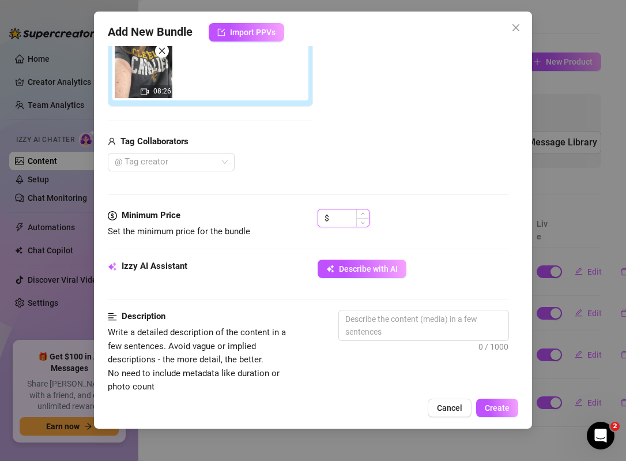
click at [341, 216] on input at bounding box center [350, 217] width 37 height 17
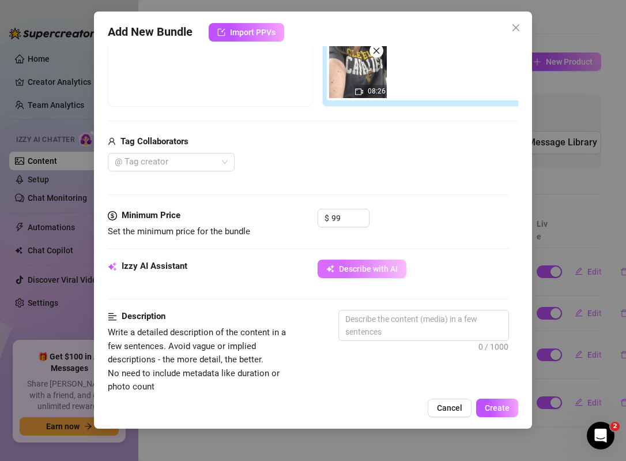
click at [370, 268] on span "Describe with AI" at bounding box center [368, 268] width 59 height 9
click at [351, 215] on input "99" at bounding box center [350, 217] width 37 height 17
click at [428, 164] on div "@ Tag creator" at bounding box center [318, 162] width 420 height 18
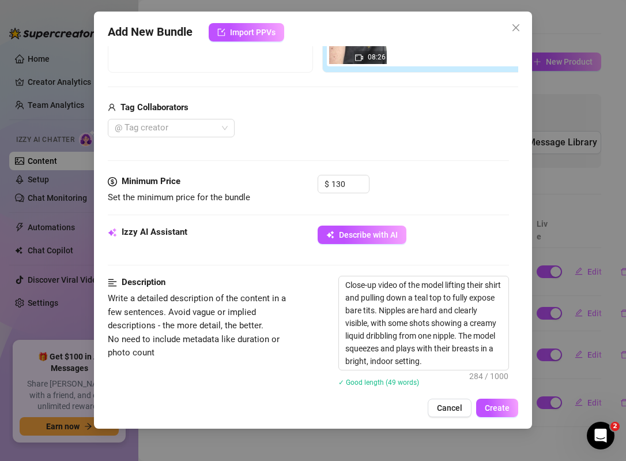
scroll to position [246, 2]
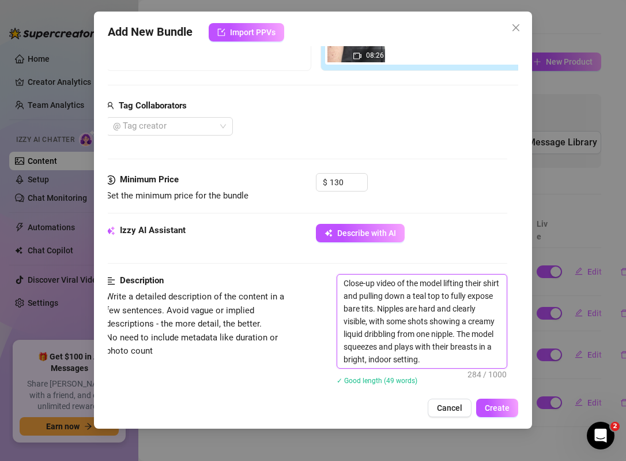
drag, startPoint x: 393, startPoint y: 333, endPoint x: 373, endPoint y: 336, distance: 20.3
click at [373, 336] on textarea "Close-up video of the model lifting their shirt and pulling down a teal top to …" at bounding box center [422, 320] width 170 height 93
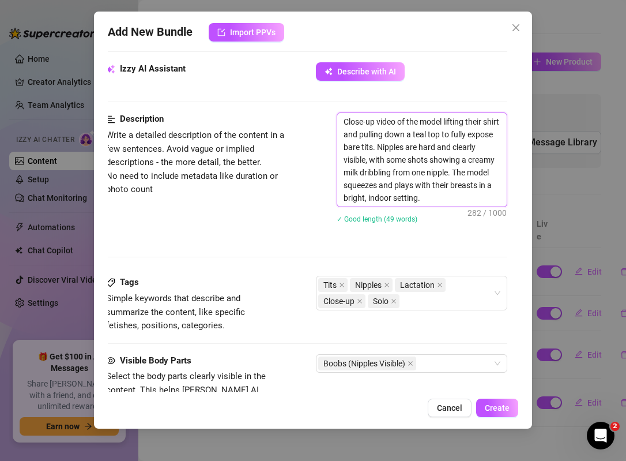
scroll to position [413, 2]
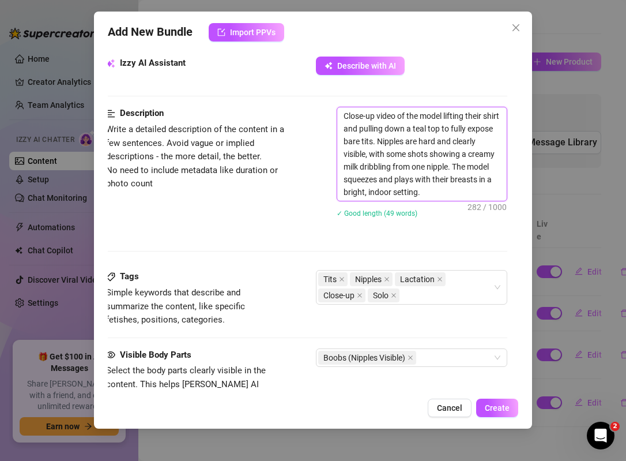
click at [343, 118] on textarea "Close-up video of the model lifting their shirt and pulling down a teal top to …" at bounding box center [422, 153] width 170 height 93
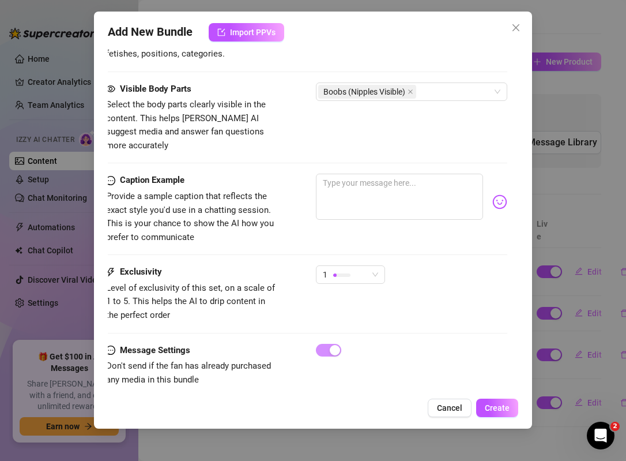
scroll to position [682, 2]
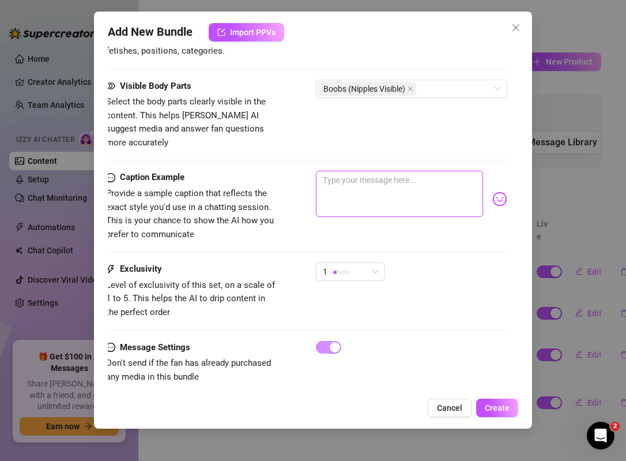
click at [358, 171] on textarea at bounding box center [399, 194] width 167 height 46
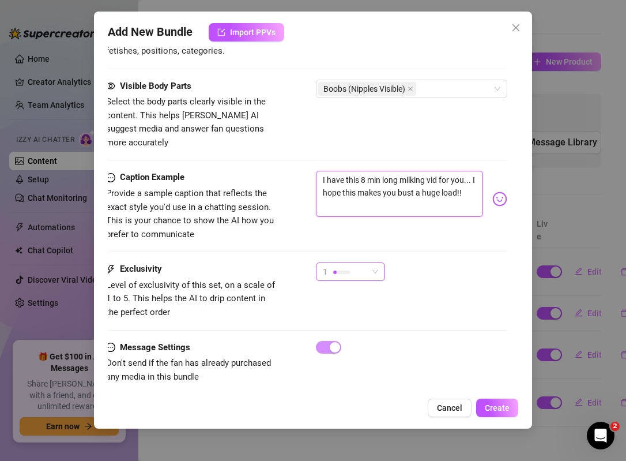
click at [337, 266] on div at bounding box center [341, 271] width 17 height 11
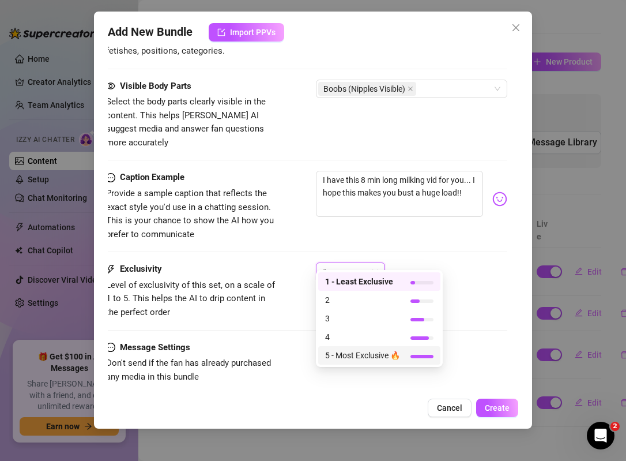
click at [350, 354] on span "5 - Most Exclusive 🔥" at bounding box center [362, 355] width 75 height 13
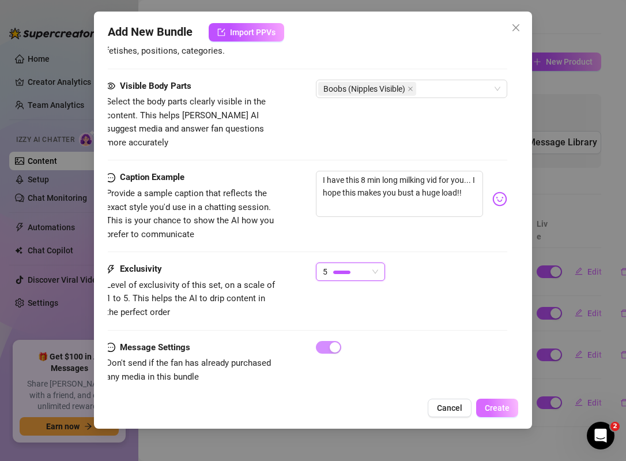
click at [492, 407] on span "Create" at bounding box center [497, 407] width 25 height 9
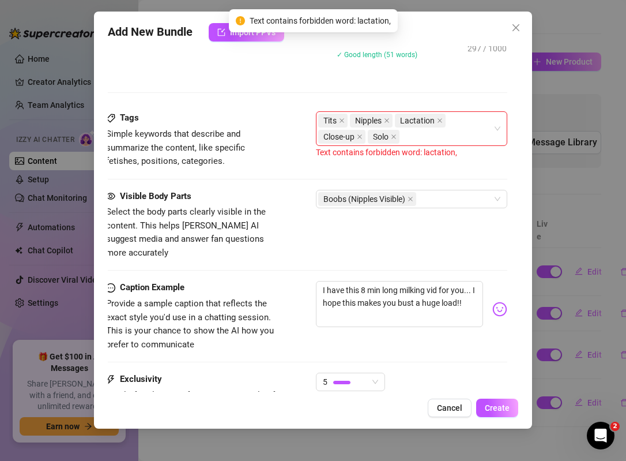
scroll to position [481, 2]
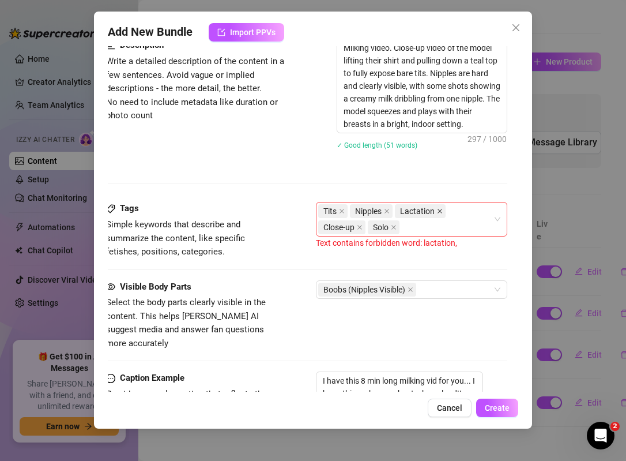
click at [437, 212] on icon "close" at bounding box center [440, 211] width 6 height 6
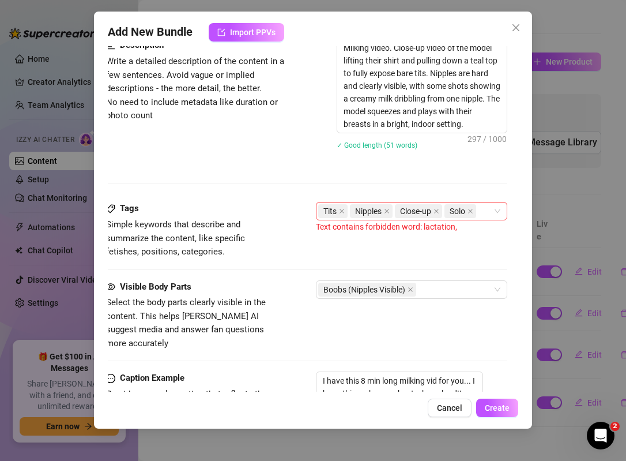
click at [483, 210] on div "Tits Nipples Close-up Solo" at bounding box center [405, 211] width 175 height 16
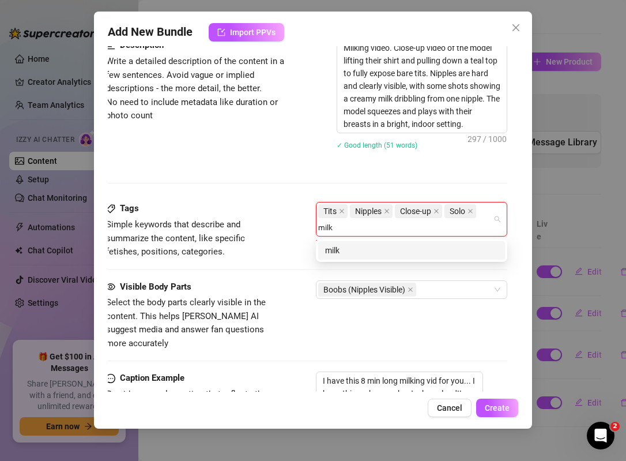
click at [431, 253] on div "milk" at bounding box center [411, 250] width 173 height 13
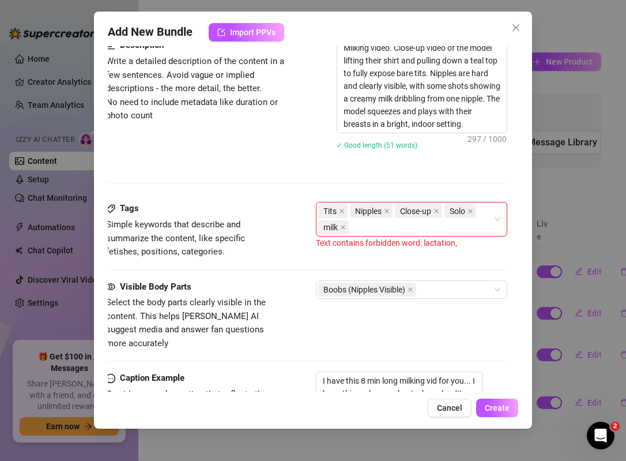
click at [523, 321] on div "Add New Bundle Import PPVs Account Milky (@milkywinter) Name Name is for your i…" at bounding box center [313, 220] width 438 height 417
click at [496, 407] on span "Create" at bounding box center [497, 407] width 25 height 9
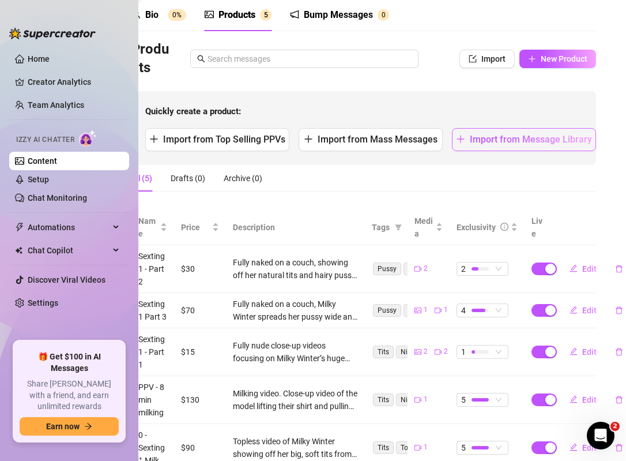
scroll to position [46, 20]
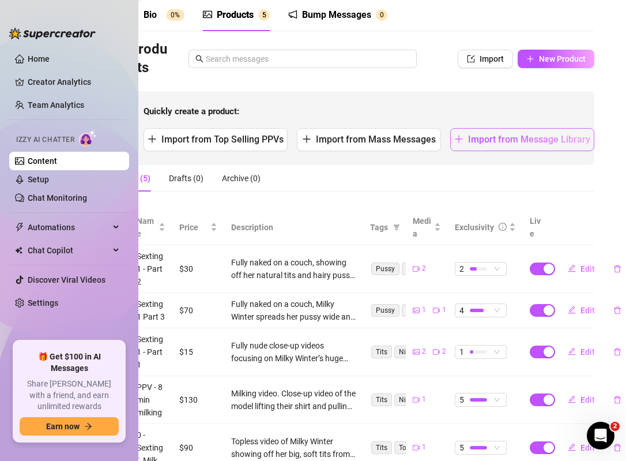
click at [507, 140] on span "Import from Message Library" at bounding box center [529, 139] width 122 height 11
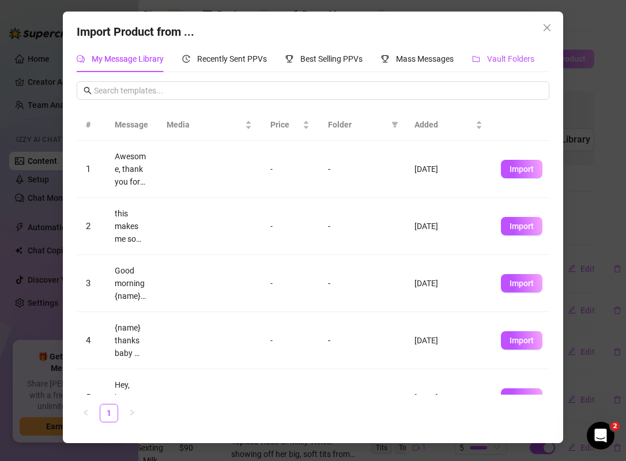
click at [518, 59] on span "Vault Folders" at bounding box center [510, 58] width 47 height 9
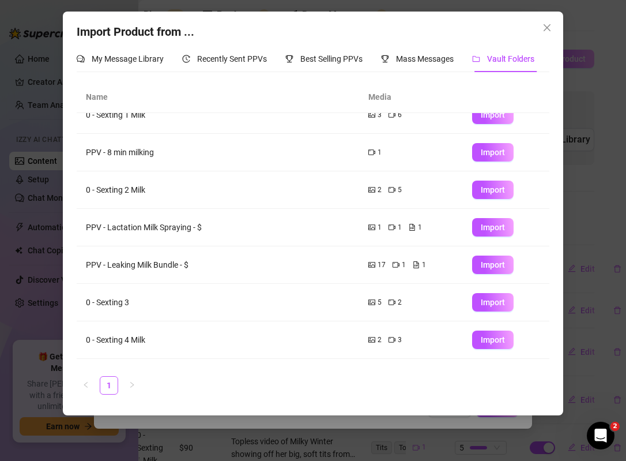
scroll to position [15, 0]
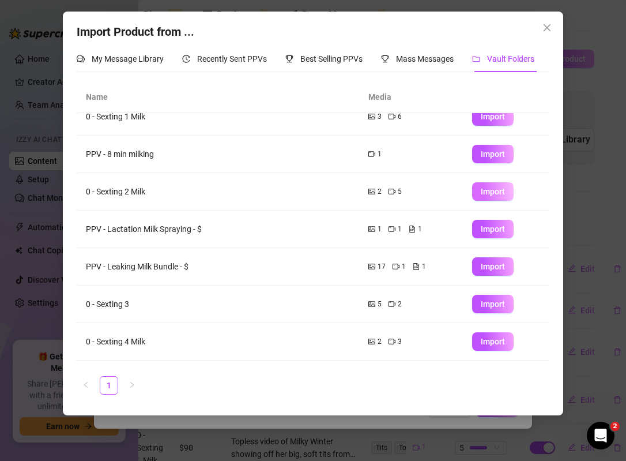
click at [495, 194] on span "Import" at bounding box center [493, 191] width 24 height 9
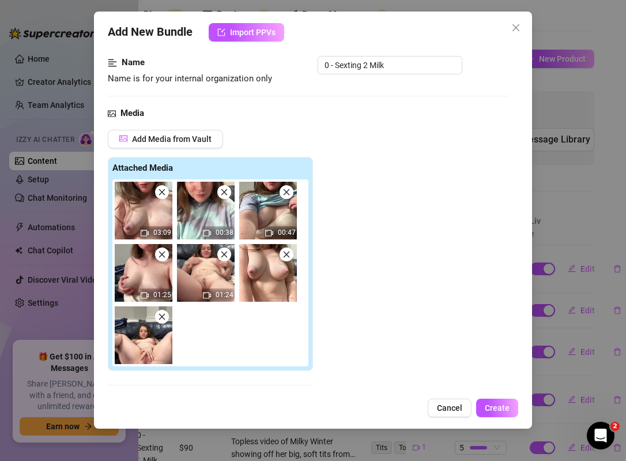
scroll to position [70, 0]
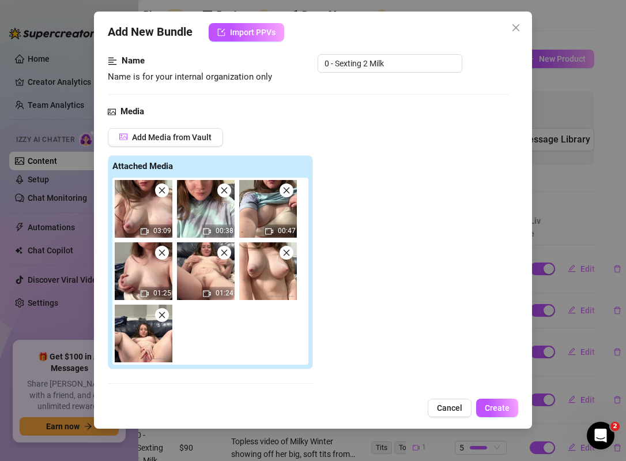
click at [161, 192] on icon "close" at bounding box center [162, 190] width 8 height 8
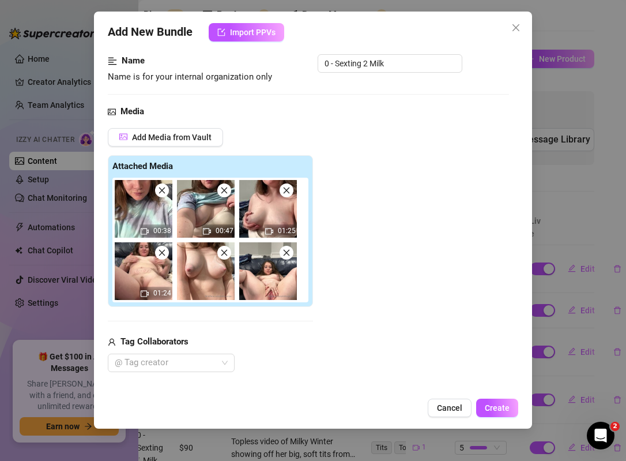
click at [286, 255] on icon "close" at bounding box center [287, 253] width 8 height 8
click at [161, 254] on icon "close" at bounding box center [162, 253] width 8 height 8
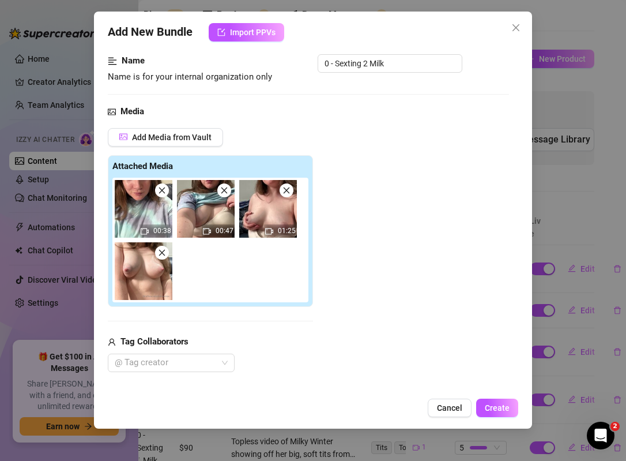
click at [287, 186] on icon "close" at bounding box center [287, 190] width 8 height 8
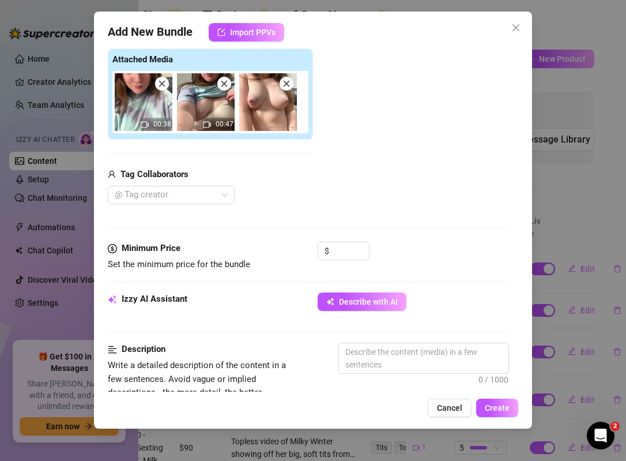
scroll to position [178, 0]
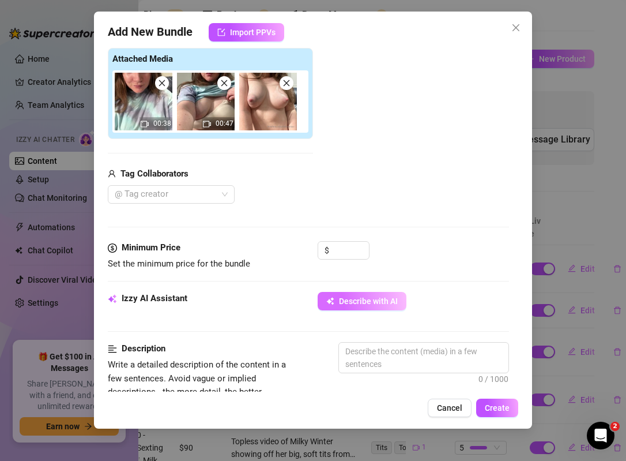
click at [350, 304] on span "Describe with AI" at bounding box center [368, 300] width 59 height 9
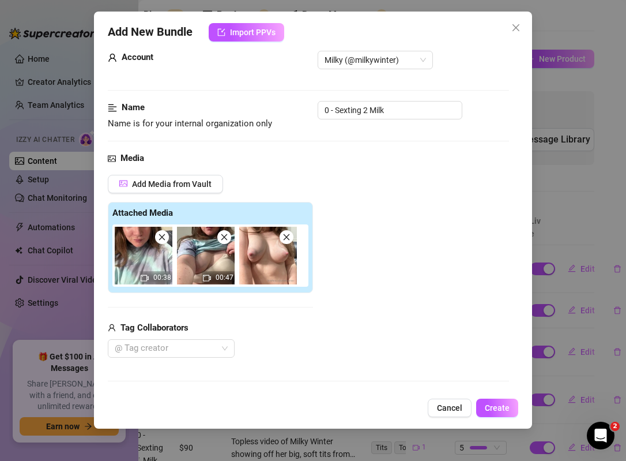
scroll to position [22, 0]
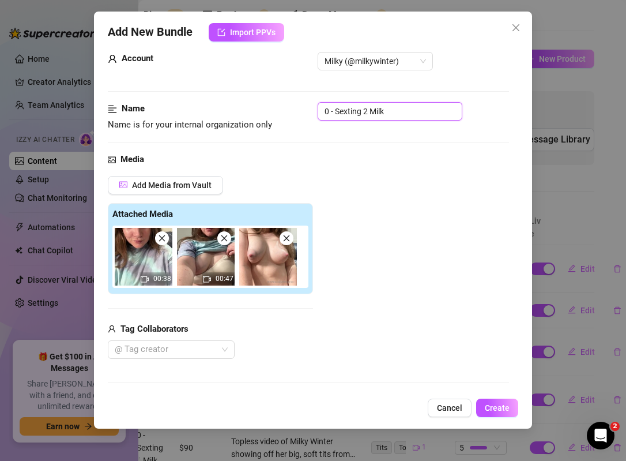
click at [363, 112] on input "0 - Sexting 2 Milk" at bounding box center [390, 111] width 145 height 18
drag, startPoint x: 335, startPoint y: 111, endPoint x: 310, endPoint y: 111, distance: 25.4
click at [310, 111] on div "Name Name is for your internal organization only 0 - Sexting 2 Milk" at bounding box center [308, 116] width 401 height 29
drag, startPoint x: 377, startPoint y: 110, endPoint x: 360, endPoint y: 110, distance: 16.1
click at [360, 110] on input "Sexting 2 Milk" at bounding box center [390, 111] width 145 height 18
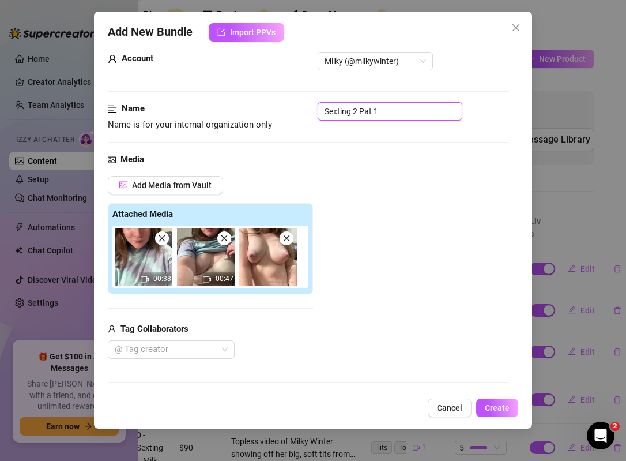
click at [368, 112] on input "Sexting 2 Pat 1" at bounding box center [390, 111] width 145 height 18
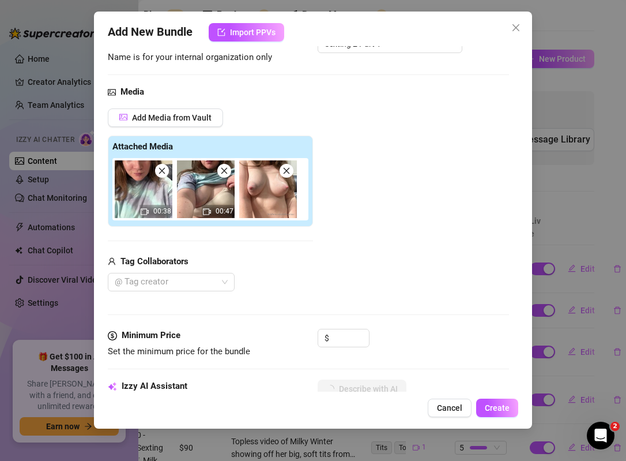
click at [367, 210] on div "Add Media from Vault Attached Media 00:38 00:47 Tag Collaborators @ Tag creator" at bounding box center [308, 199] width 401 height 183
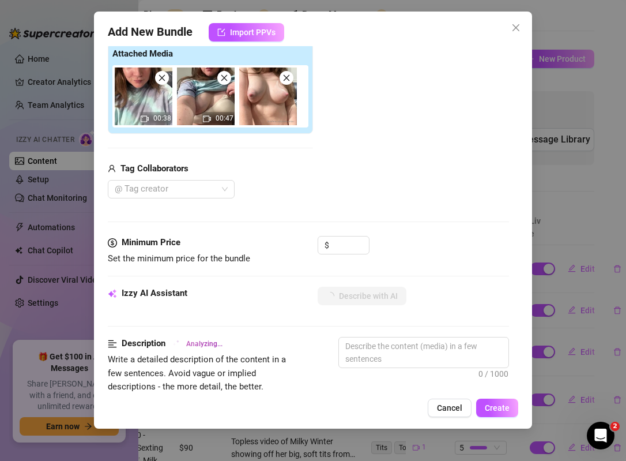
scroll to position [185, 0]
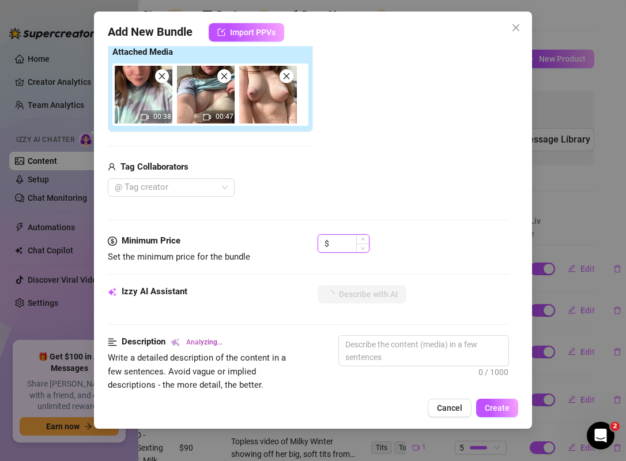
click at [344, 247] on input at bounding box center [350, 243] width 37 height 17
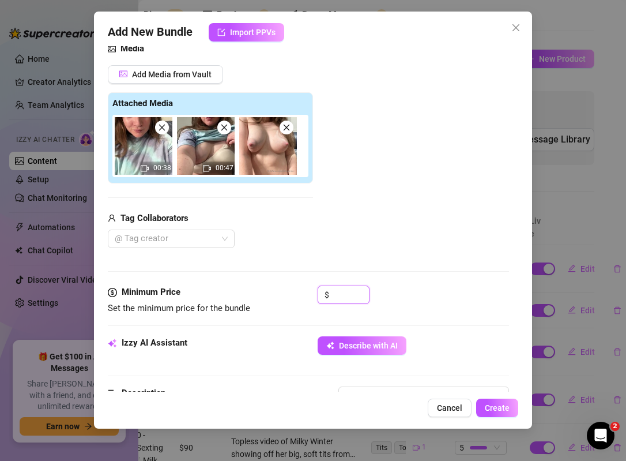
scroll to position [136, 0]
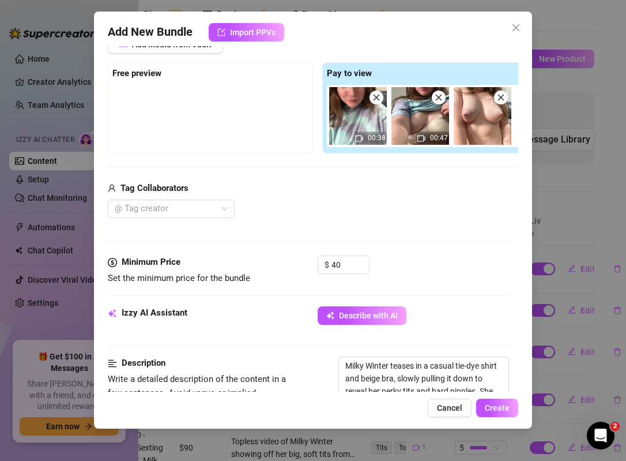
click at [387, 209] on div "@ Tag creator" at bounding box center [318, 209] width 420 height 18
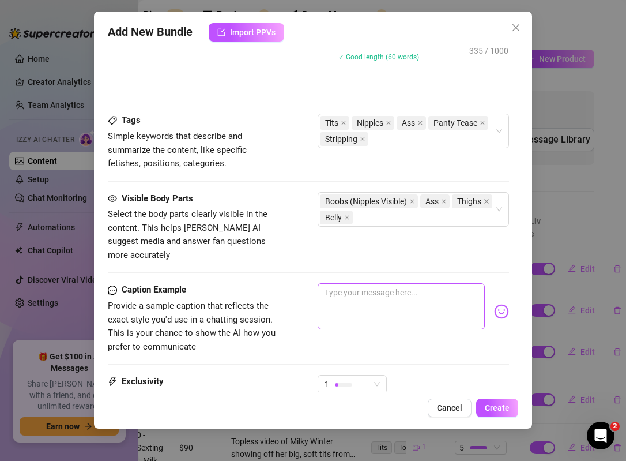
scroll to position [582, 0]
click at [356, 283] on textarea at bounding box center [401, 306] width 167 height 46
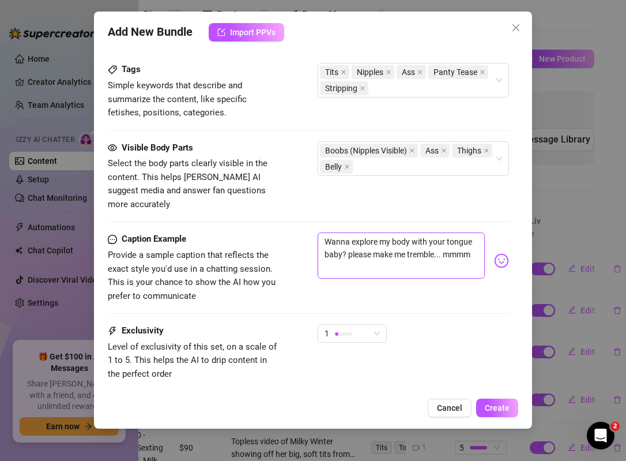
scroll to position [694, 0]
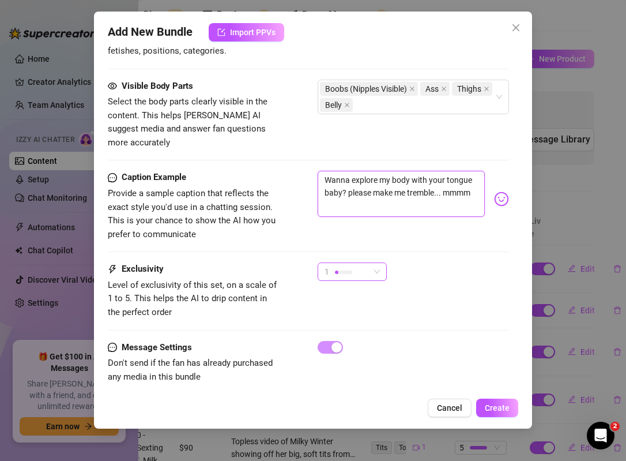
click at [345, 263] on div "1" at bounding box center [347, 271] width 45 height 17
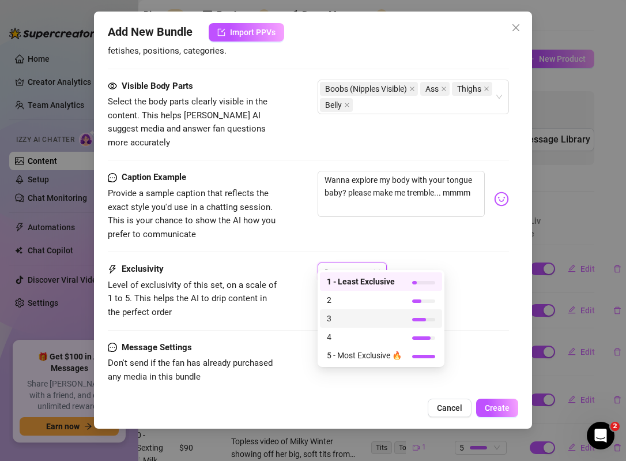
click at [364, 310] on div "3" at bounding box center [381, 318] width 122 height 18
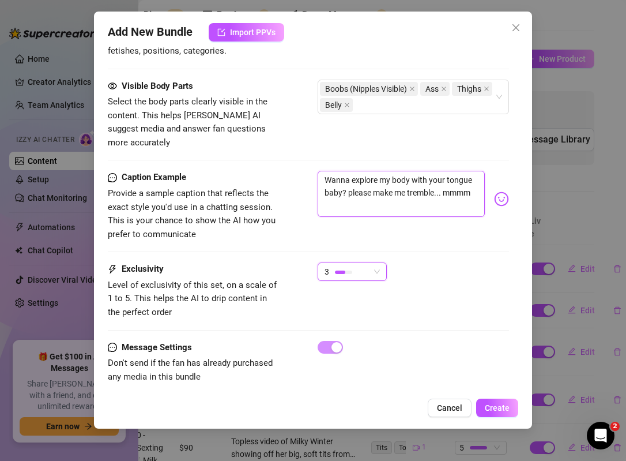
click at [404, 180] on textarea "Wanna explore my body with your tongue baby? please make me tremble... mmmm" at bounding box center [401, 194] width 167 height 46
click at [349, 266] on div at bounding box center [343, 271] width 17 height 11
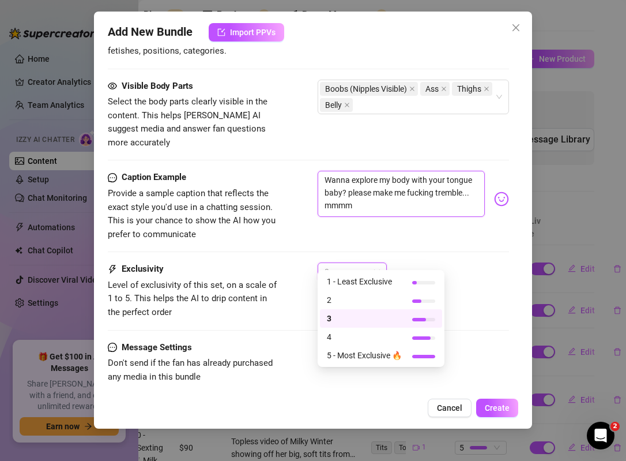
click at [382, 193] on textarea "Wanna explore my body with your tongue baby? please make me fucking tremble... …" at bounding box center [401, 194] width 167 height 46
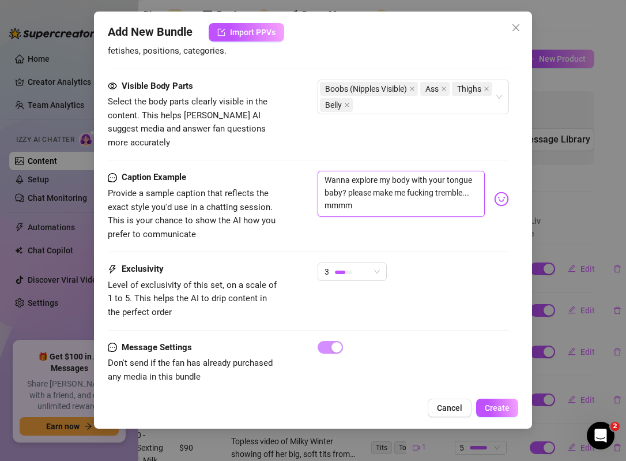
drag, startPoint x: 374, startPoint y: 195, endPoint x: 314, endPoint y: 195, distance: 60.0
click at [314, 195] on div "Caption Example Provide a sample caption that reflects the exact style you'd us…" at bounding box center [308, 206] width 401 height 70
click at [353, 263] on div "3" at bounding box center [347, 271] width 45 height 17
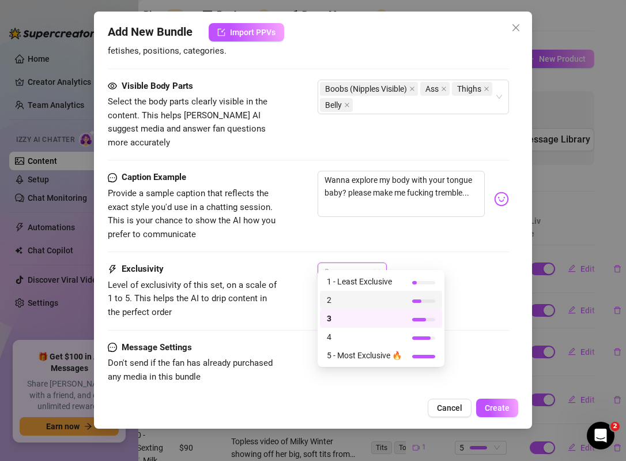
click at [353, 306] on span "2" at bounding box center [364, 300] width 75 height 13
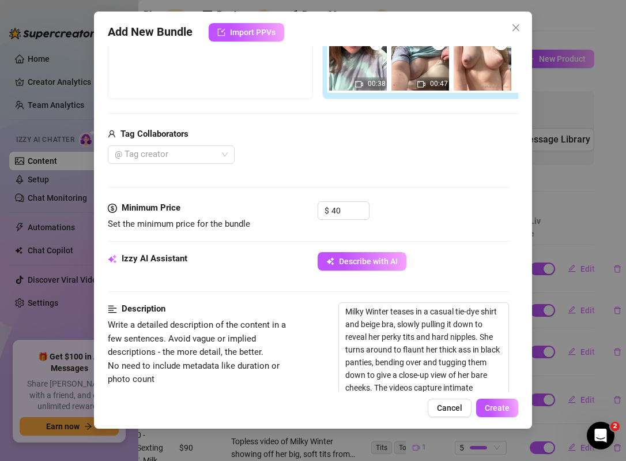
scroll to position [158, 0]
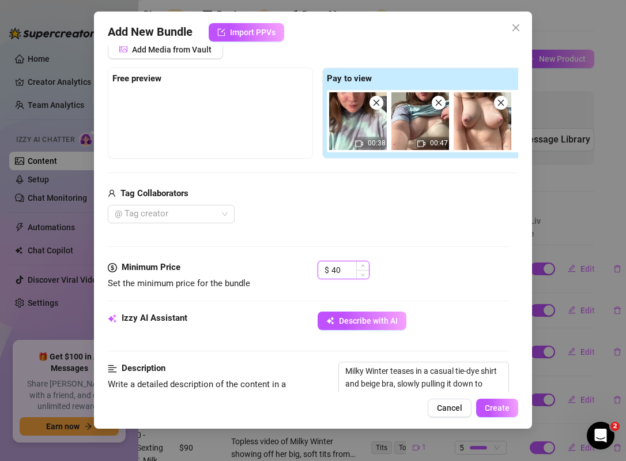
click at [348, 270] on input "40" at bounding box center [350, 269] width 37 height 17
click at [498, 411] on span "Create" at bounding box center [497, 407] width 25 height 9
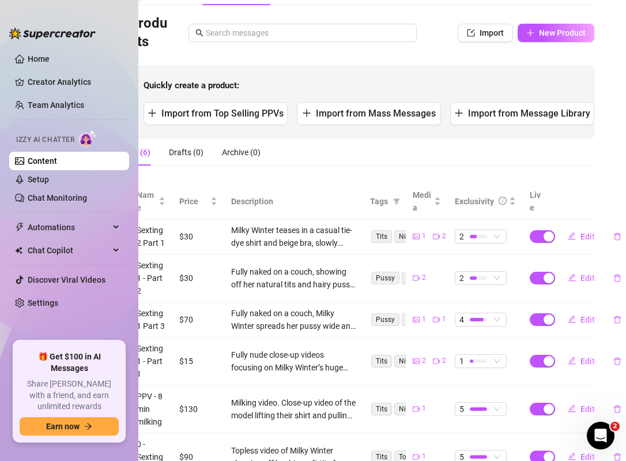
scroll to position [72, 0]
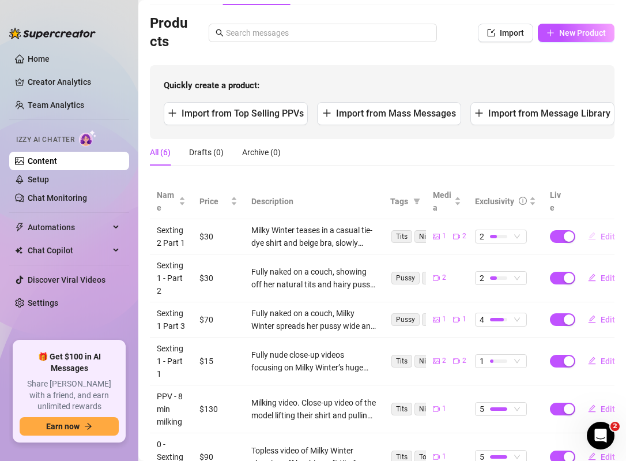
click at [603, 236] on span "Edit" at bounding box center [608, 236] width 14 height 9
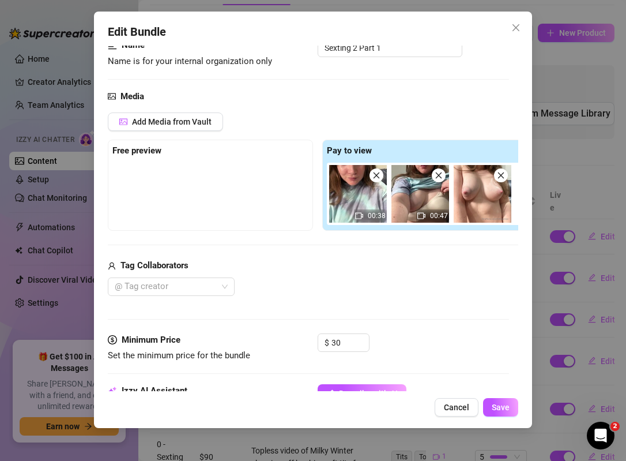
scroll to position [87, 0]
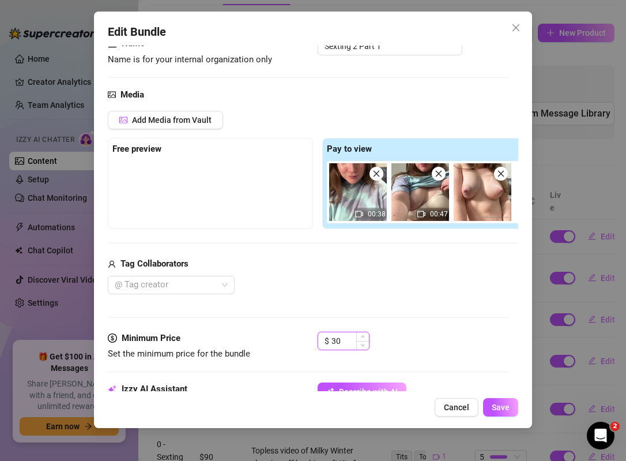
click at [347, 344] on input "30" at bounding box center [350, 340] width 37 height 17
click at [503, 407] on span "Save" at bounding box center [501, 406] width 18 height 9
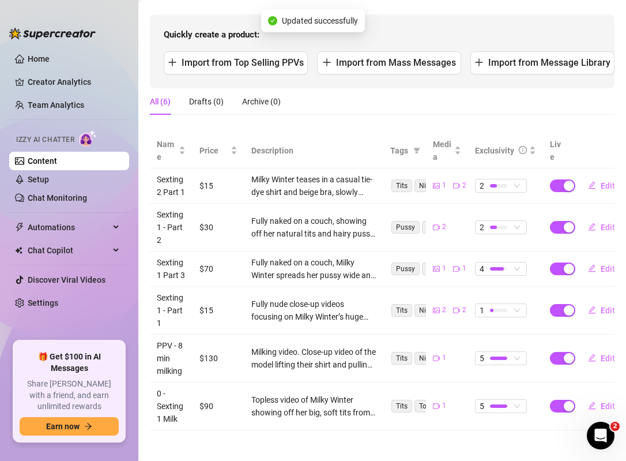
scroll to position [126, 0]
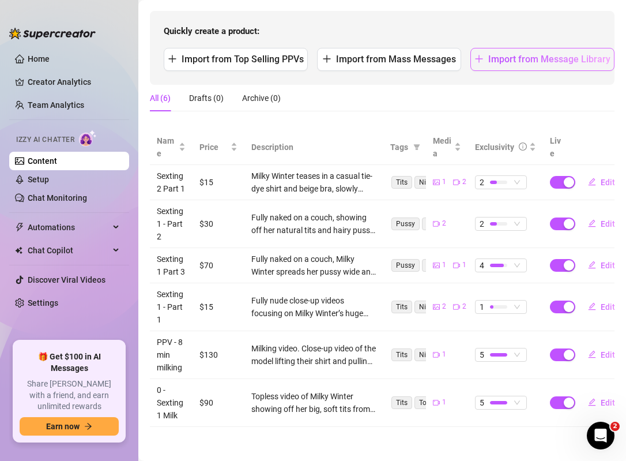
click at [551, 57] on span "Import from Message Library" at bounding box center [549, 59] width 122 height 11
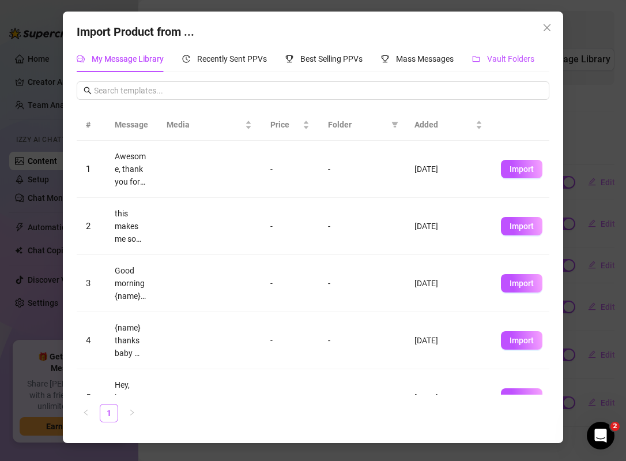
click at [495, 61] on span "Vault Folders" at bounding box center [510, 58] width 47 height 9
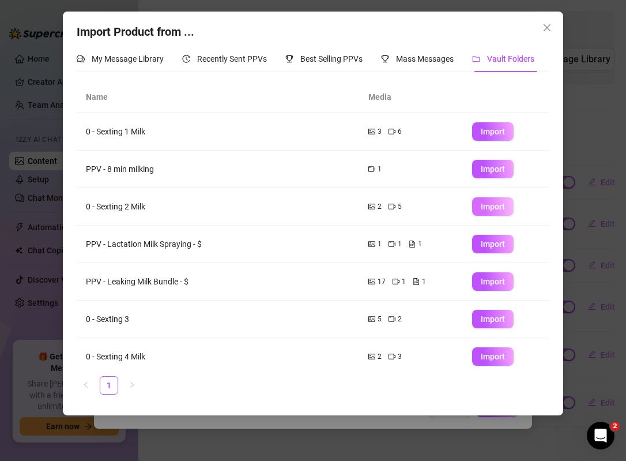
click at [491, 209] on span "Import" at bounding box center [493, 206] width 24 height 9
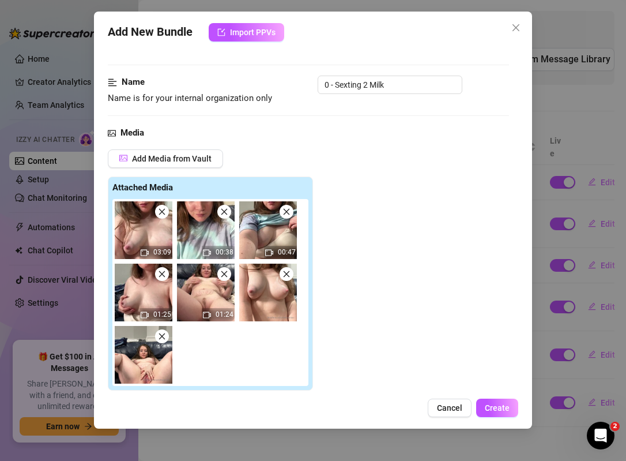
scroll to position [50, 0]
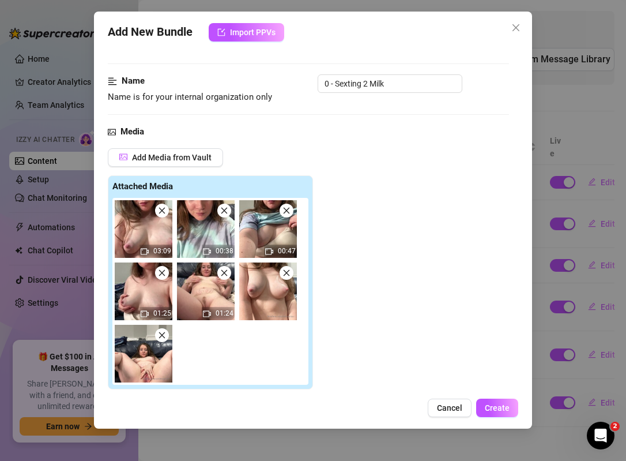
click at [225, 212] on icon "close" at bounding box center [224, 211] width 6 height 6
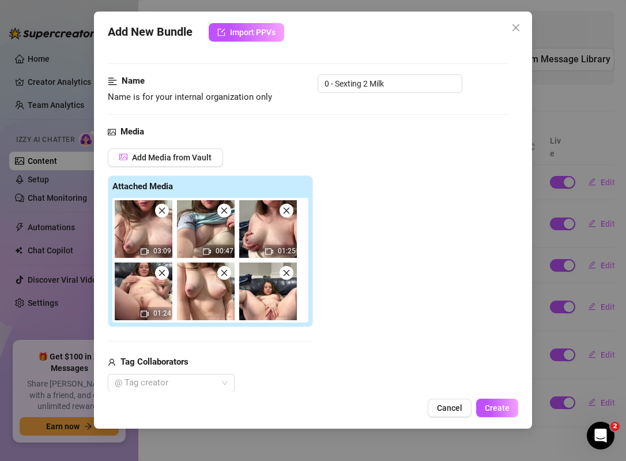
click at [225, 212] on icon "close" at bounding box center [224, 211] width 6 height 6
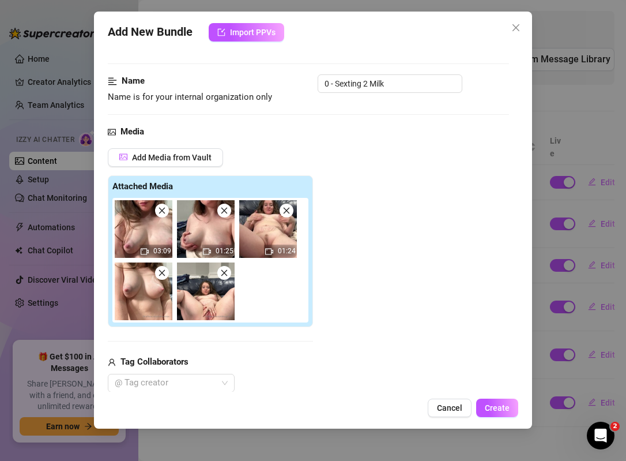
click at [161, 211] on icon "close" at bounding box center [162, 210] width 8 height 8
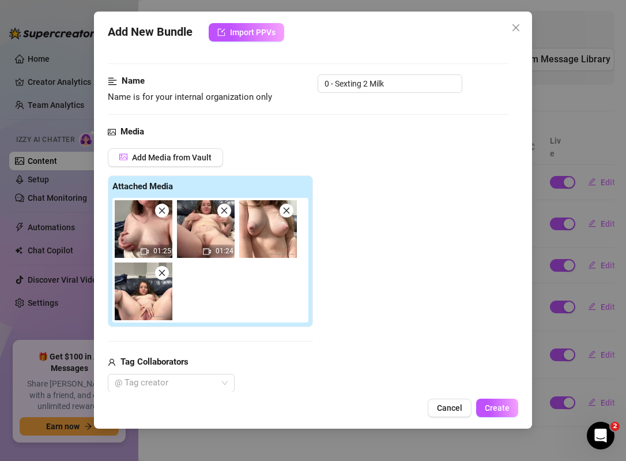
click at [227, 211] on icon "close" at bounding box center [224, 210] width 8 height 8
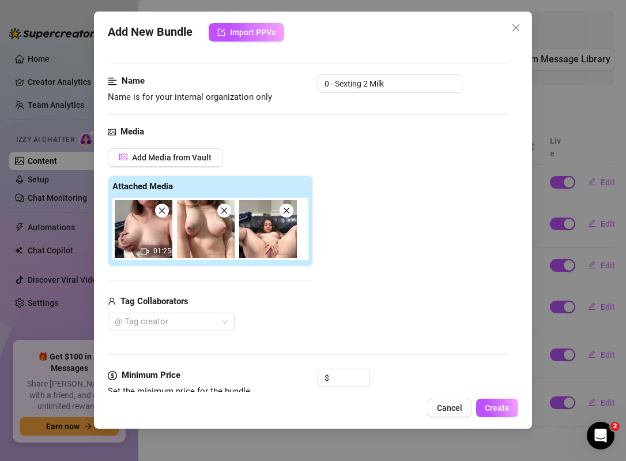
click at [227, 211] on icon "close" at bounding box center [224, 210] width 8 height 8
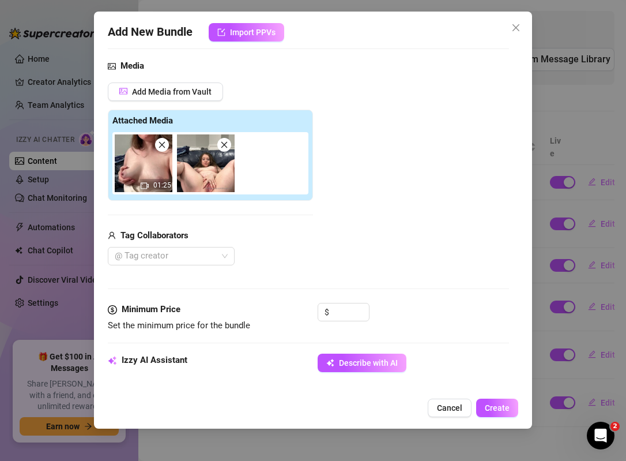
scroll to position [122, 0]
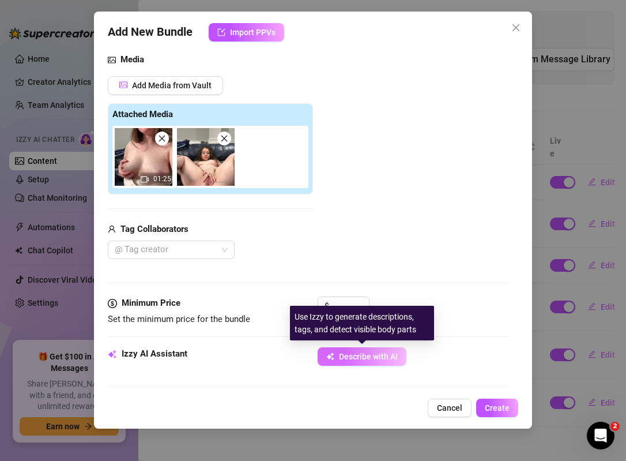
click at [330, 354] on icon "button" at bounding box center [330, 356] width 8 height 8
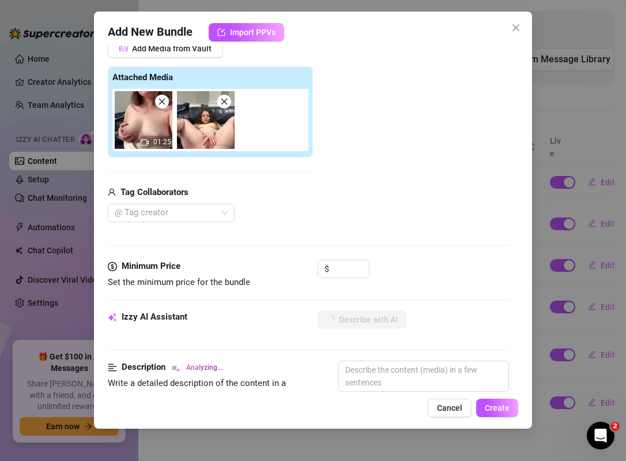
scroll to position [161, 0]
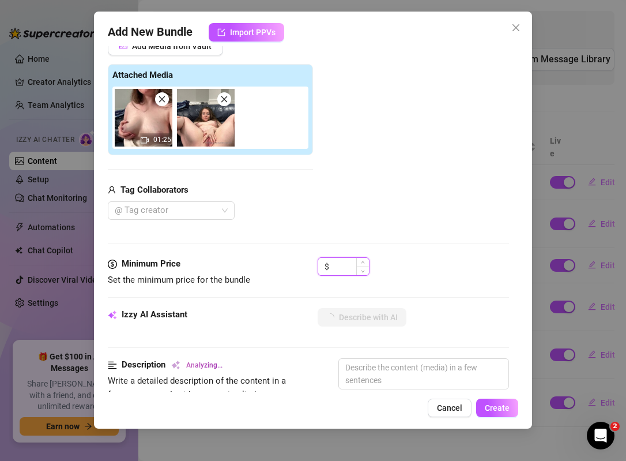
click at [341, 266] on input at bounding box center [350, 266] width 37 height 17
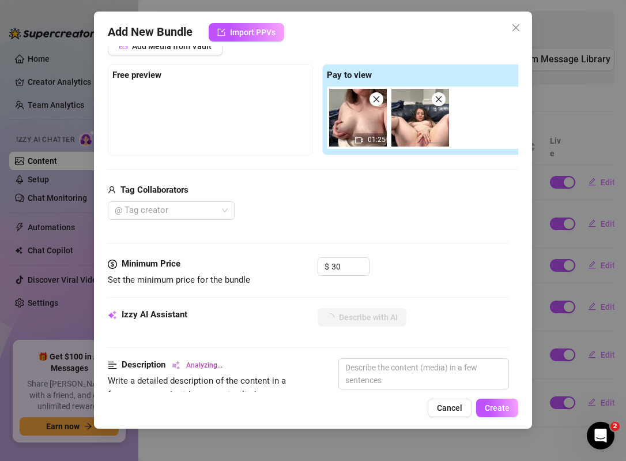
click at [377, 185] on div "Tag Collaborators" at bounding box center [318, 190] width 420 height 14
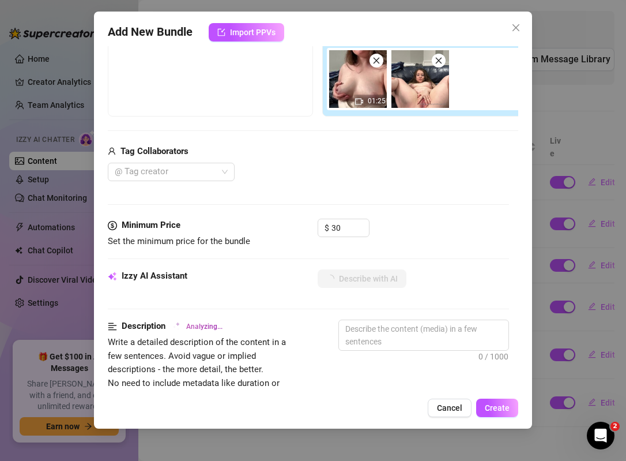
scroll to position [206, 0]
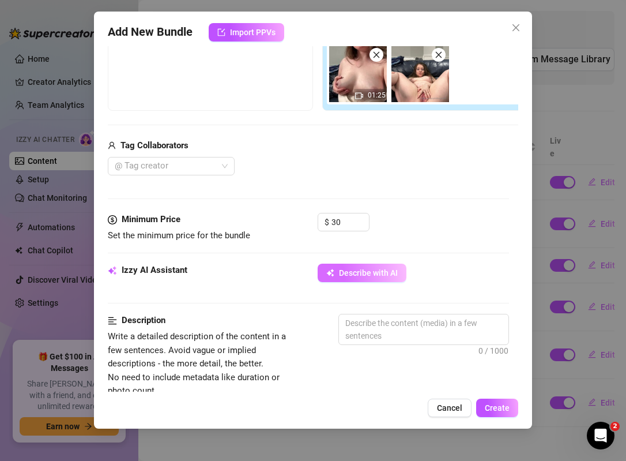
click at [359, 278] on button "Describe with AI" at bounding box center [362, 273] width 89 height 18
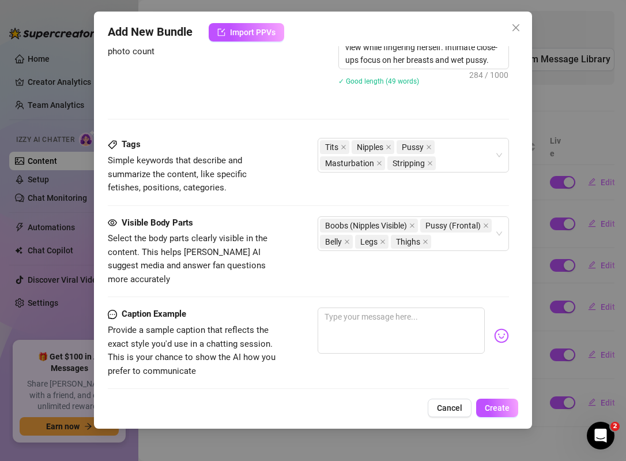
scroll to position [547, 0]
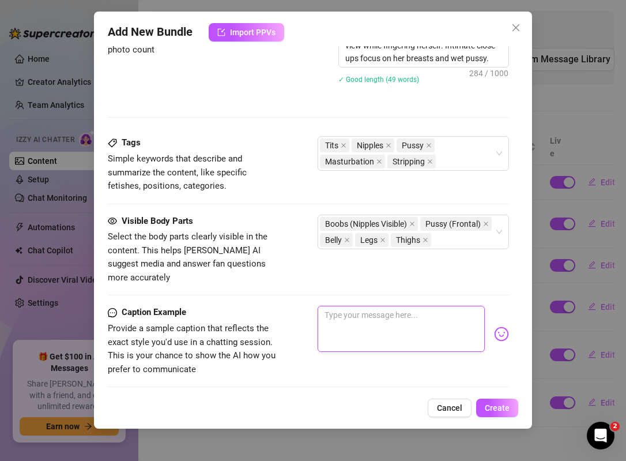
click at [361, 306] on textarea at bounding box center [401, 329] width 167 height 46
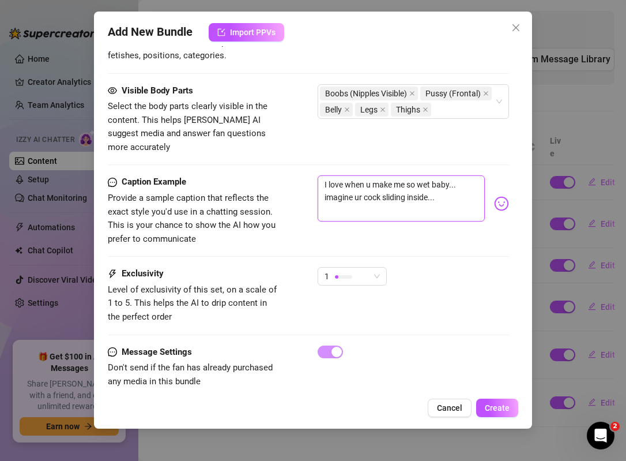
scroll to position [678, 0]
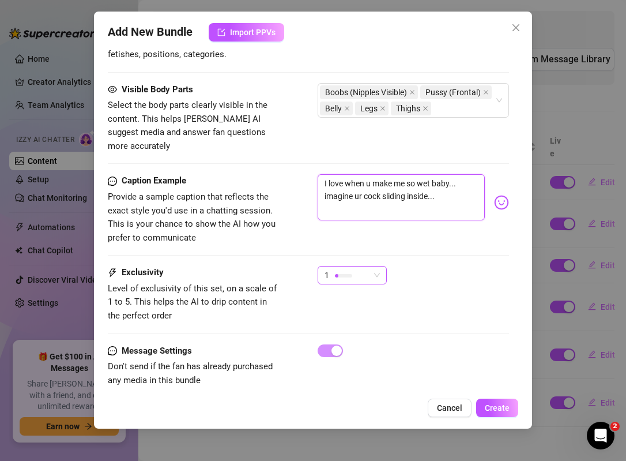
click at [364, 268] on div "1" at bounding box center [347, 274] width 45 height 17
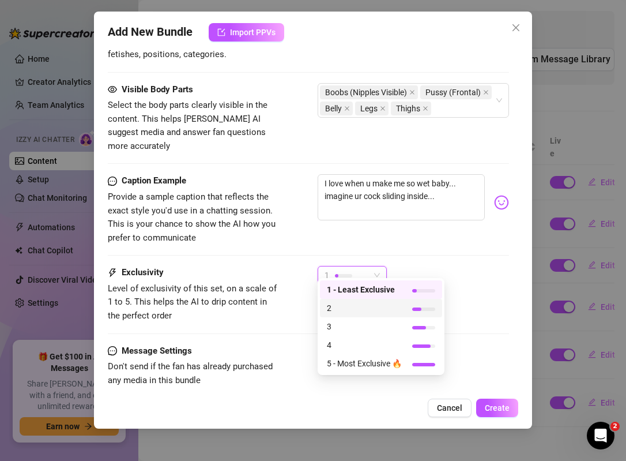
click at [367, 310] on span "2" at bounding box center [364, 308] width 75 height 13
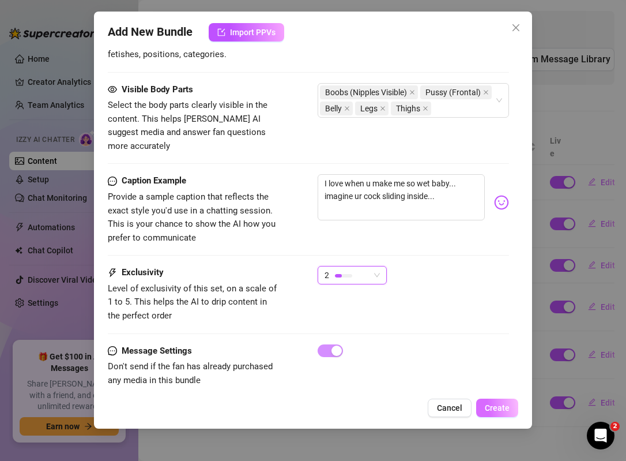
click at [500, 409] on span "Create" at bounding box center [497, 407] width 25 height 9
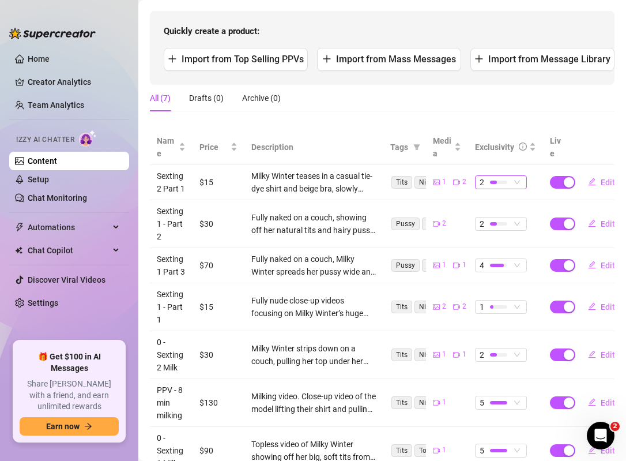
click at [500, 180] on div at bounding box center [498, 181] width 17 height 3
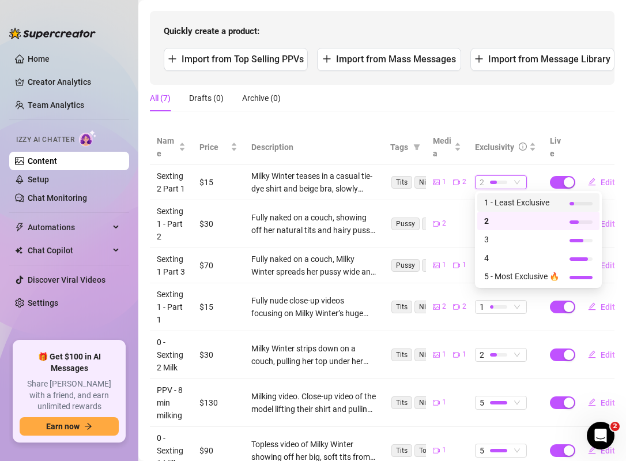
click at [495, 206] on span "1 - Least Exclusive" at bounding box center [521, 202] width 75 height 13
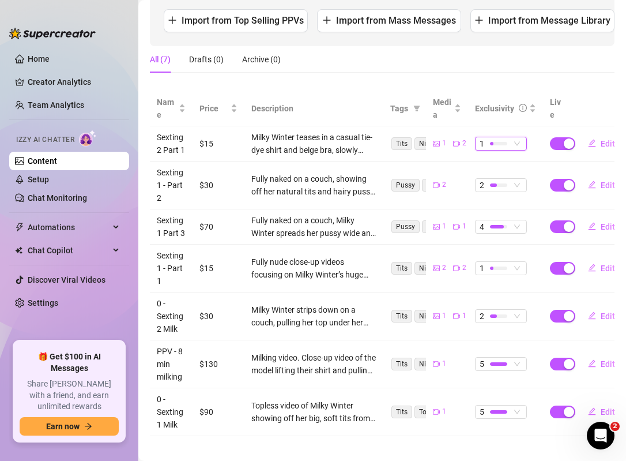
scroll to position [163, 0]
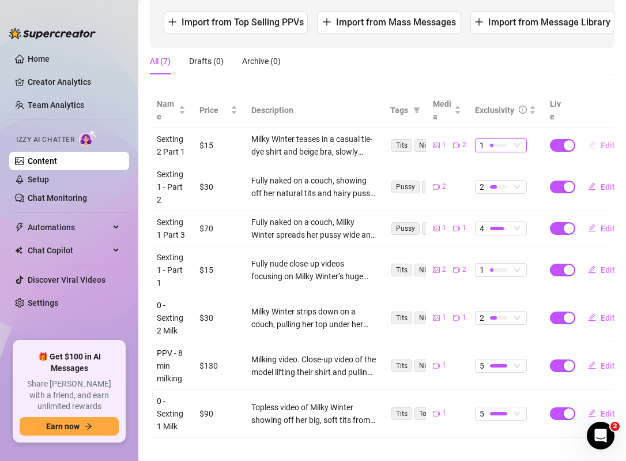
click at [599, 142] on button "Edit" at bounding box center [602, 145] width 46 height 18
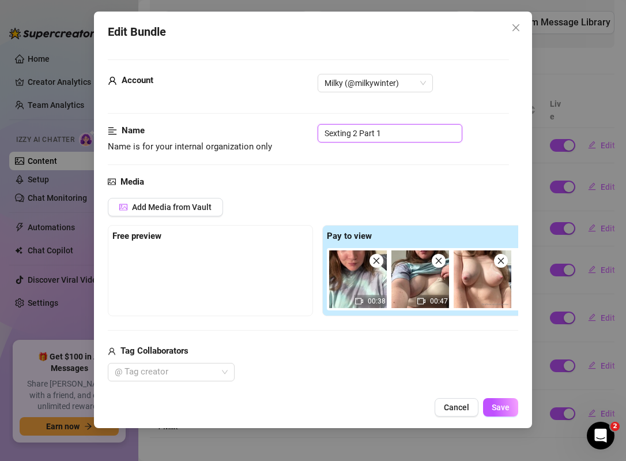
click at [323, 134] on input "Sexting 2 Part 1" at bounding box center [390, 133] width 145 height 18
click at [367, 131] on input "2 Sexting 2 Part 1" at bounding box center [390, 133] width 145 height 18
click at [501, 411] on span "Save" at bounding box center [501, 406] width 18 height 9
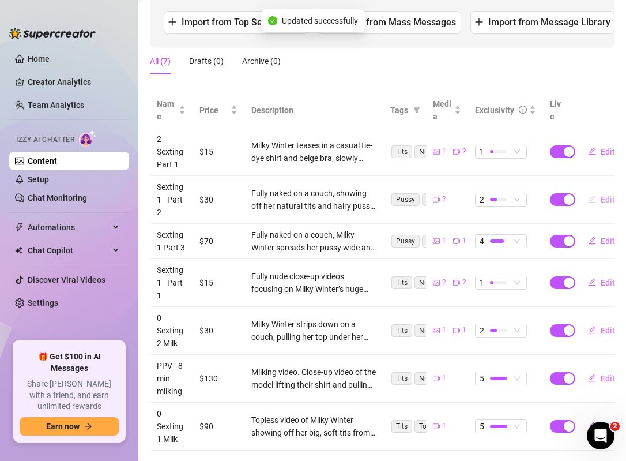
click at [596, 202] on button "Edit" at bounding box center [602, 199] width 46 height 18
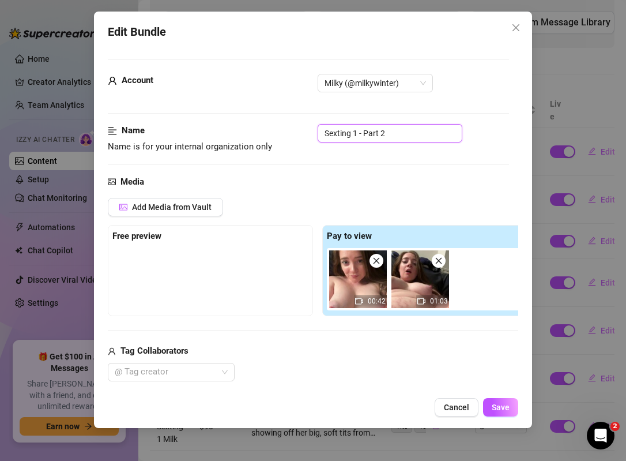
click at [325, 132] on input "Sexting 1 - Part 2" at bounding box center [390, 133] width 145 height 18
click at [368, 134] on input "1 Sexting 1 - Part 2" at bounding box center [390, 133] width 145 height 18
click at [366, 133] on input "1 Sexting 1 - Part 2" at bounding box center [390, 133] width 145 height 18
click at [509, 409] on span "Save" at bounding box center [501, 406] width 18 height 9
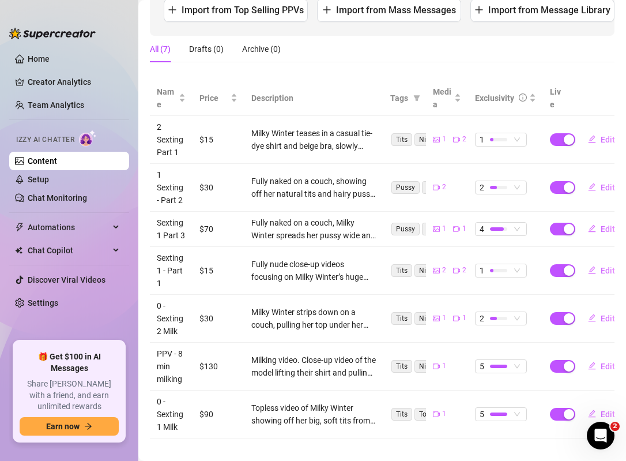
scroll to position [178, 0]
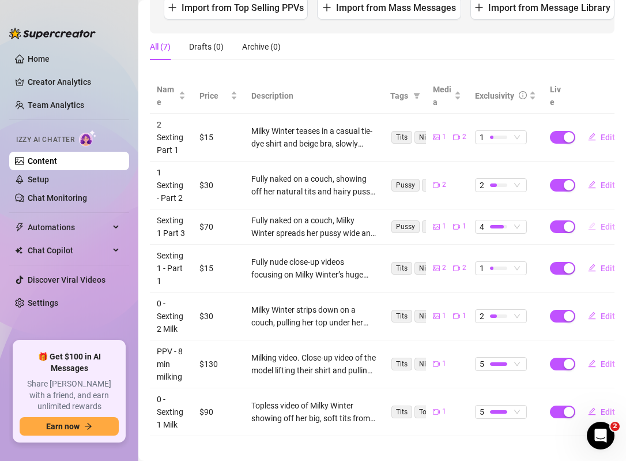
click at [601, 225] on span "Edit" at bounding box center [608, 226] width 14 height 9
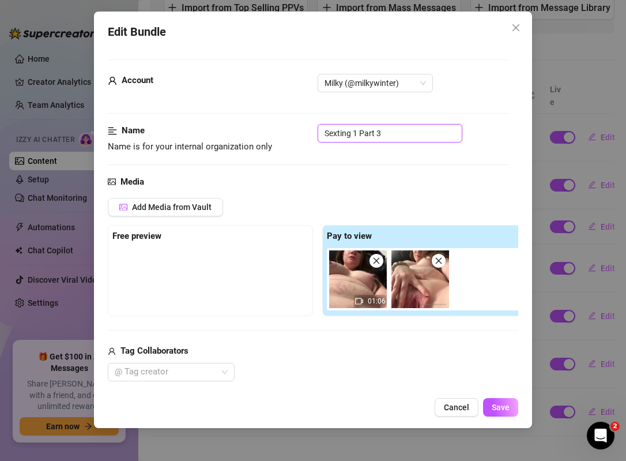
click at [325, 133] on input "Sexting 1 Part 3" at bounding box center [390, 133] width 145 height 18
click at [365, 131] on input "1 Sexting 1 Part 3" at bounding box center [390, 133] width 145 height 18
click at [503, 404] on span "Save" at bounding box center [501, 406] width 18 height 9
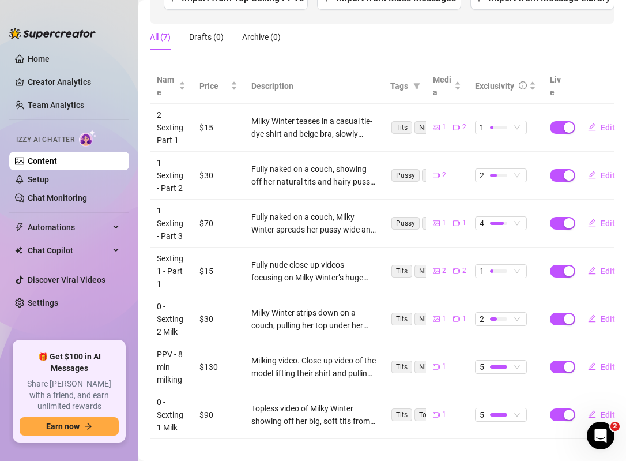
scroll to position [190, 0]
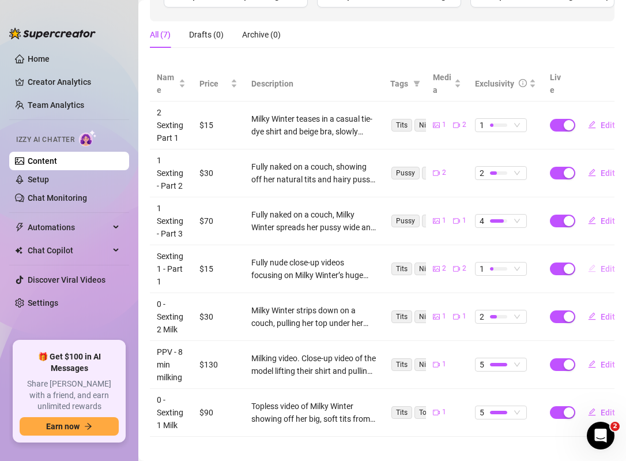
click at [604, 268] on span "Edit" at bounding box center [608, 268] width 14 height 9
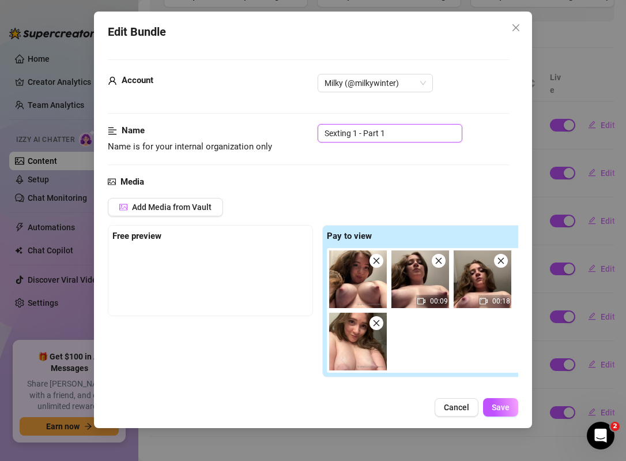
click at [323, 134] on input "Sexting 1 - Part 1" at bounding box center [390, 133] width 145 height 18
click at [364, 131] on input "1 Sexting 1 - Part 1" at bounding box center [390, 133] width 145 height 18
click at [503, 407] on span "Save" at bounding box center [501, 406] width 18 height 9
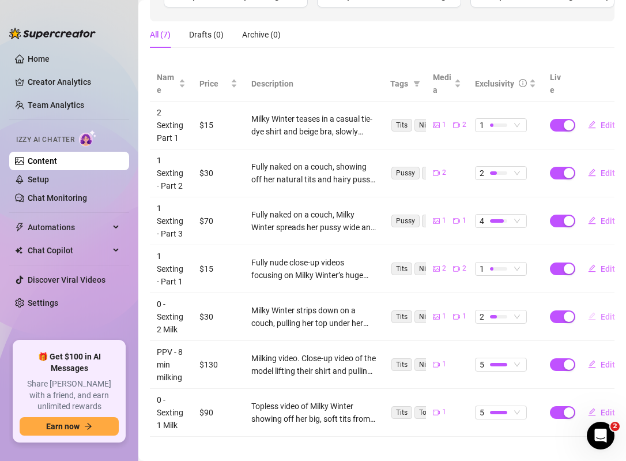
click at [603, 314] on span "Edit" at bounding box center [608, 316] width 14 height 9
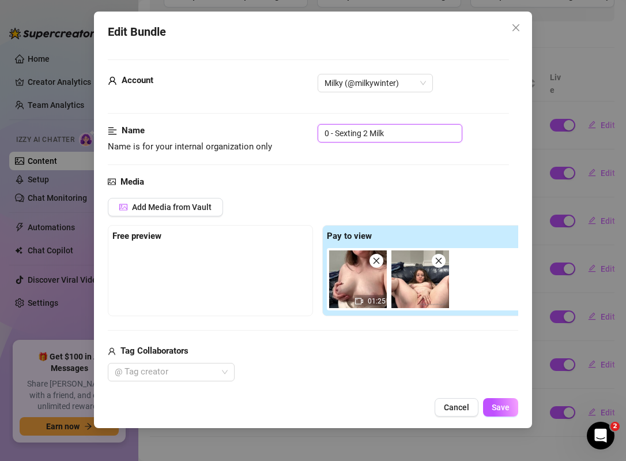
click at [333, 134] on input "0 - Sexting 2 Milk" at bounding box center [390, 133] width 145 height 18
click at [366, 134] on input "2 Sexting 2 Milk" at bounding box center [390, 133] width 145 height 18
click at [505, 406] on span "Save" at bounding box center [501, 406] width 18 height 9
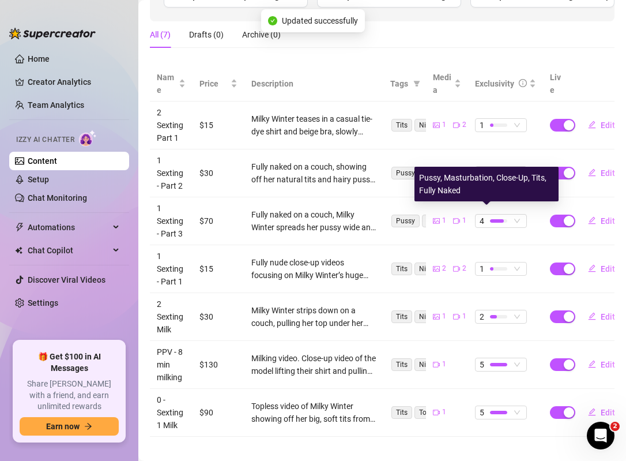
scroll to position [200, 0]
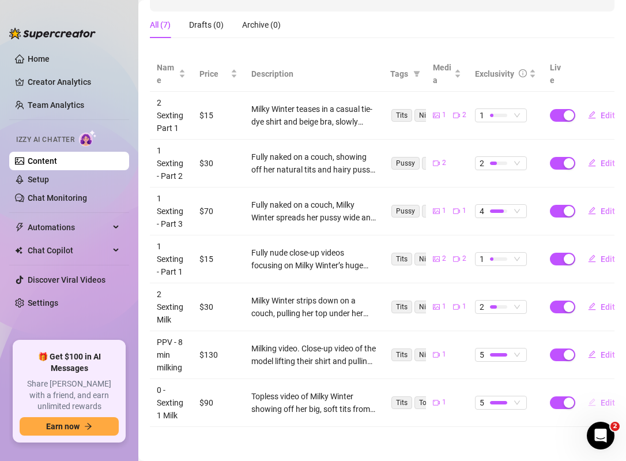
click at [594, 401] on icon "edit" at bounding box center [592, 401] width 7 height 7
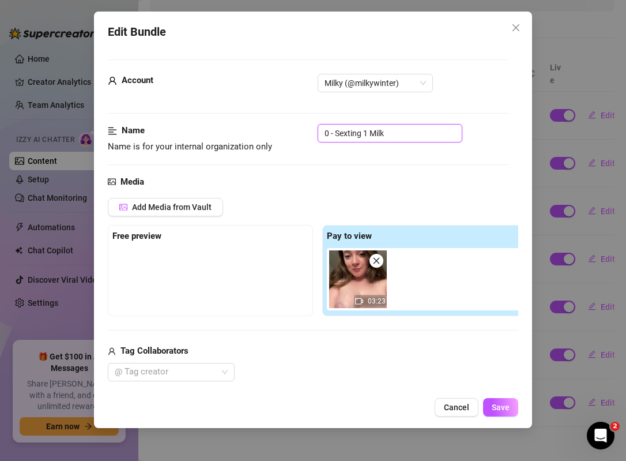
click at [335, 133] on input "0 - Sexting 1 Milk" at bounding box center [390, 133] width 145 height 18
click at [364, 132] on input "1 Sexting 1 Milk" at bounding box center [390, 133] width 145 height 18
click at [503, 409] on span "Save" at bounding box center [501, 406] width 18 height 9
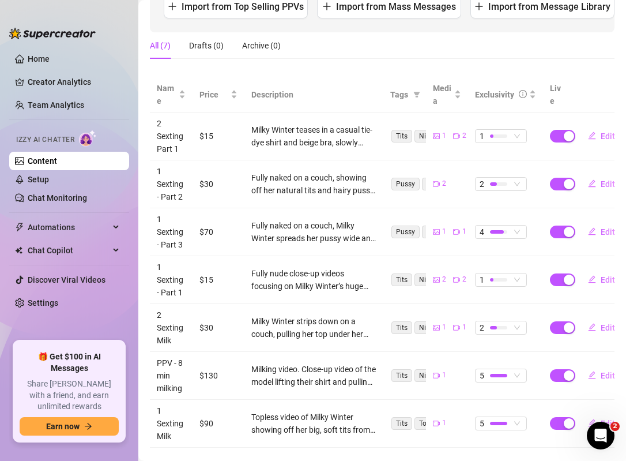
scroll to position [176, 0]
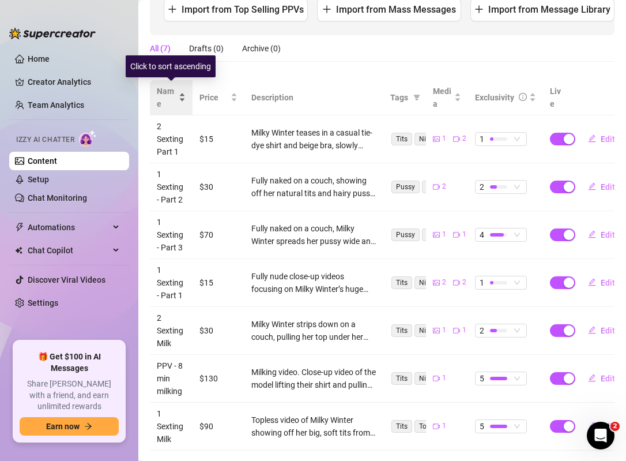
click at [182, 96] on div "Name" at bounding box center [171, 97] width 29 height 25
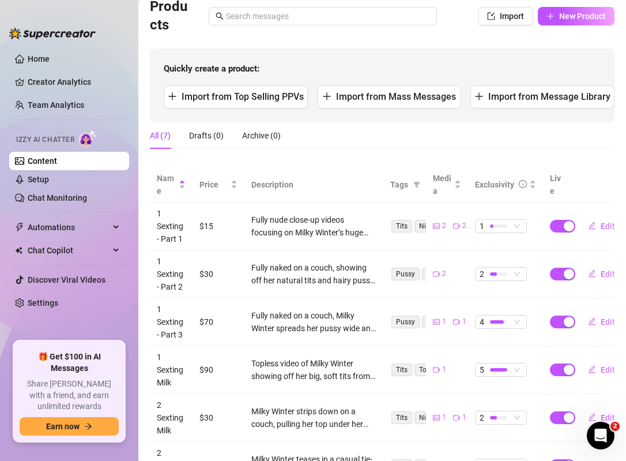
scroll to position [89, 0]
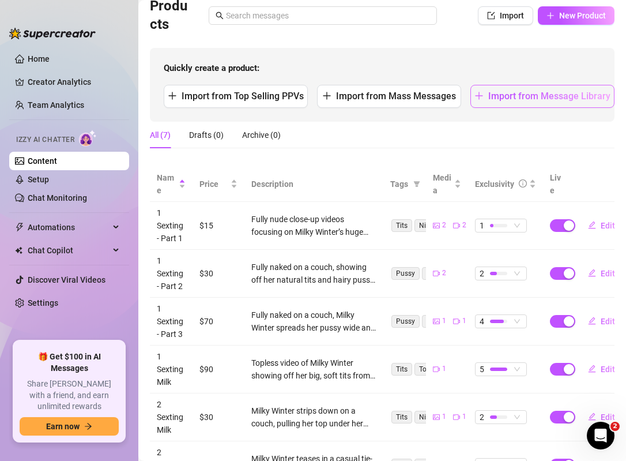
click at [527, 100] on span "Import from Message Library" at bounding box center [549, 96] width 122 height 11
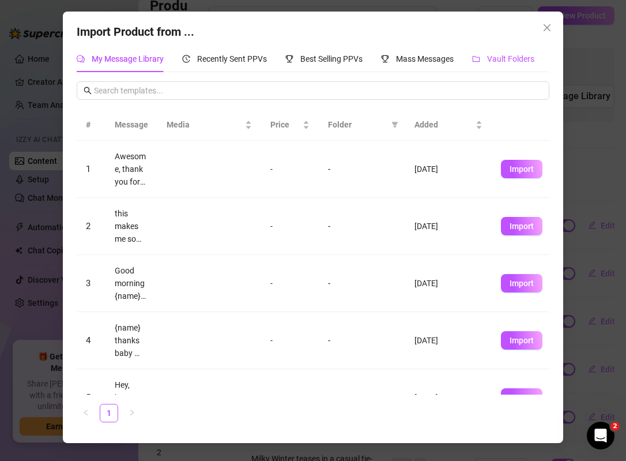
click at [512, 63] on span "Vault Folders" at bounding box center [510, 58] width 47 height 9
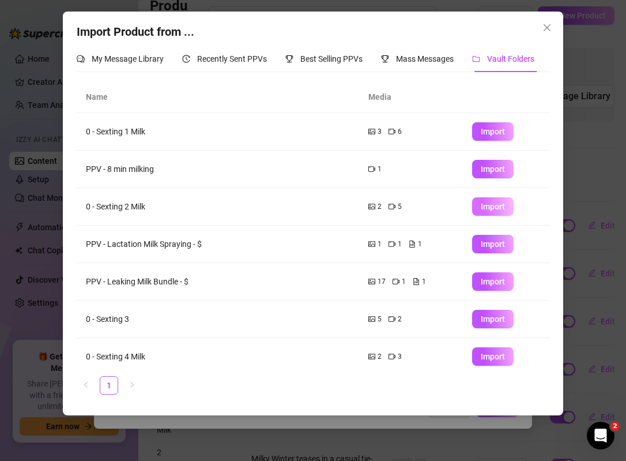
click at [488, 210] on span "Import" at bounding box center [493, 206] width 24 height 9
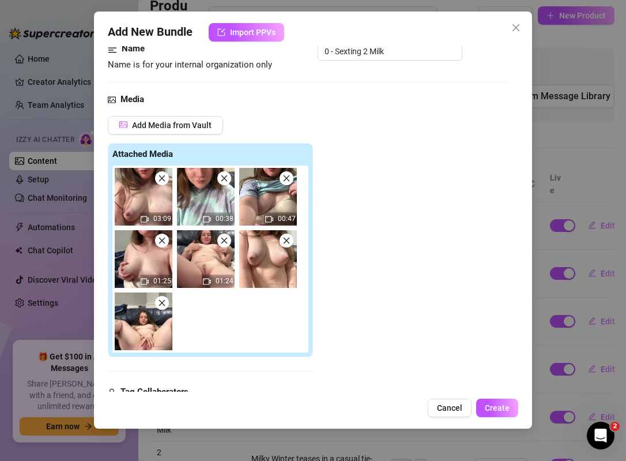
scroll to position [86, 0]
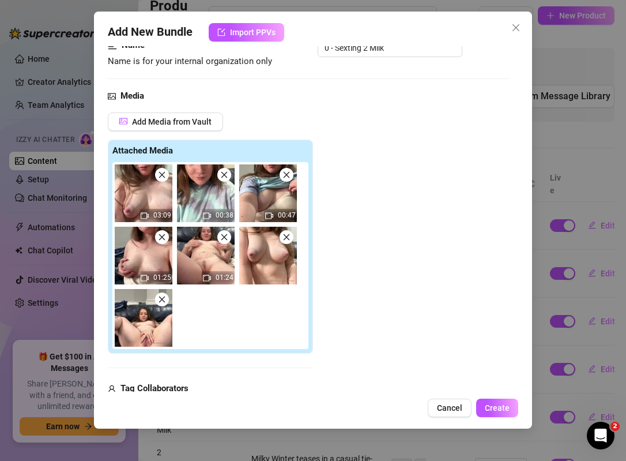
click at [165, 174] on icon "close" at bounding box center [162, 175] width 8 height 8
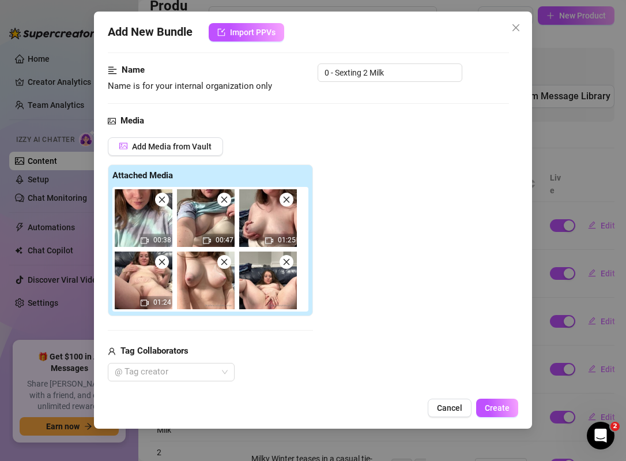
scroll to position [58, 0]
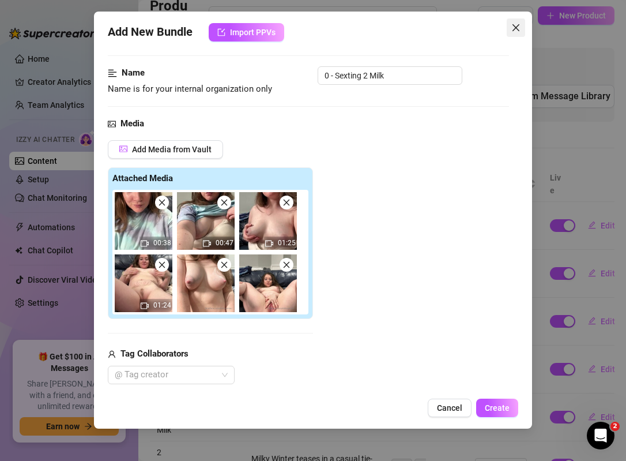
click at [517, 27] on icon "close" at bounding box center [516, 27] width 7 height 7
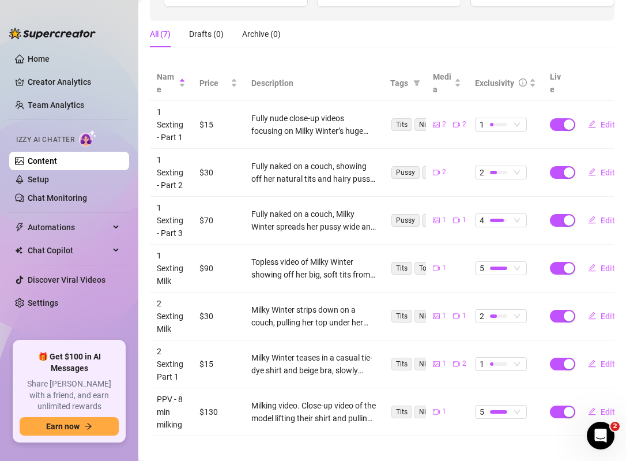
scroll to position [200, 0]
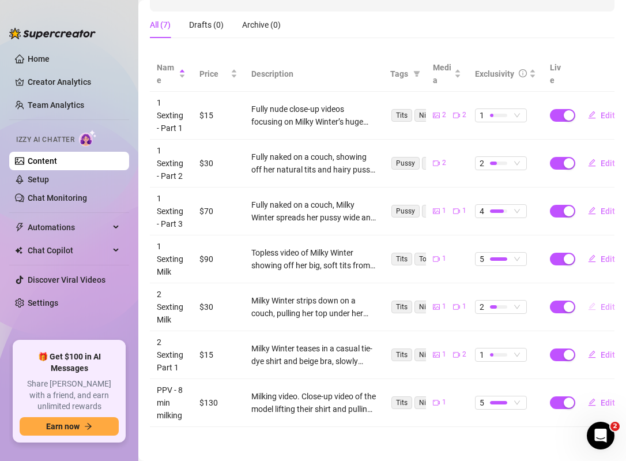
click at [602, 312] on button "Edit" at bounding box center [602, 307] width 46 height 18
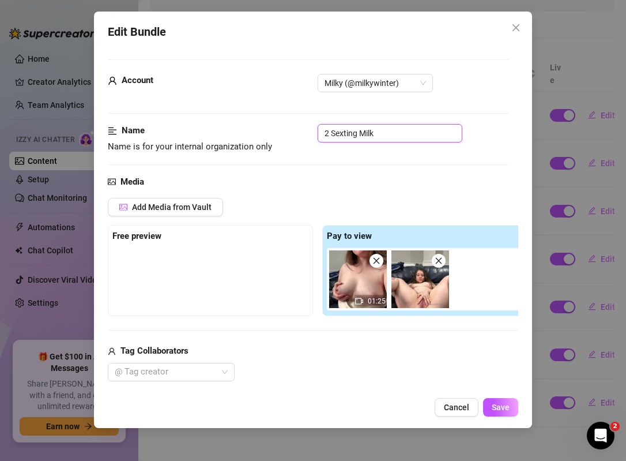
click at [330, 134] on input "2 Sexting Milk" at bounding box center [390, 133] width 145 height 18
drag, startPoint x: 359, startPoint y: 132, endPoint x: 387, endPoint y: 131, distance: 27.7
click at [387, 131] on input "2 Sexting Milk" at bounding box center [390, 133] width 145 height 18
click at [509, 412] on button "Save" at bounding box center [500, 407] width 35 height 18
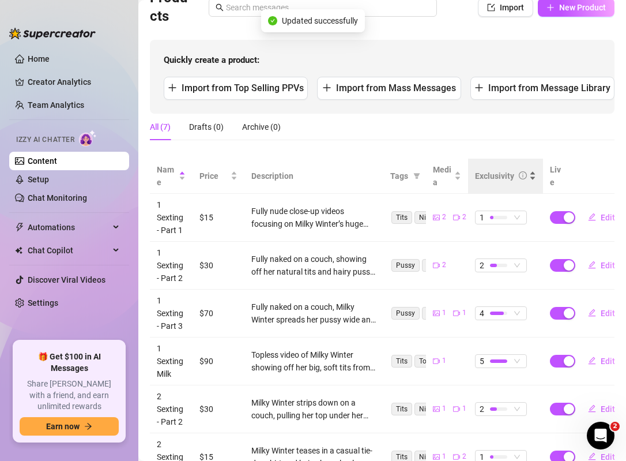
scroll to position [90, 0]
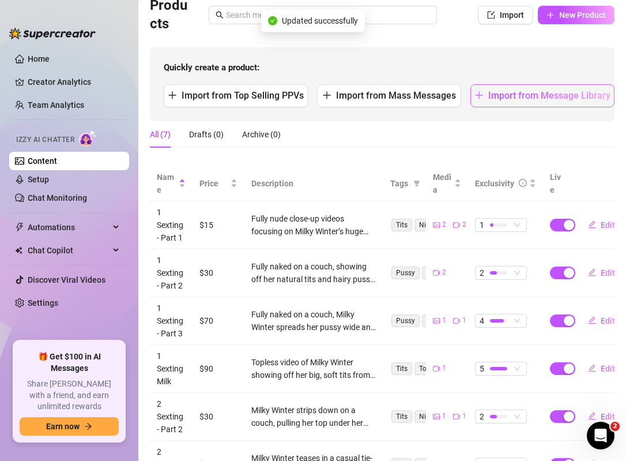
click at [560, 96] on span "Import from Message Library" at bounding box center [549, 95] width 122 height 11
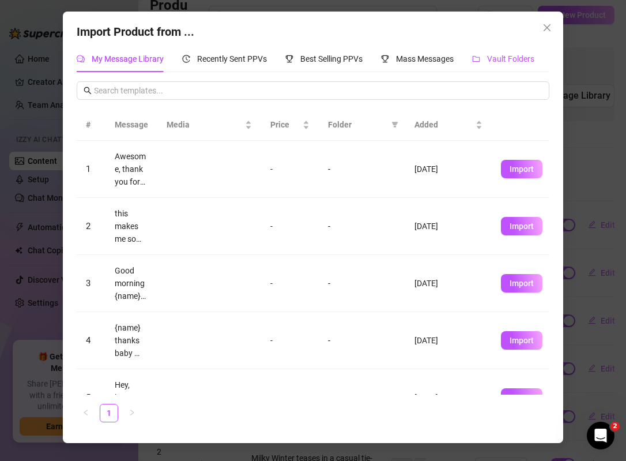
click at [503, 59] on span "Vault Folders" at bounding box center [510, 58] width 47 height 9
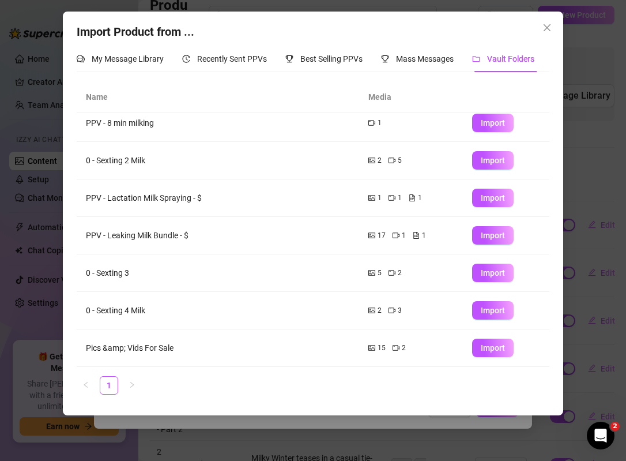
scroll to position [0, 0]
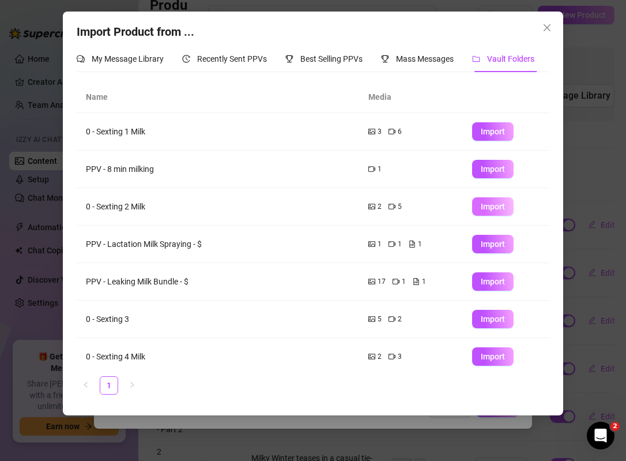
click at [485, 206] on span "Import" at bounding box center [493, 206] width 24 height 9
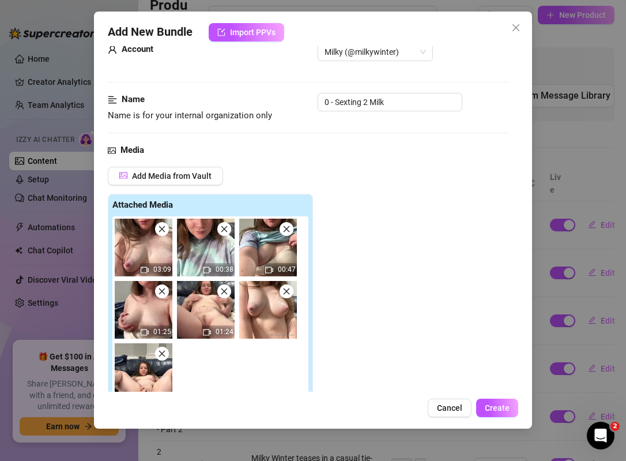
scroll to position [42, 0]
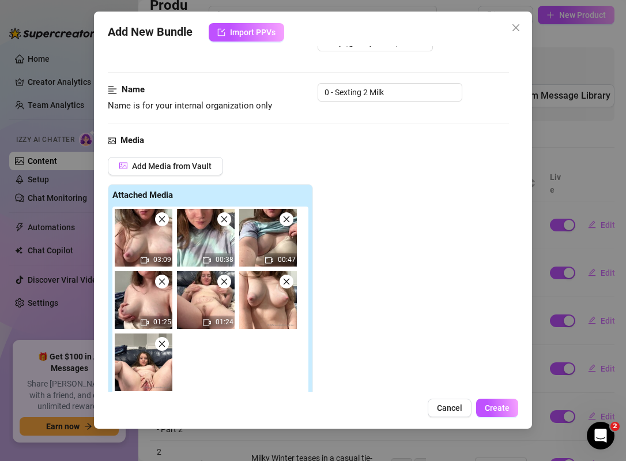
click at [161, 283] on icon "close" at bounding box center [162, 281] width 8 height 8
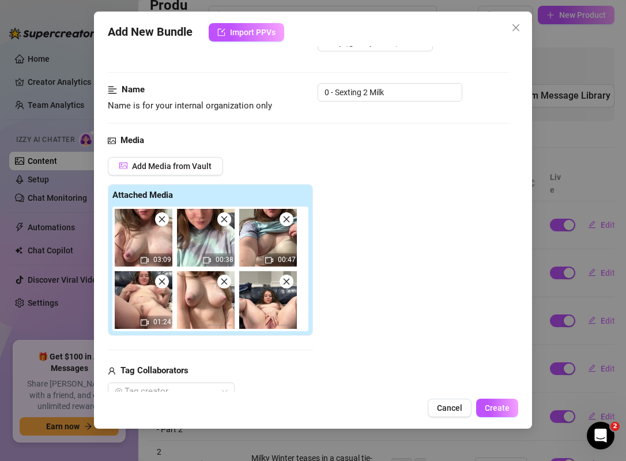
click at [223, 282] on icon "close" at bounding box center [224, 282] width 6 height 6
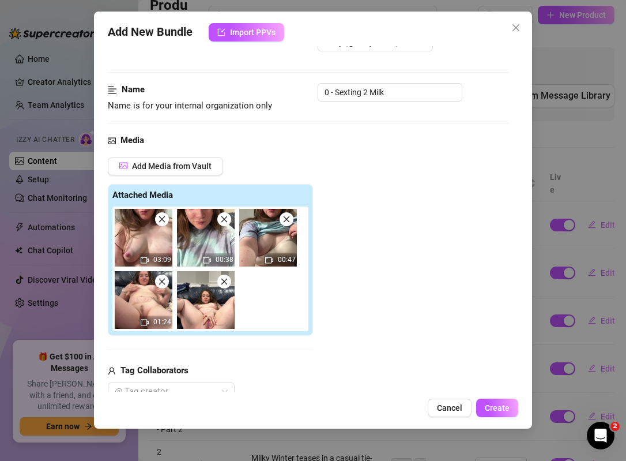
click at [284, 224] on span at bounding box center [287, 219] width 14 height 14
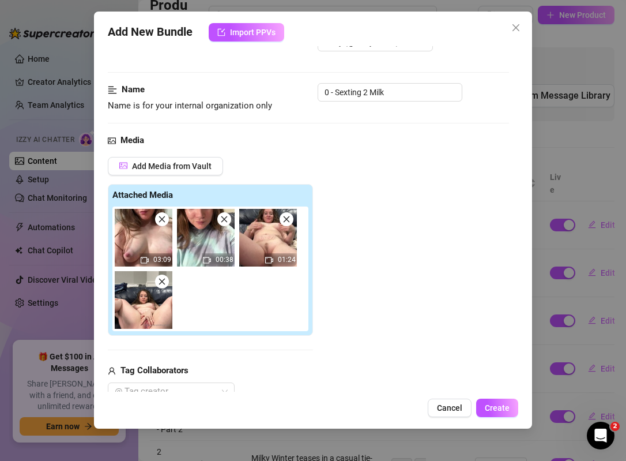
click at [221, 224] on span at bounding box center [224, 219] width 14 height 14
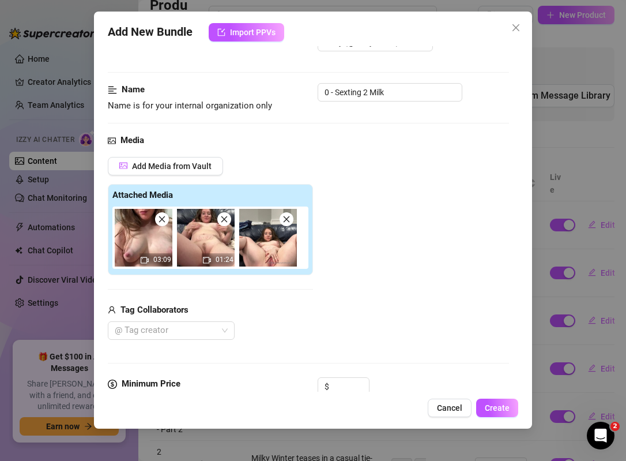
click at [161, 219] on icon "close" at bounding box center [162, 219] width 6 height 6
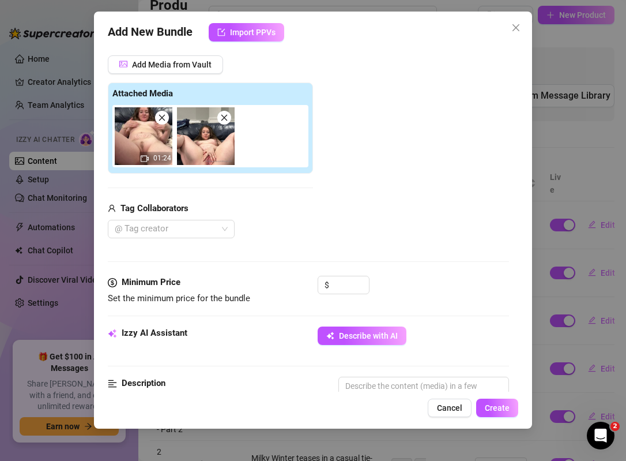
scroll to position [157, 0]
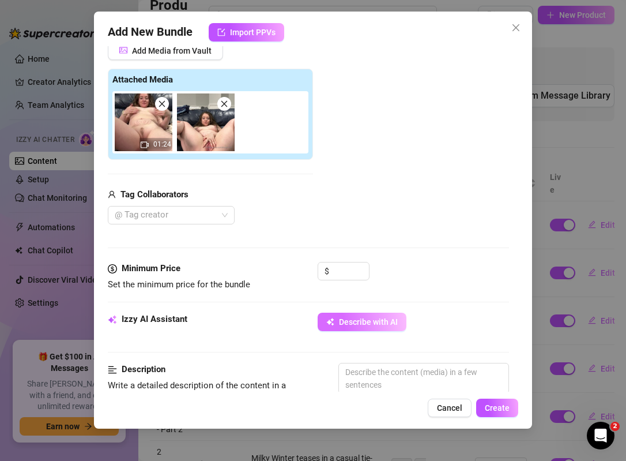
click at [348, 326] on span "Describe with AI" at bounding box center [368, 321] width 59 height 9
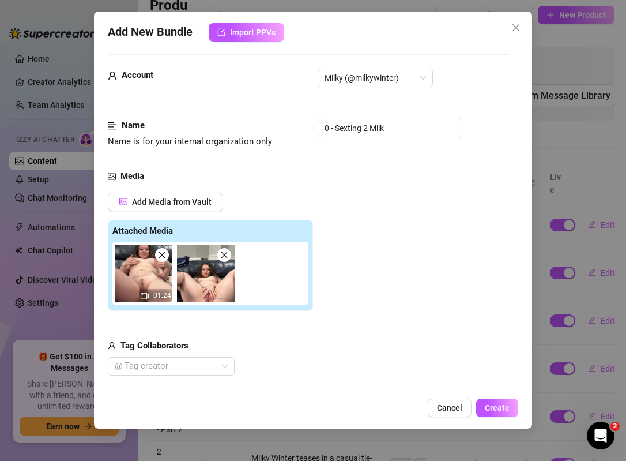
scroll to position [0, 0]
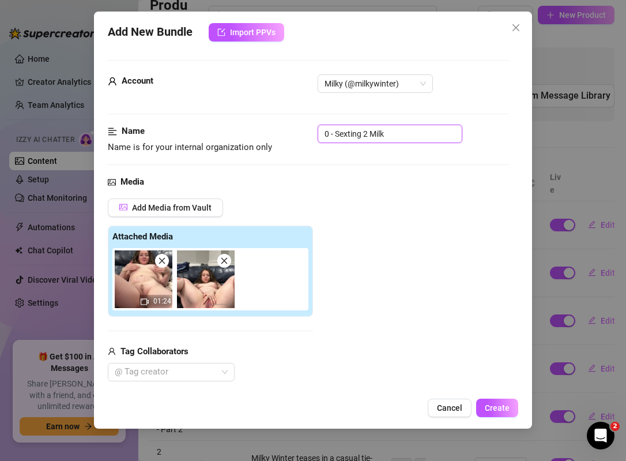
drag, startPoint x: 335, startPoint y: 133, endPoint x: 298, endPoint y: 133, distance: 36.9
click at [298, 133] on div "Name Name is for your internal organization only 0 - Sexting 2 Milk" at bounding box center [308, 139] width 401 height 29
drag, startPoint x: 385, startPoint y: 133, endPoint x: 360, endPoint y: 133, distance: 24.8
click at [360, 133] on input "2 Sexting 2 Milk" at bounding box center [390, 134] width 145 height 18
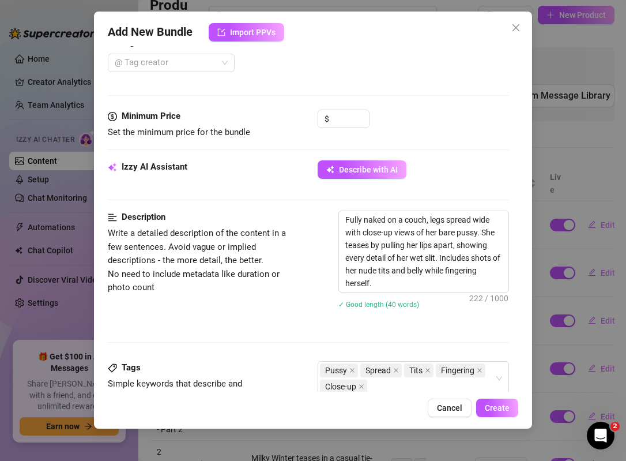
scroll to position [318, 0]
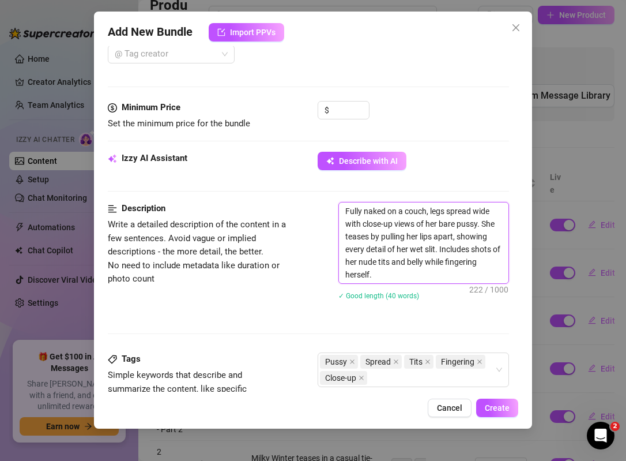
click at [386, 276] on textarea "Fully naked on a couch, legs spread wide with close-up views of her bare pussy.…" at bounding box center [424, 242] width 170 height 81
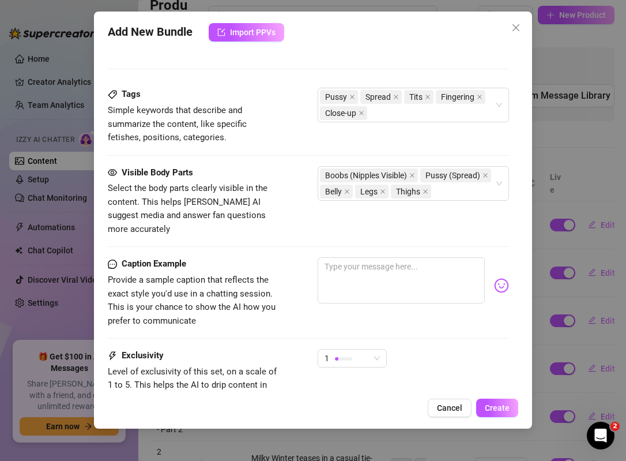
scroll to position [591, 0]
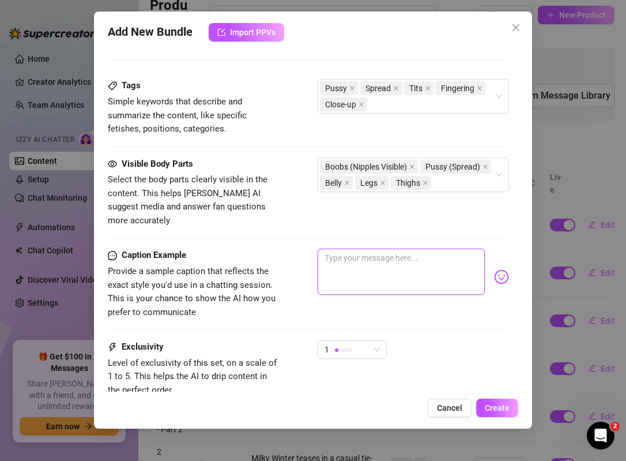
click at [396, 255] on textarea at bounding box center [401, 272] width 167 height 46
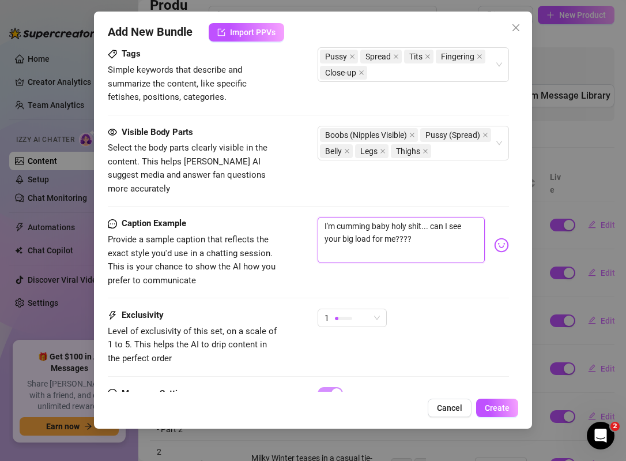
scroll to position [643, 0]
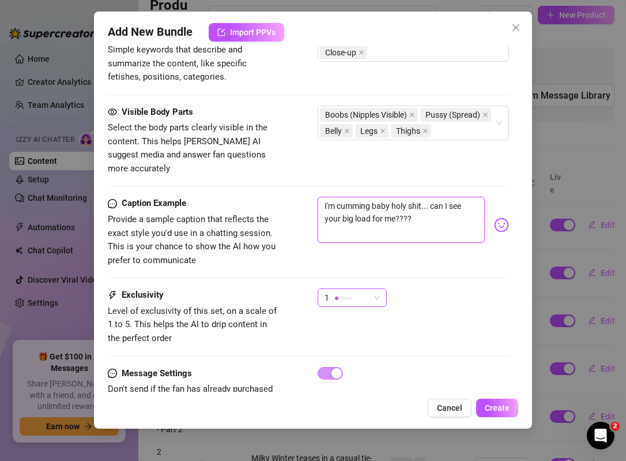
click at [376, 290] on span "1" at bounding box center [352, 297] width 55 height 17
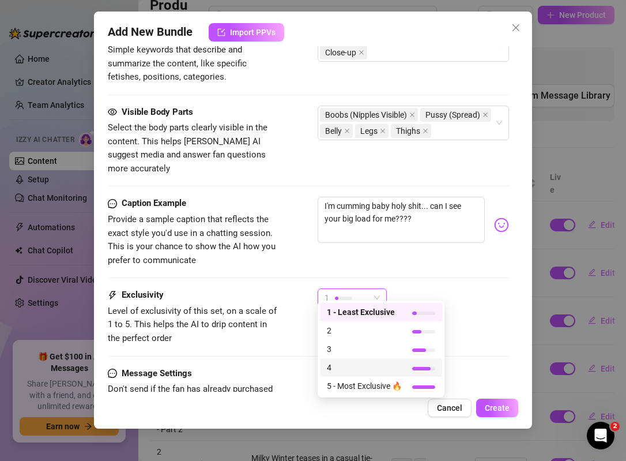
click at [376, 364] on span "4" at bounding box center [364, 367] width 75 height 13
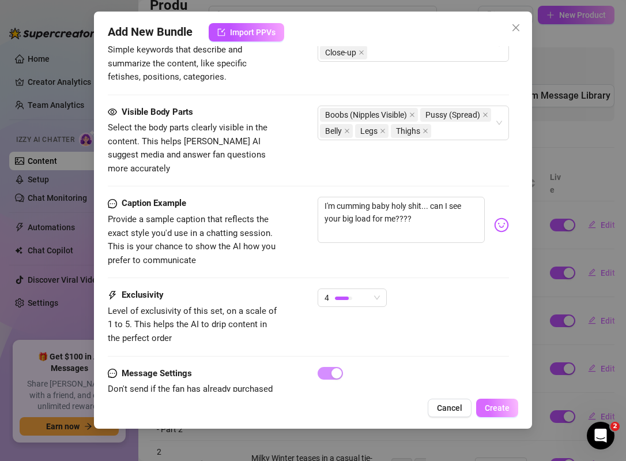
click at [497, 411] on span "Create" at bounding box center [497, 407] width 25 height 9
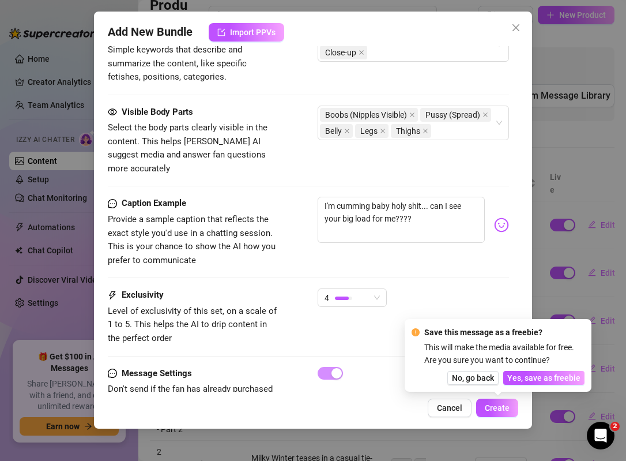
click at [419, 288] on div "4" at bounding box center [413, 302] width 191 height 29
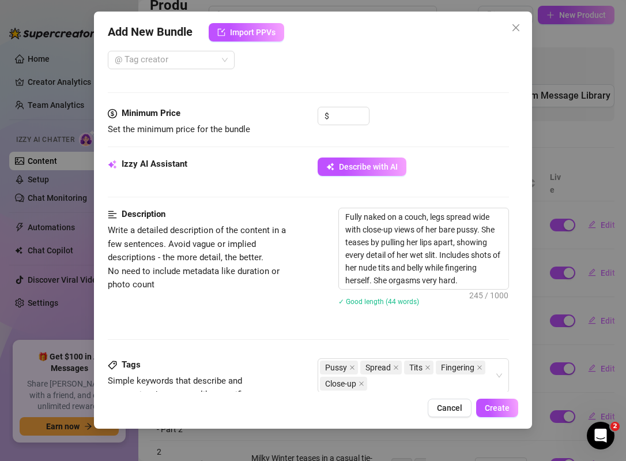
scroll to position [308, 0]
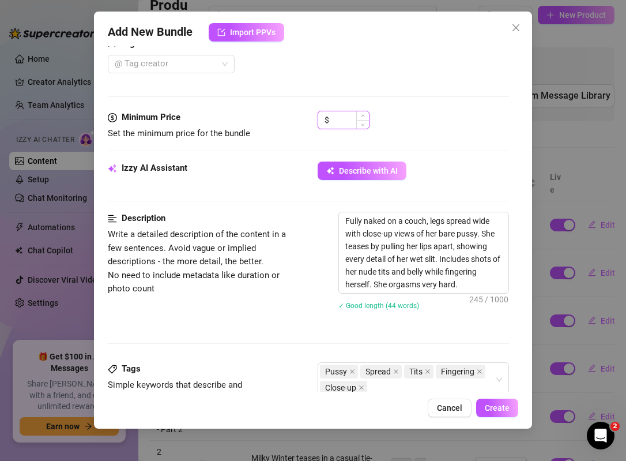
click at [336, 120] on input at bounding box center [350, 119] width 37 height 17
click at [498, 411] on span "Create" at bounding box center [497, 407] width 25 height 9
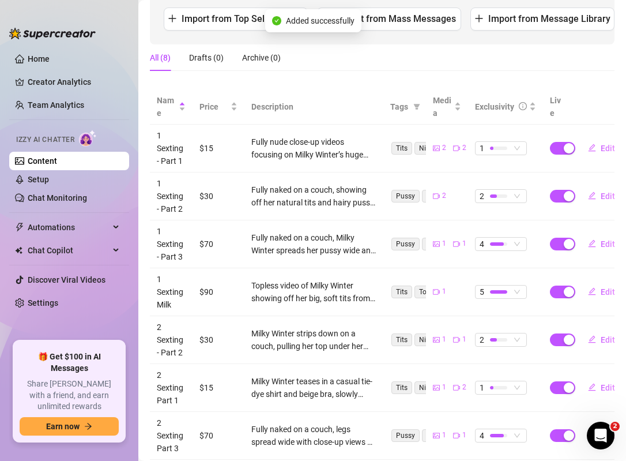
scroll to position [168, 0]
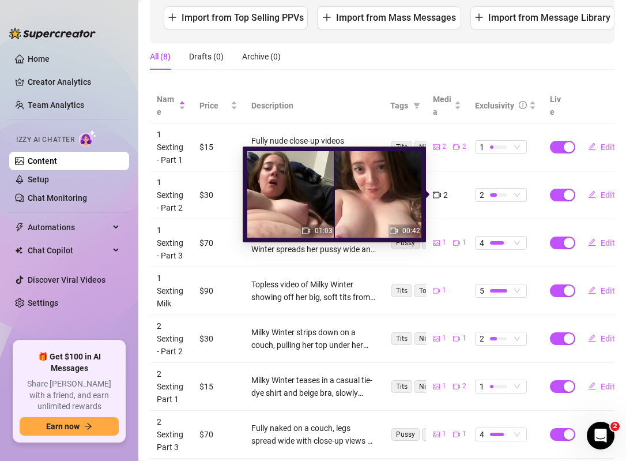
click at [439, 195] on icon "video-camera" at bounding box center [437, 194] width 8 height 6
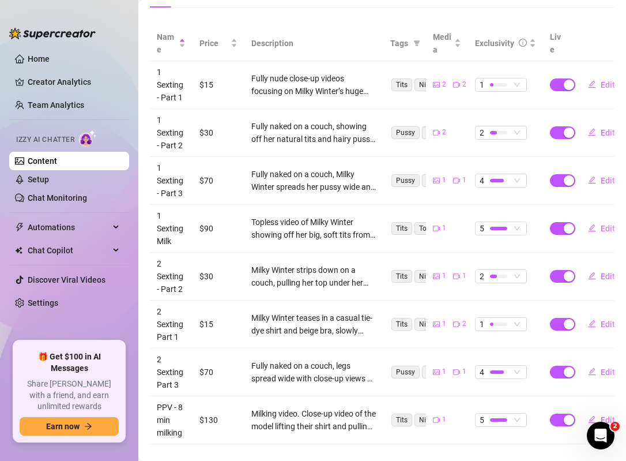
scroll to position [247, 0]
